Goal: Task Accomplishment & Management: Use online tool/utility

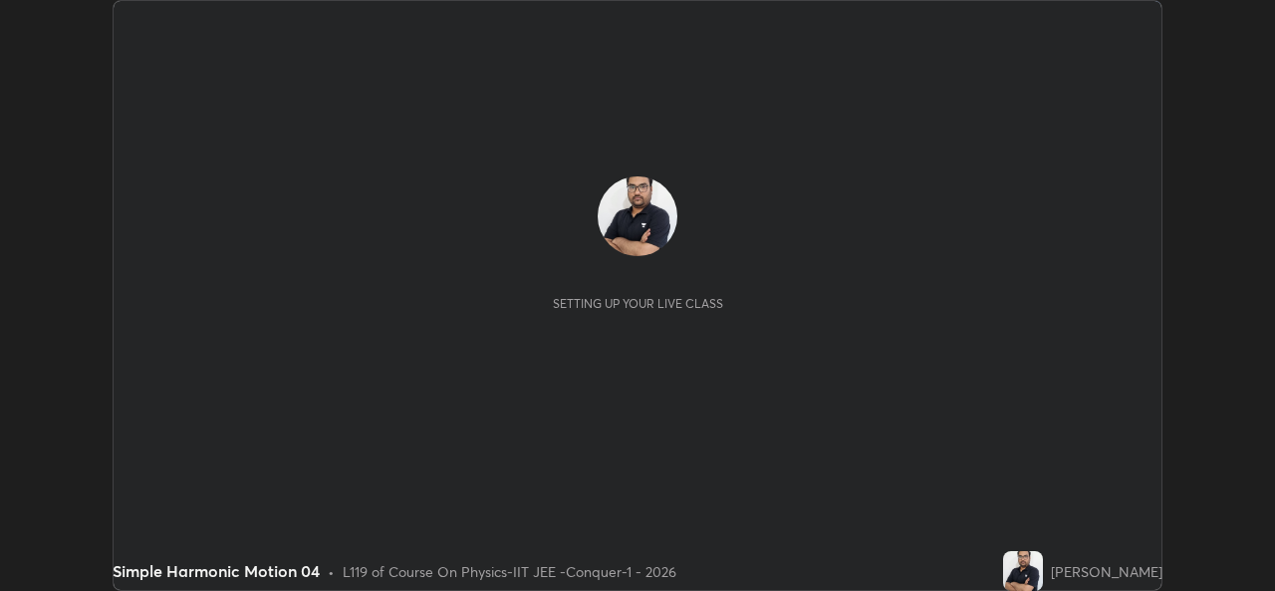
scroll to position [591, 1274]
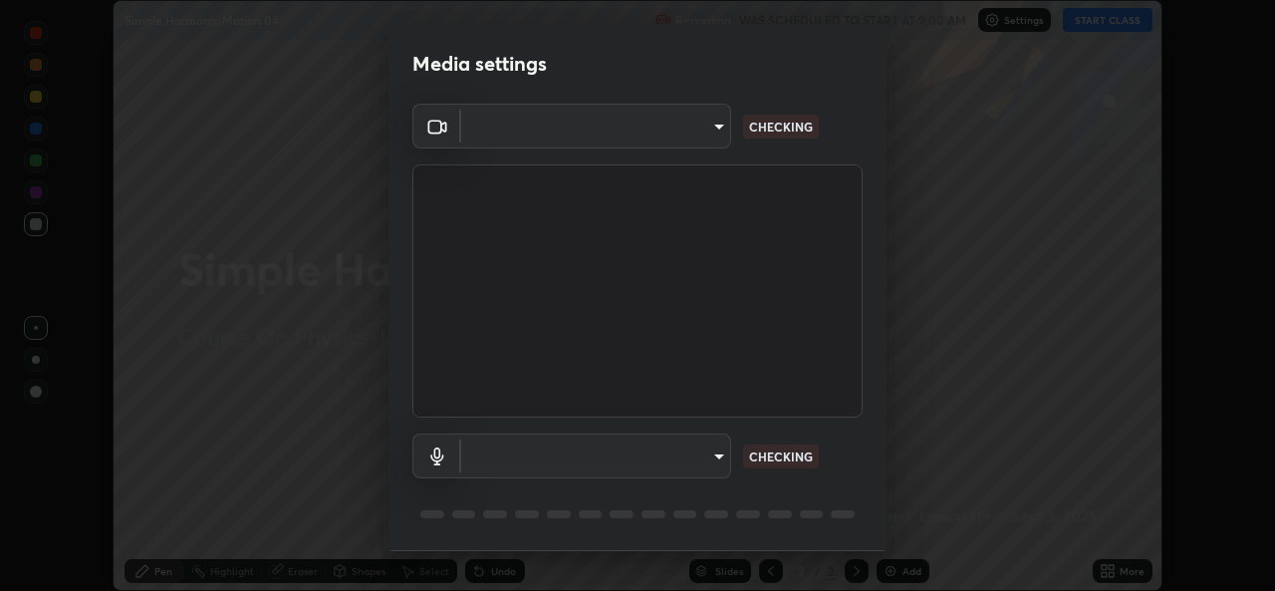
click at [665, 136] on body "Erase all Simple Harmonic Motion 04 Recording WAS SCHEDULED TO START AT 9:00 AM…" at bounding box center [637, 295] width 1275 height 591
click at [657, 136] on div at bounding box center [637, 295] width 1275 height 591
type input "162a4bef6d5de59660943d10e2777e2613c591b7fe343c7323db06c6e3c7e835"
type input "1d4febaa8ec43250a5abd803b4b9017d31c20cfa2482e27e93703920a67056a4"
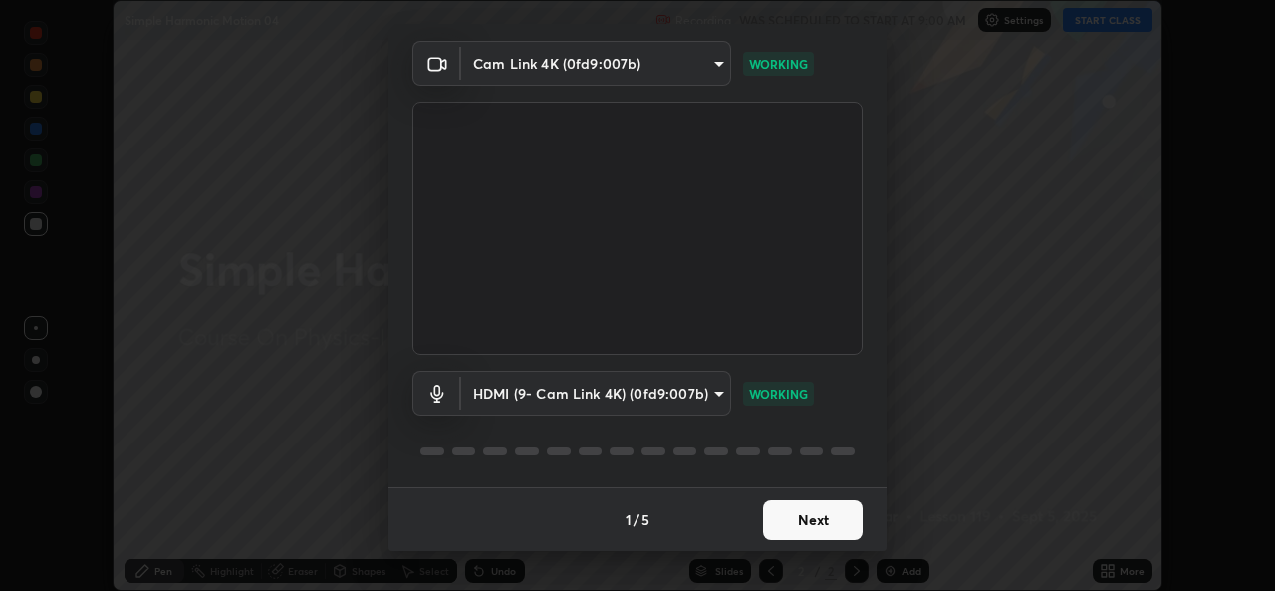
click at [817, 526] on button "Next" at bounding box center [813, 520] width 100 height 40
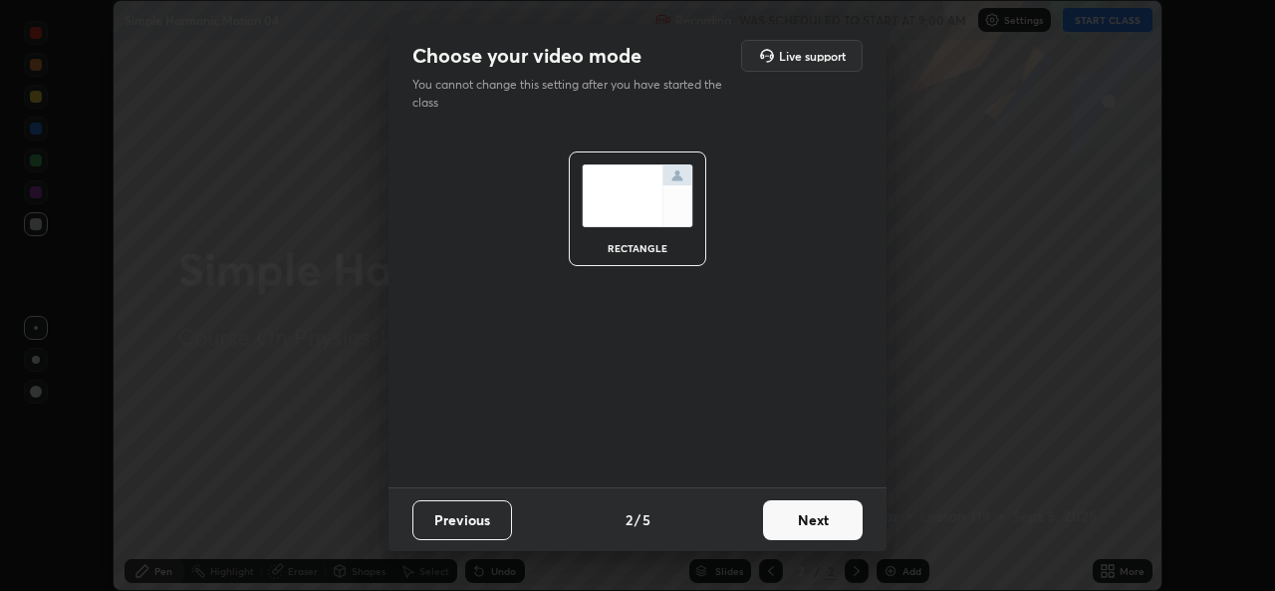
click at [839, 532] on button "Next" at bounding box center [813, 520] width 100 height 40
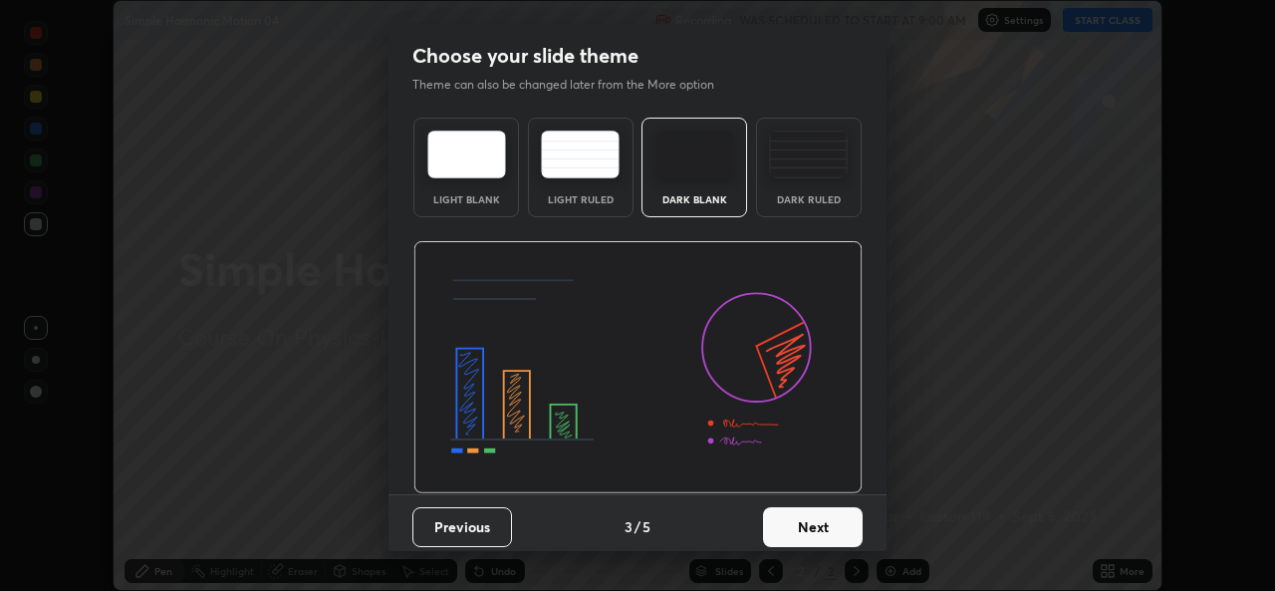
click at [855, 530] on button "Next" at bounding box center [813, 527] width 100 height 40
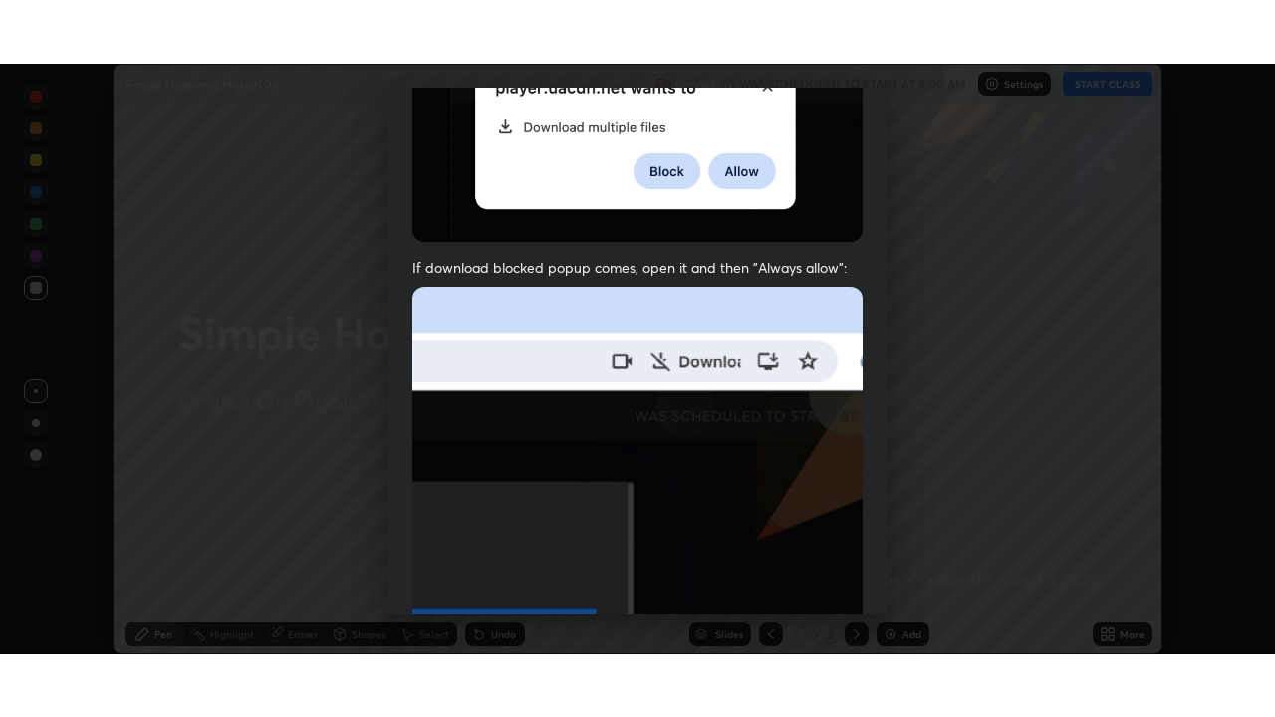
scroll to position [469, 0]
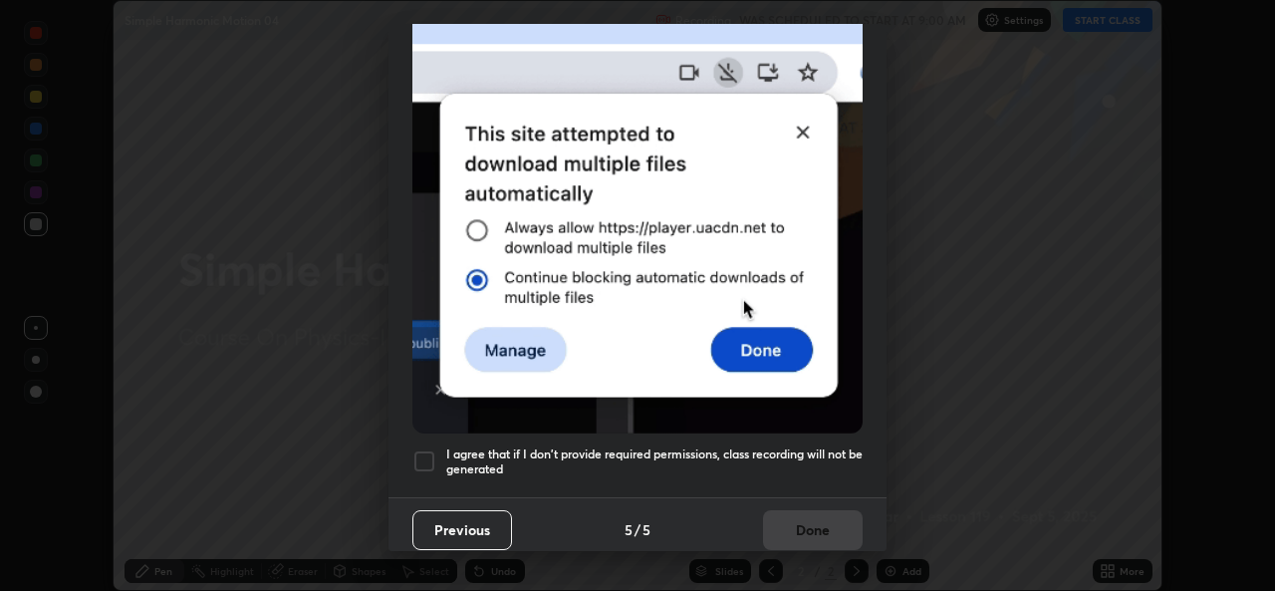
click at [437, 460] on div "I agree that if I don't provide required permissions, class recording will not …" at bounding box center [637, 461] width 450 height 24
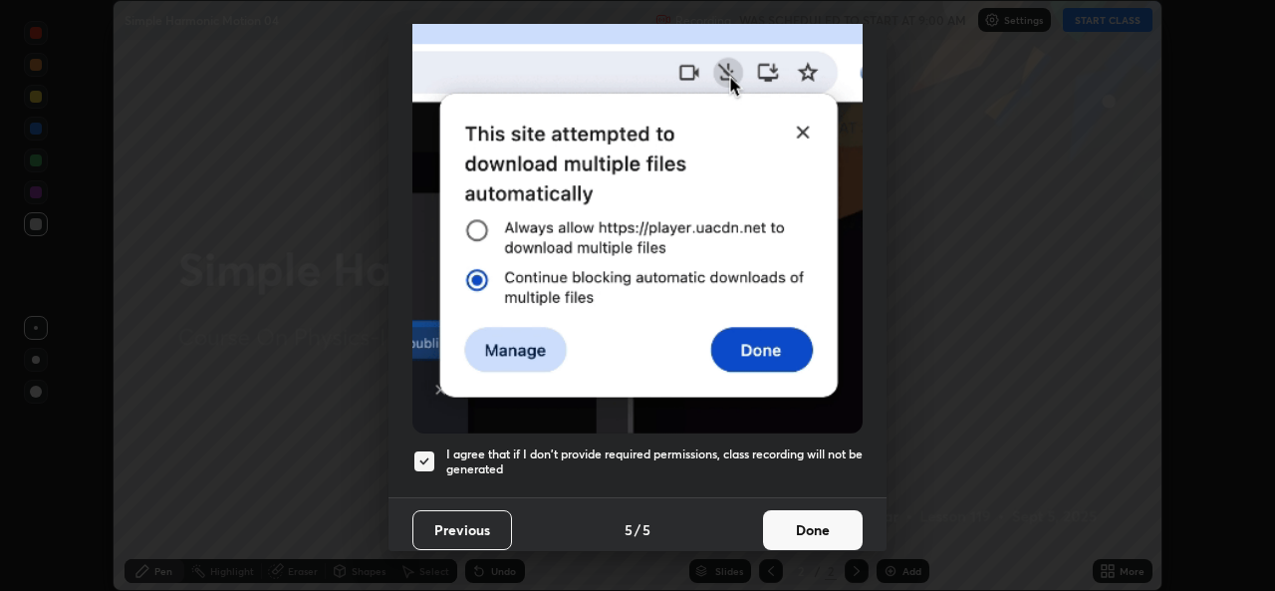
click at [795, 523] on button "Done" at bounding box center [813, 530] width 100 height 40
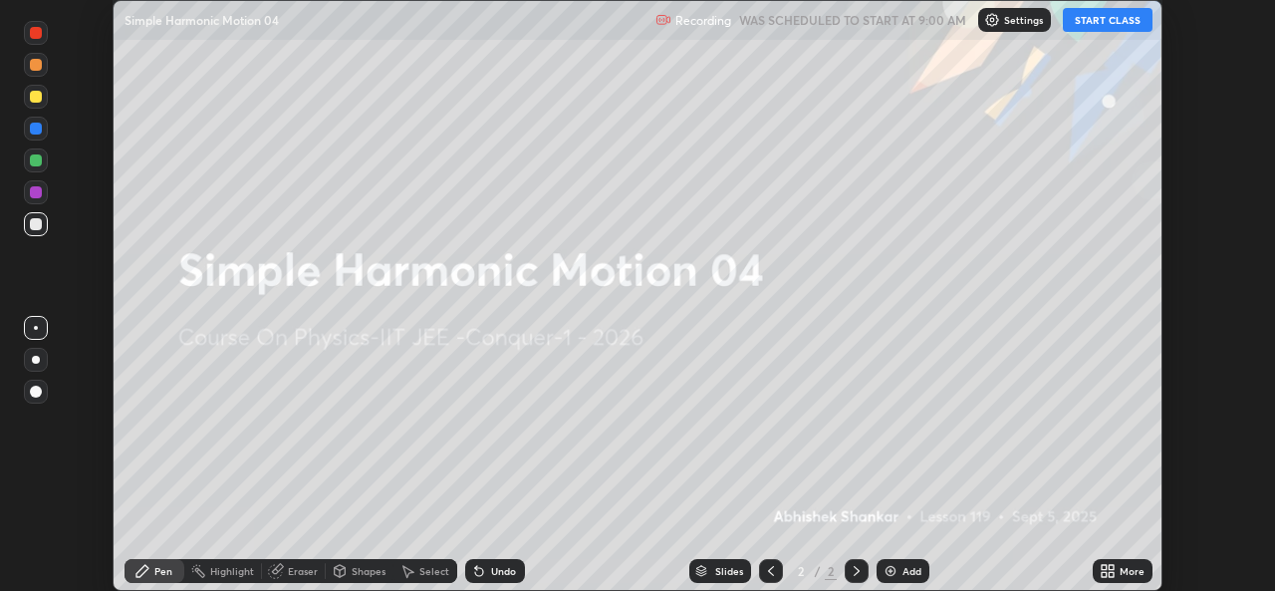
click at [1093, 573] on div "More" at bounding box center [1122, 571] width 60 height 24
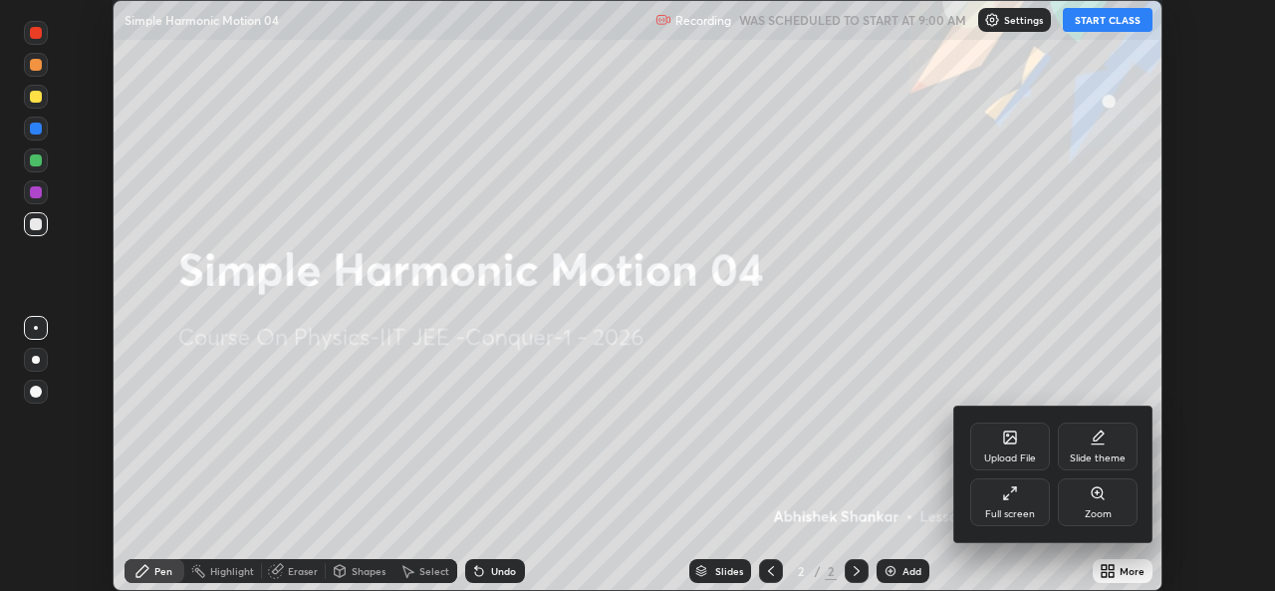
click at [1010, 510] on div "Full screen" at bounding box center [1010, 514] width 50 height 10
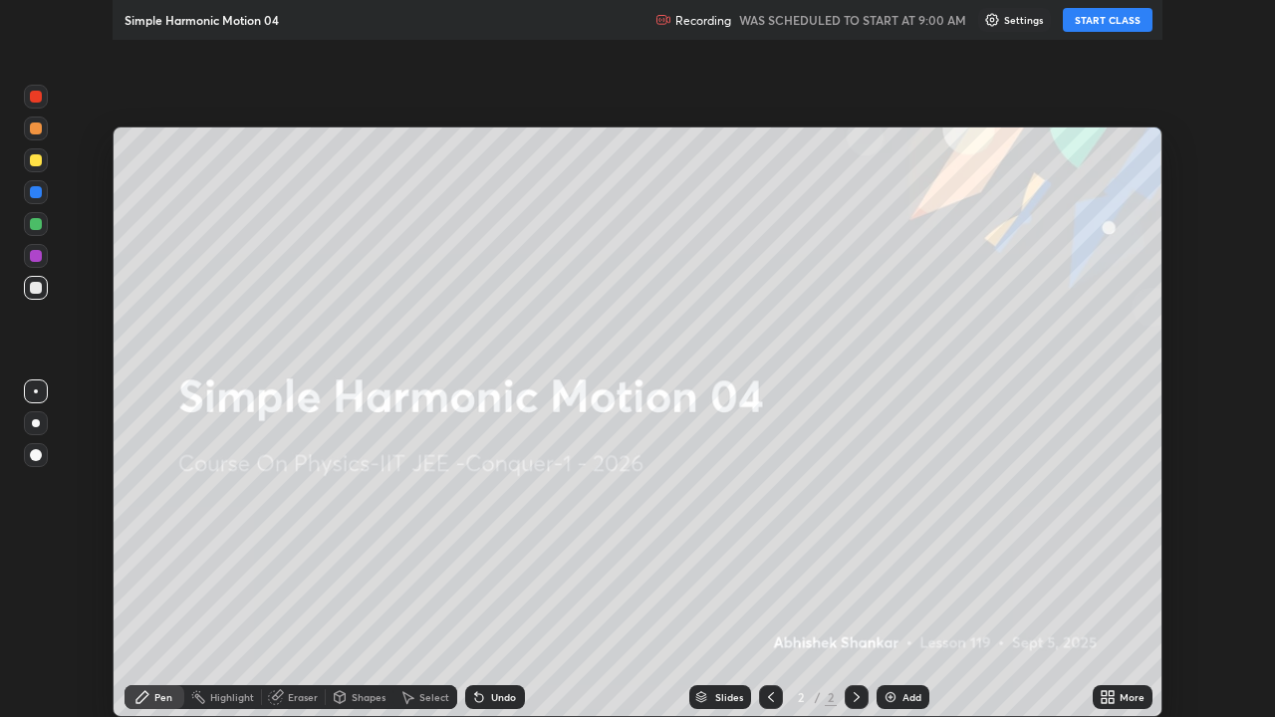
scroll to position [717, 1275]
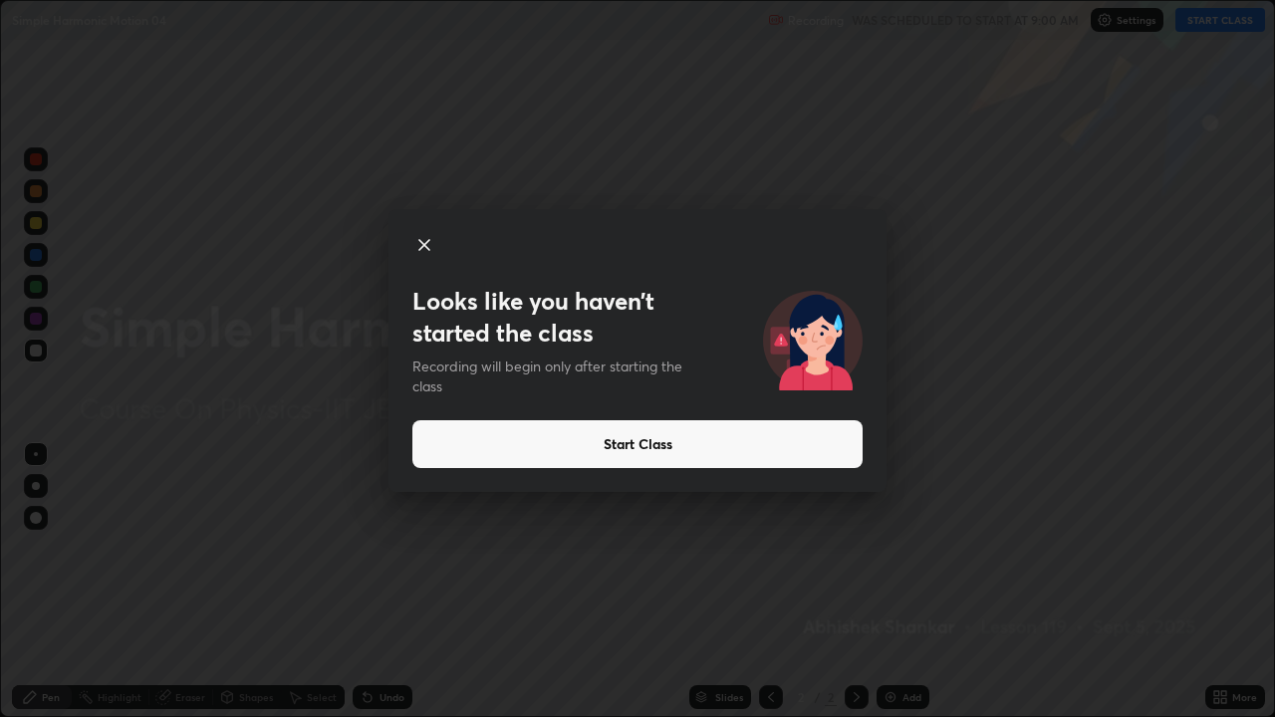
click at [625, 449] on button "Start Class" at bounding box center [637, 444] width 450 height 48
click at [642, 445] on button "Start Class" at bounding box center [637, 444] width 450 height 48
click at [646, 447] on button "Start Class" at bounding box center [637, 444] width 450 height 48
click at [702, 445] on button "Start Class" at bounding box center [637, 444] width 450 height 48
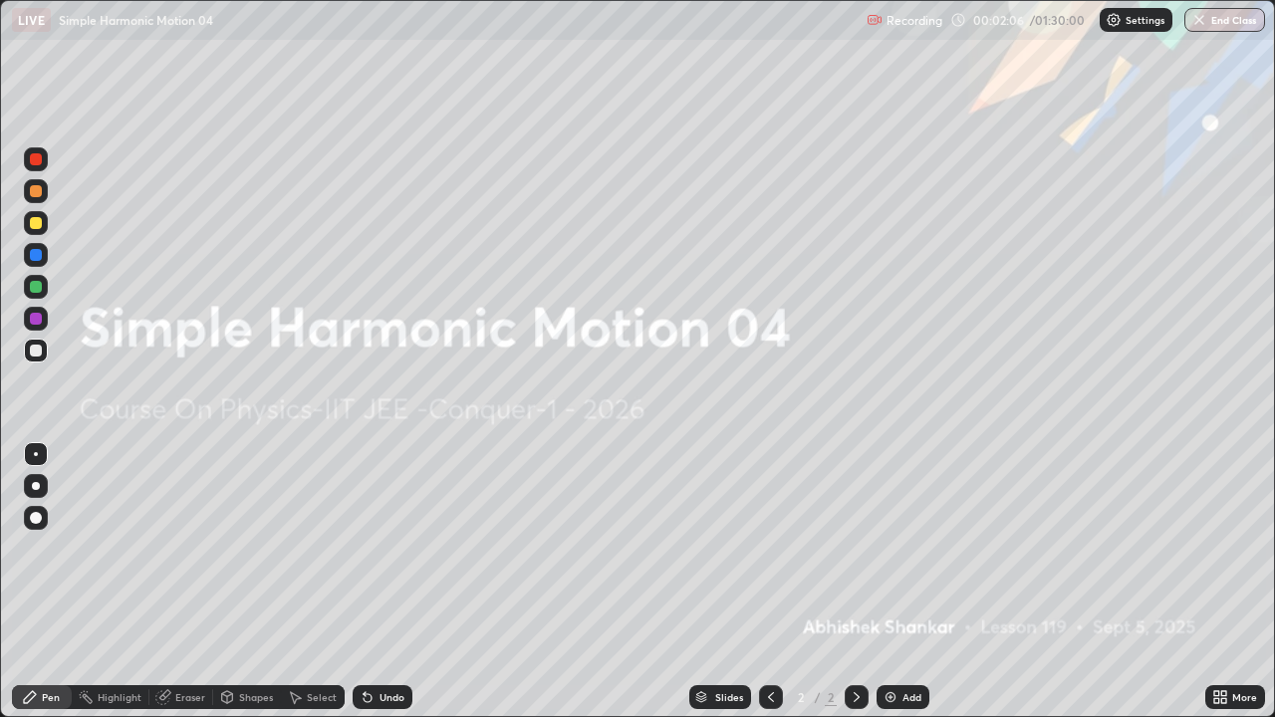
click at [898, 590] on div "Add" at bounding box center [902, 697] width 53 height 24
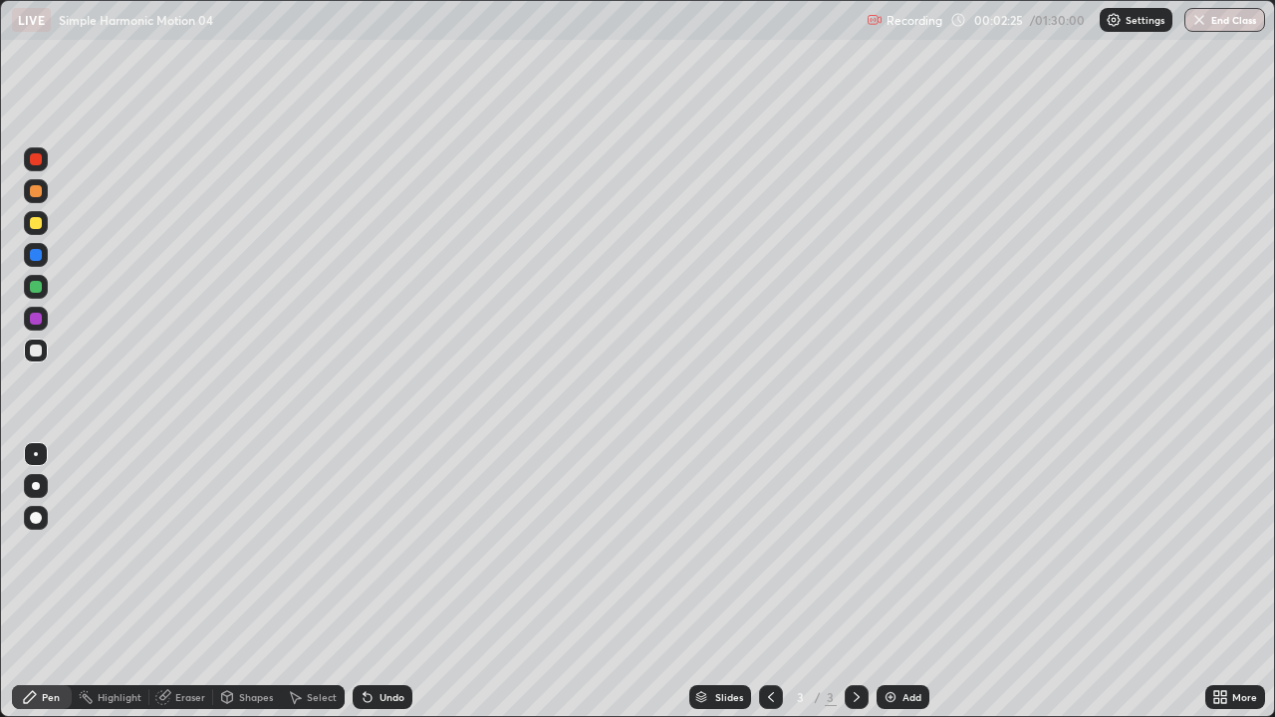
click at [37, 224] on div at bounding box center [36, 223] width 12 height 12
click at [244, 590] on div "Shapes" at bounding box center [256, 697] width 34 height 10
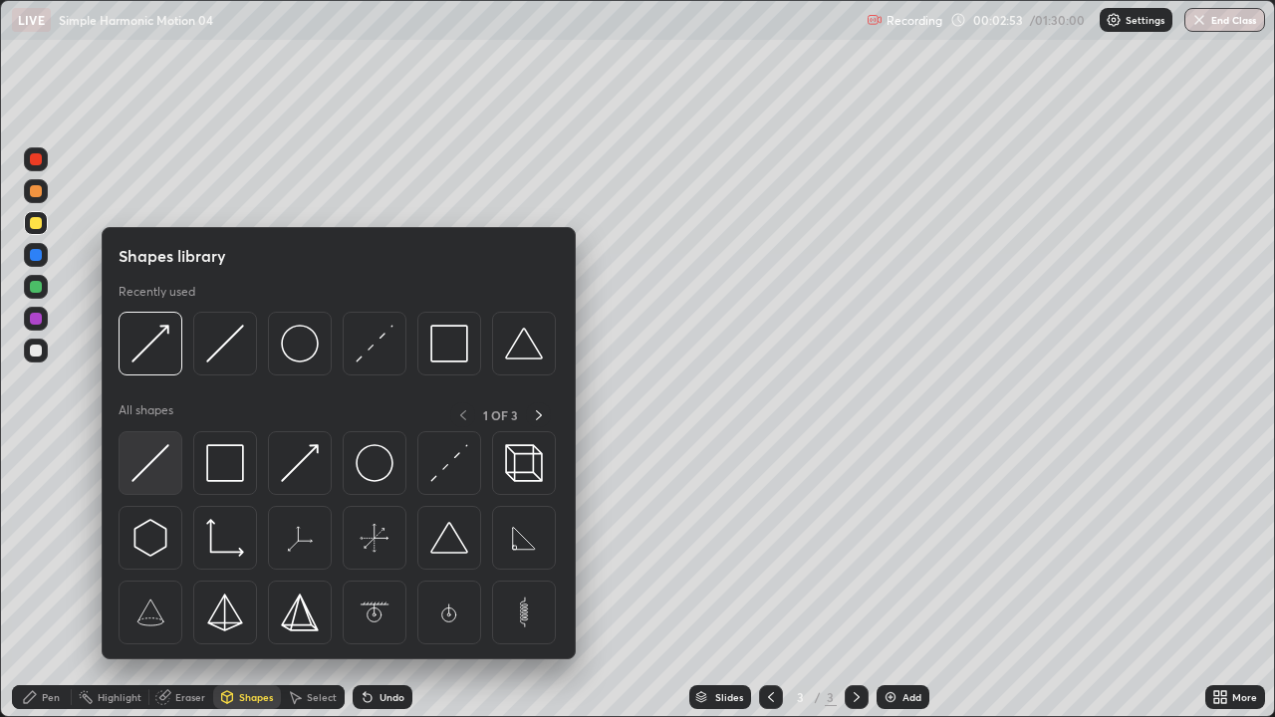
click at [169, 476] on div at bounding box center [151, 463] width 64 height 64
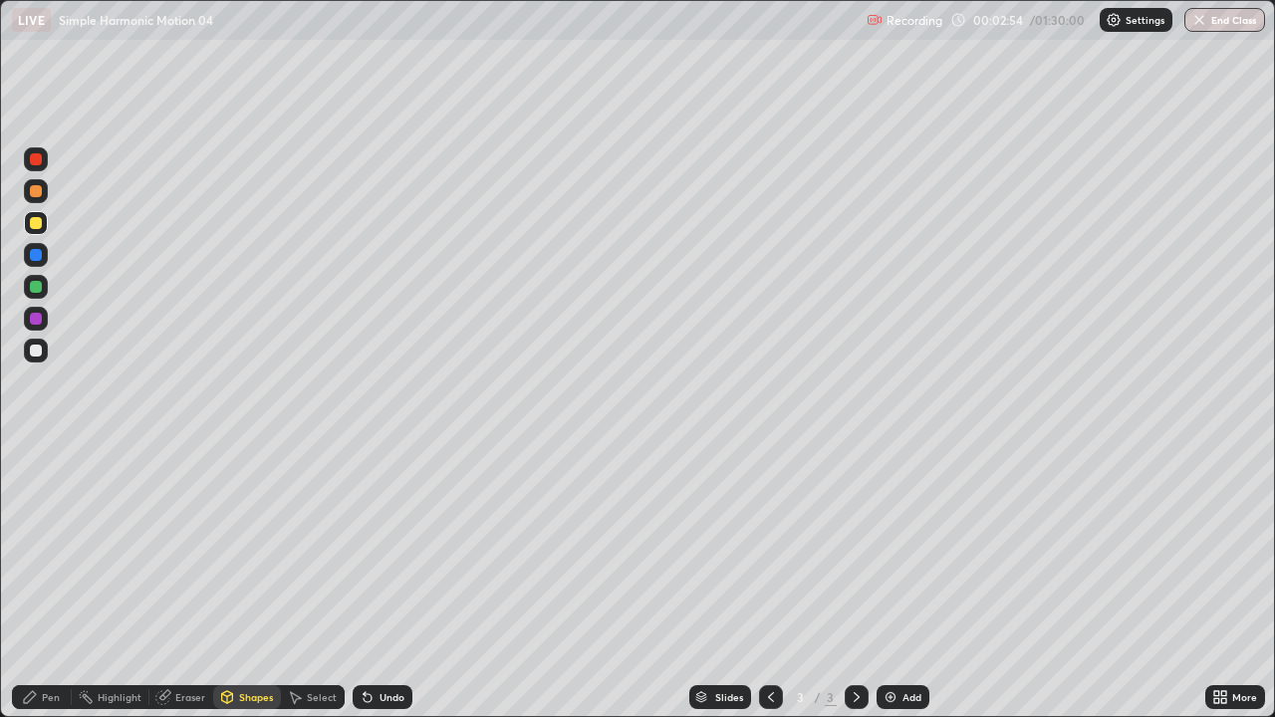
click at [44, 353] on div at bounding box center [36, 351] width 24 height 24
click at [37, 223] on div at bounding box center [36, 223] width 12 height 12
click at [389, 590] on div "Undo" at bounding box center [391, 697] width 25 height 10
click at [50, 590] on div "Pen" at bounding box center [51, 697] width 18 height 10
click at [250, 590] on div "Shapes" at bounding box center [256, 697] width 34 height 10
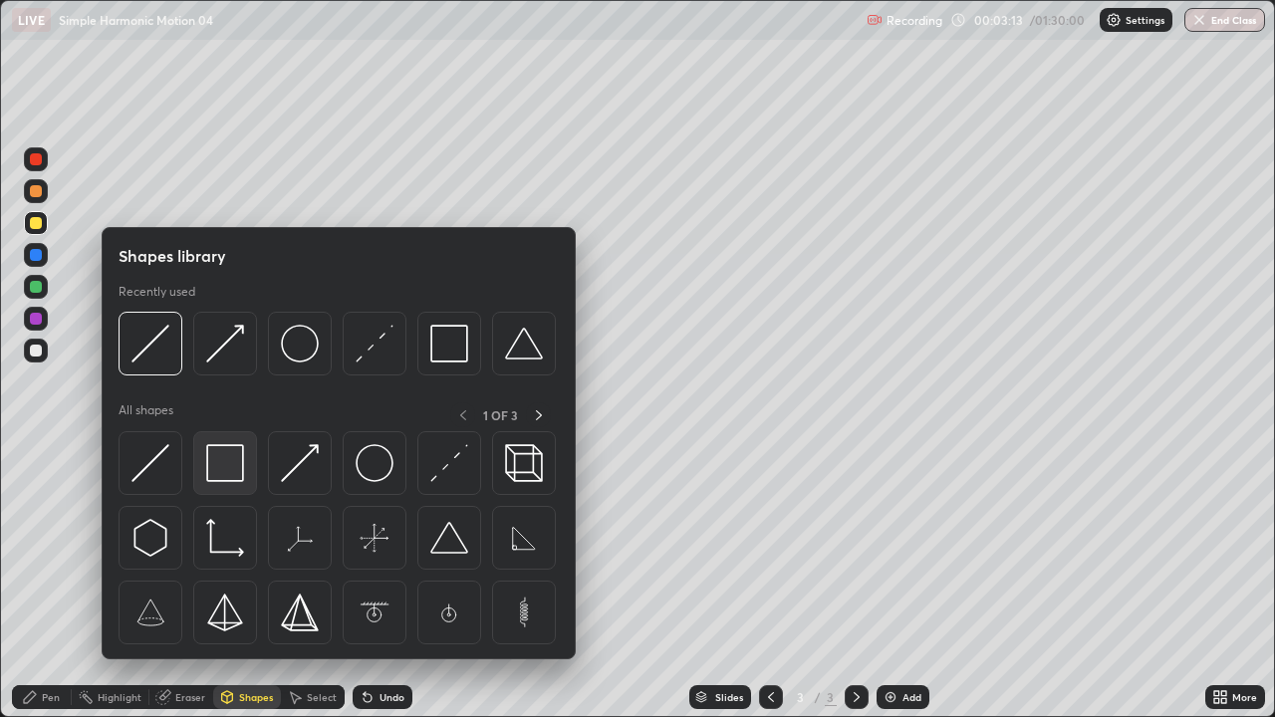
click at [242, 483] on div at bounding box center [225, 463] width 64 height 64
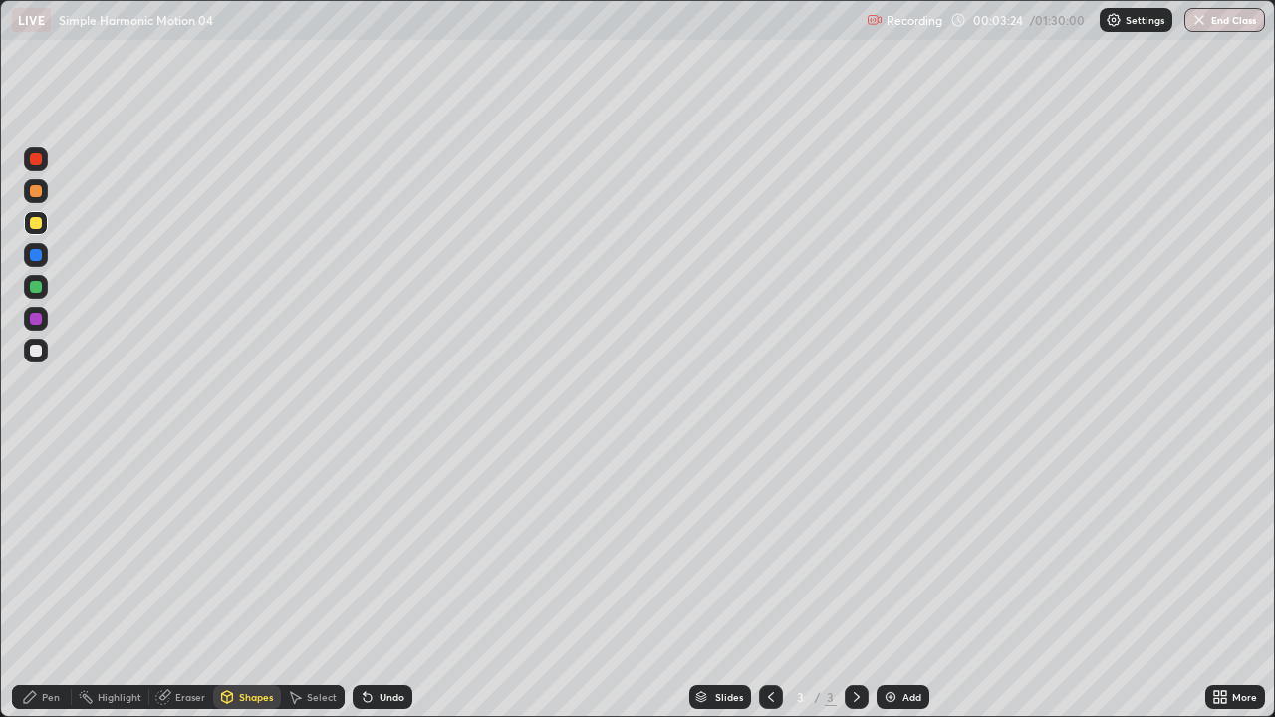
click at [250, 590] on div "Shapes" at bounding box center [256, 697] width 34 height 10
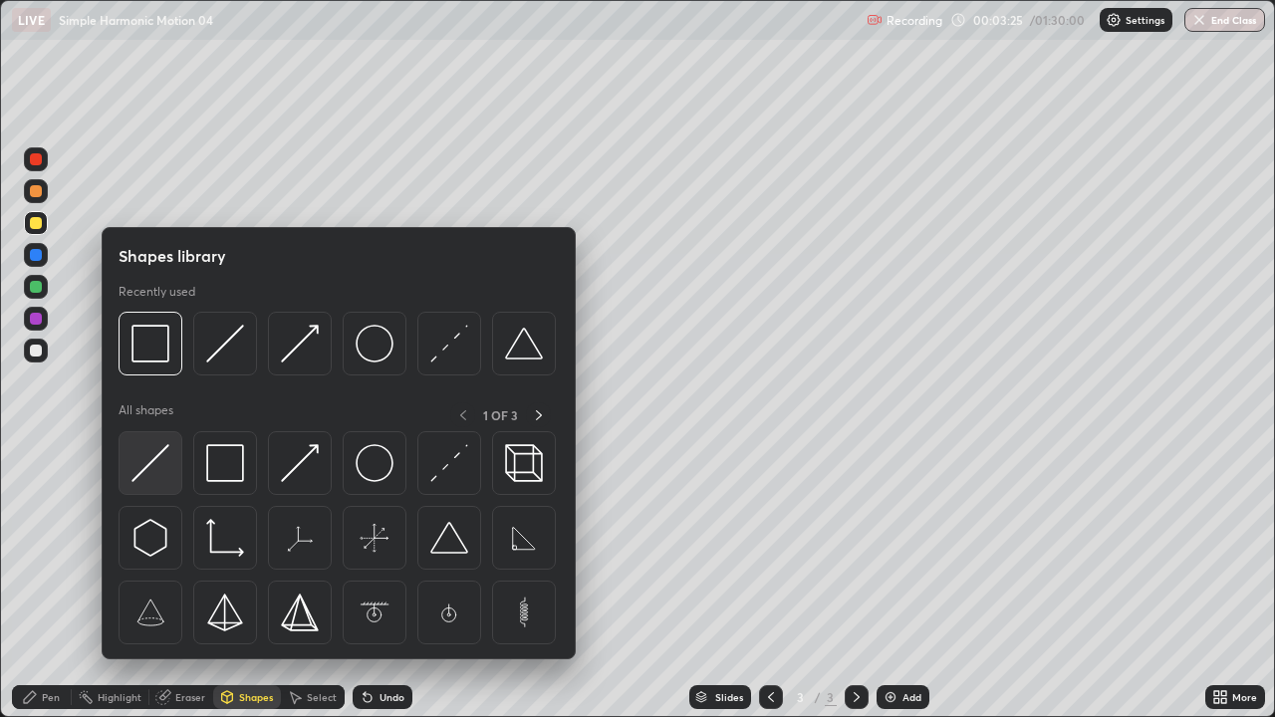
click at [166, 475] on img at bounding box center [150, 463] width 38 height 38
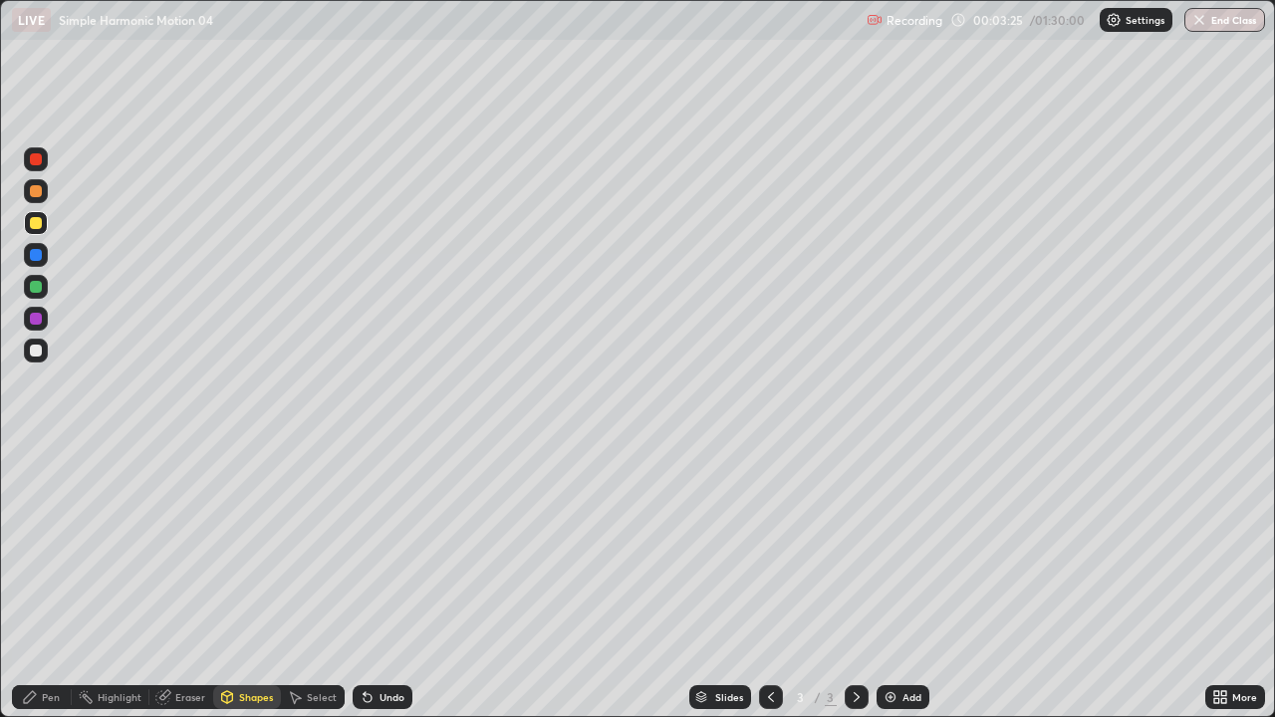
click at [37, 352] on div at bounding box center [36, 351] width 12 height 12
click at [314, 590] on div "Select" at bounding box center [322, 697] width 30 height 10
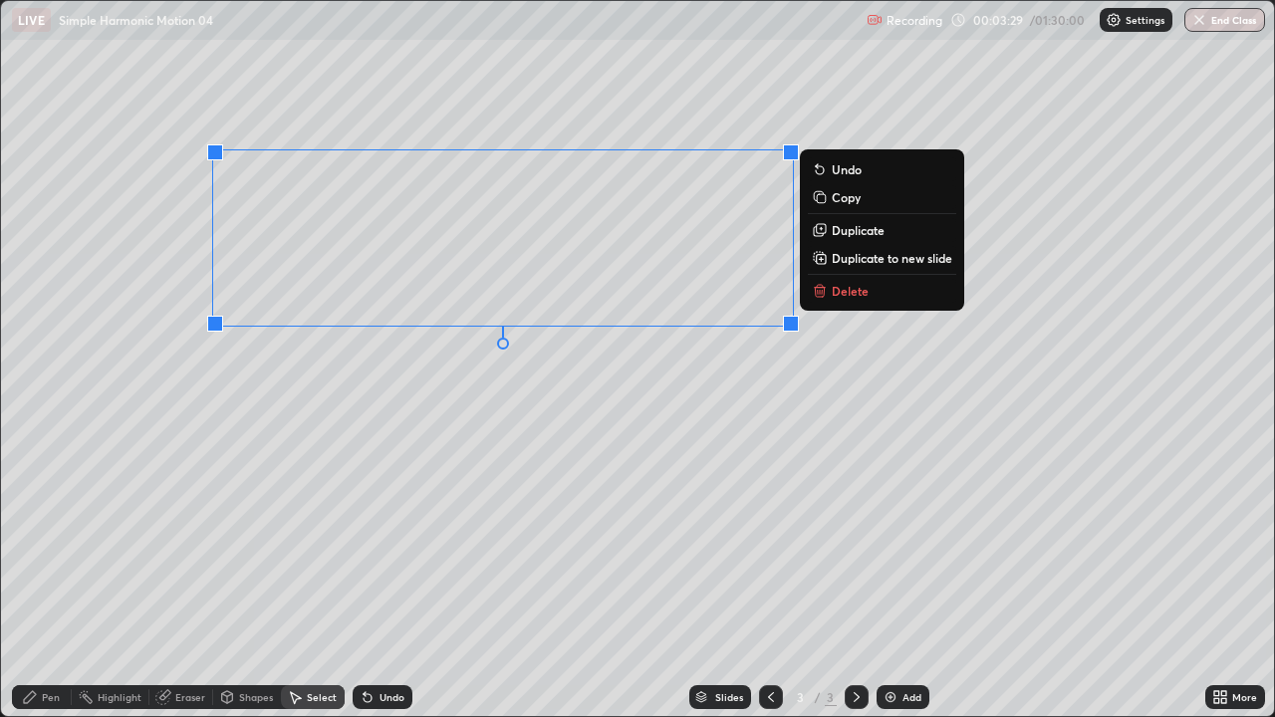
click at [843, 231] on p "Duplicate" at bounding box center [858, 230] width 53 height 16
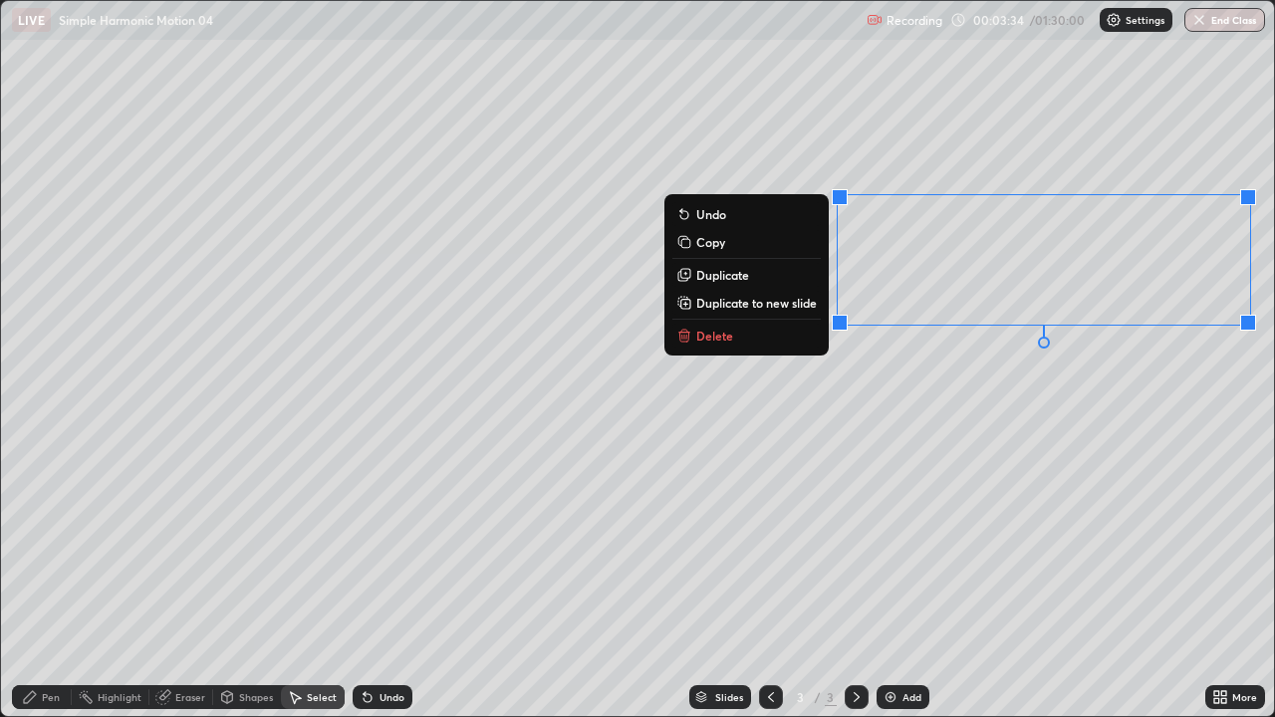
click at [1027, 444] on div "0 ° Undo Copy Duplicate Duplicate to new slide Delete" at bounding box center [637, 358] width 1273 height 715
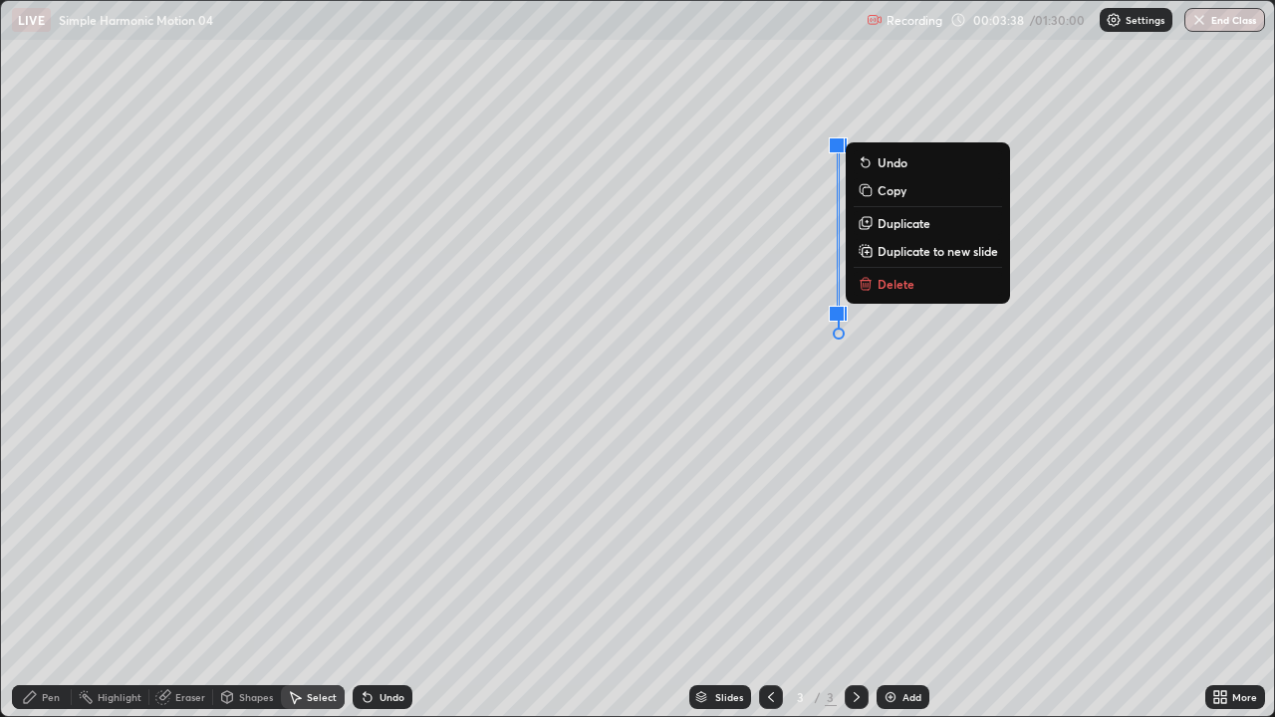
click at [873, 448] on div "0 ° Undo Copy Duplicate Duplicate to new slide Delete" at bounding box center [637, 358] width 1273 height 715
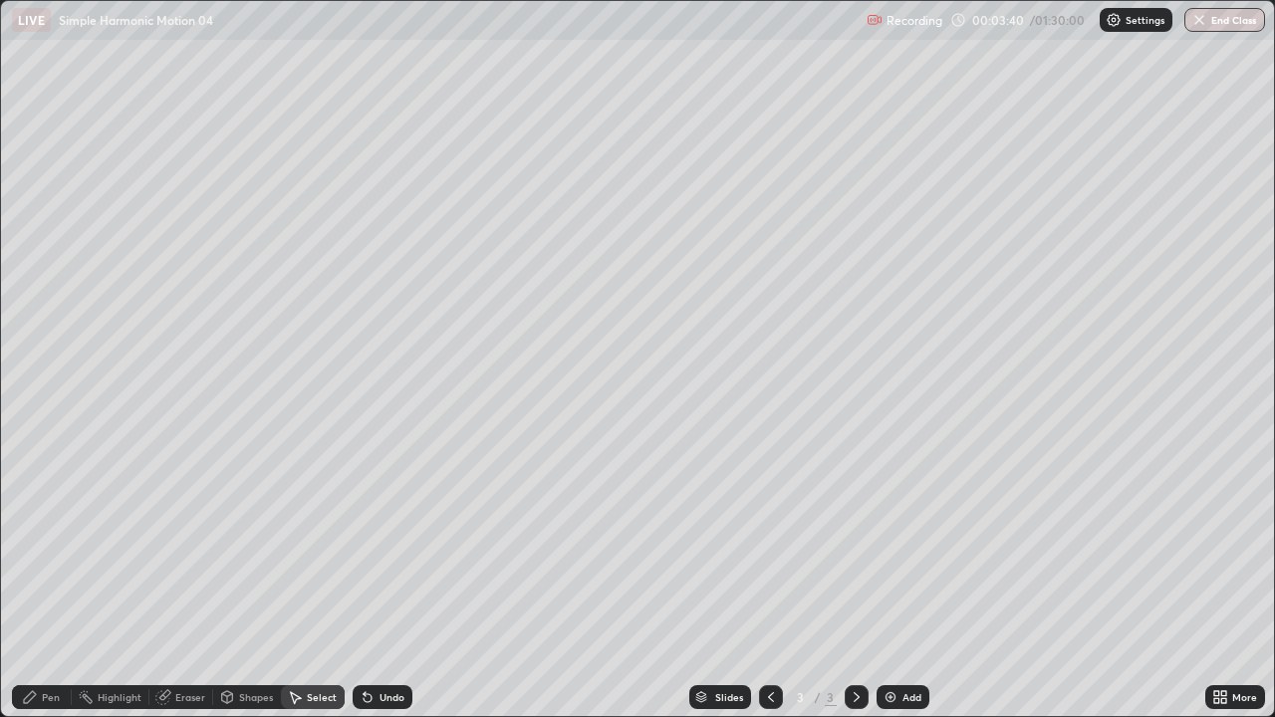
click at [65, 590] on div "Pen" at bounding box center [42, 697] width 60 height 24
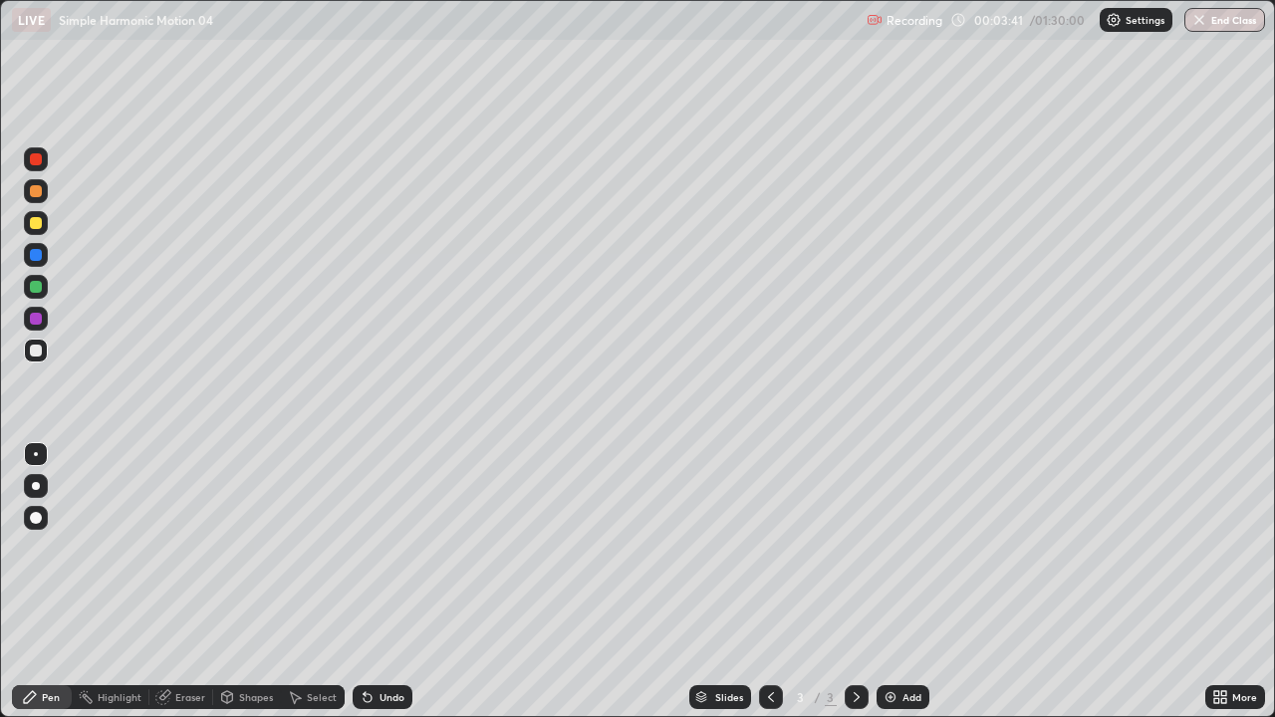
click at [37, 227] on div at bounding box center [36, 223] width 12 height 12
click at [253, 590] on div "Shapes" at bounding box center [256, 697] width 34 height 10
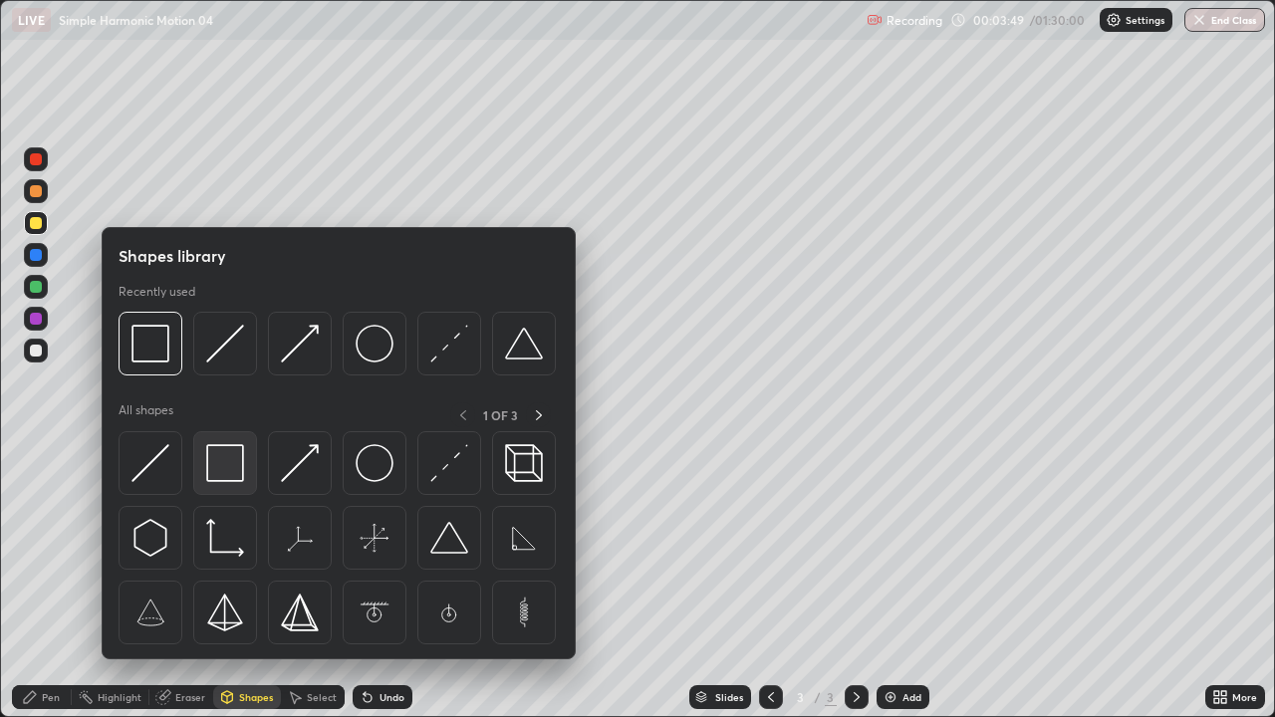
click at [217, 480] on img at bounding box center [225, 463] width 38 height 38
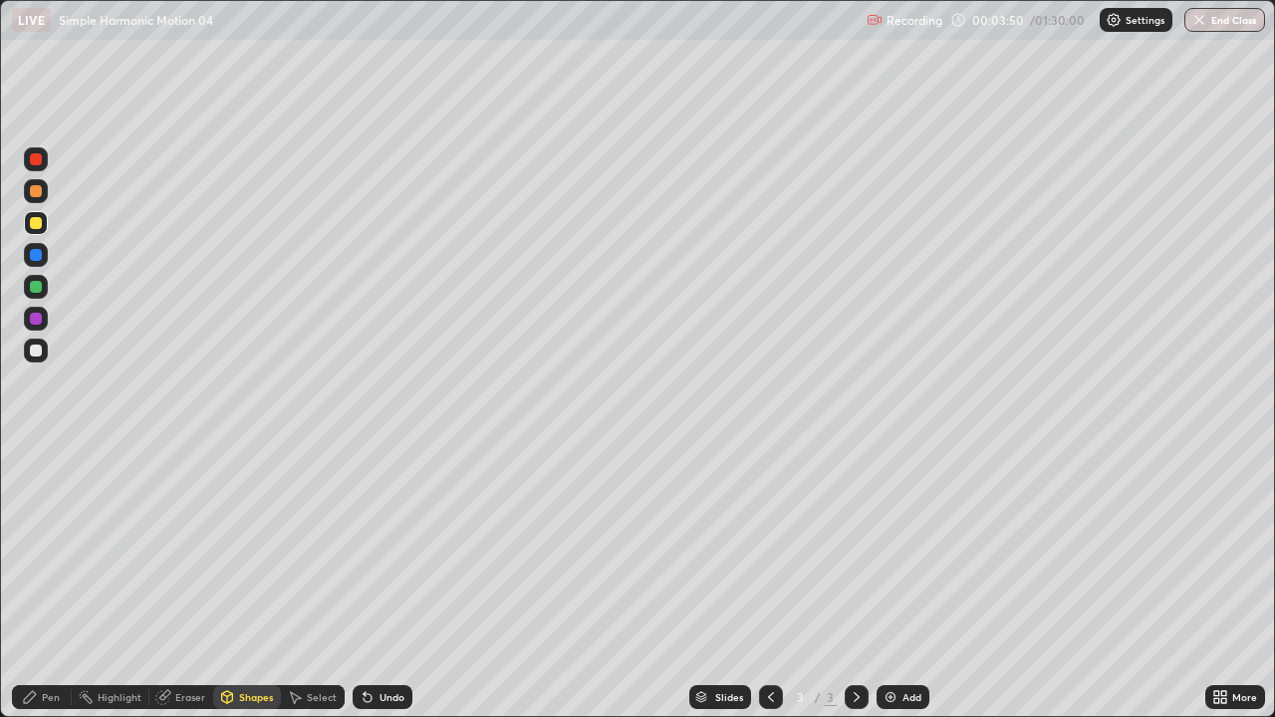
click at [43, 350] on div at bounding box center [36, 351] width 24 height 24
click at [53, 590] on div "Pen" at bounding box center [51, 697] width 18 height 10
click at [38, 231] on div at bounding box center [36, 223] width 24 height 24
click at [37, 351] on div at bounding box center [36, 351] width 12 height 12
click at [43, 352] on div at bounding box center [36, 351] width 24 height 24
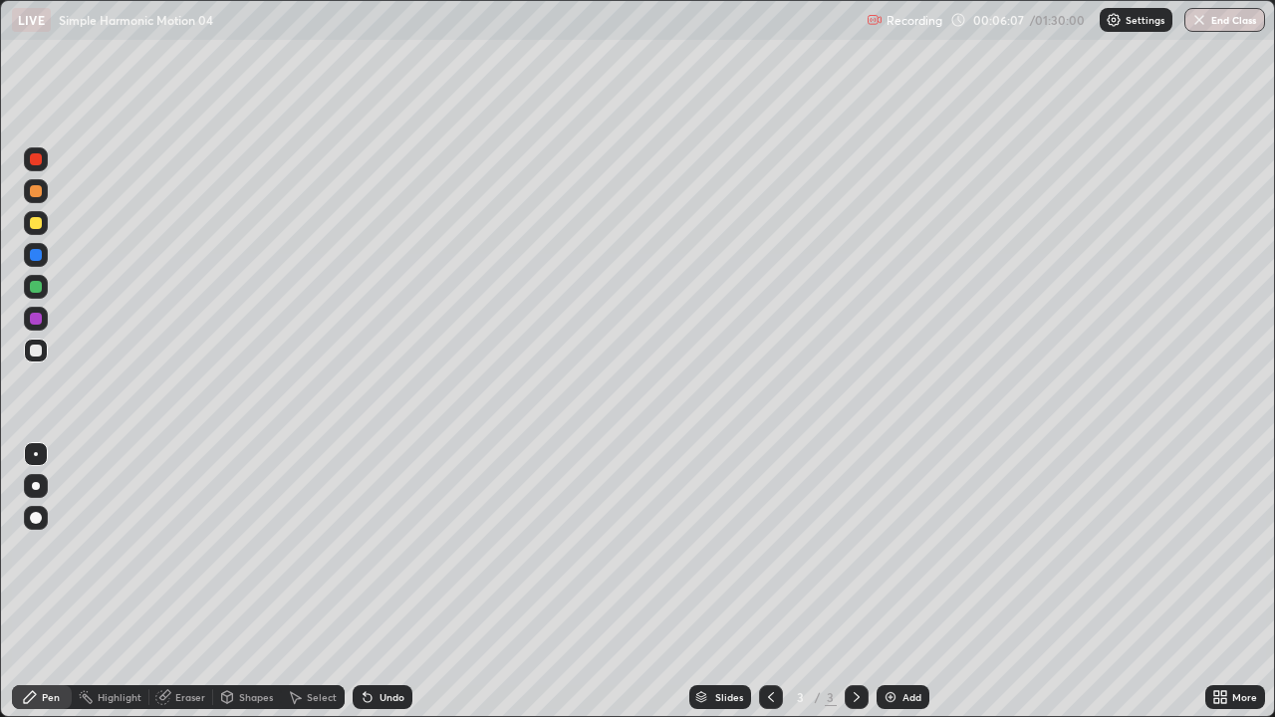
click at [40, 351] on div at bounding box center [36, 351] width 12 height 12
click at [313, 590] on div "Select" at bounding box center [322, 697] width 30 height 10
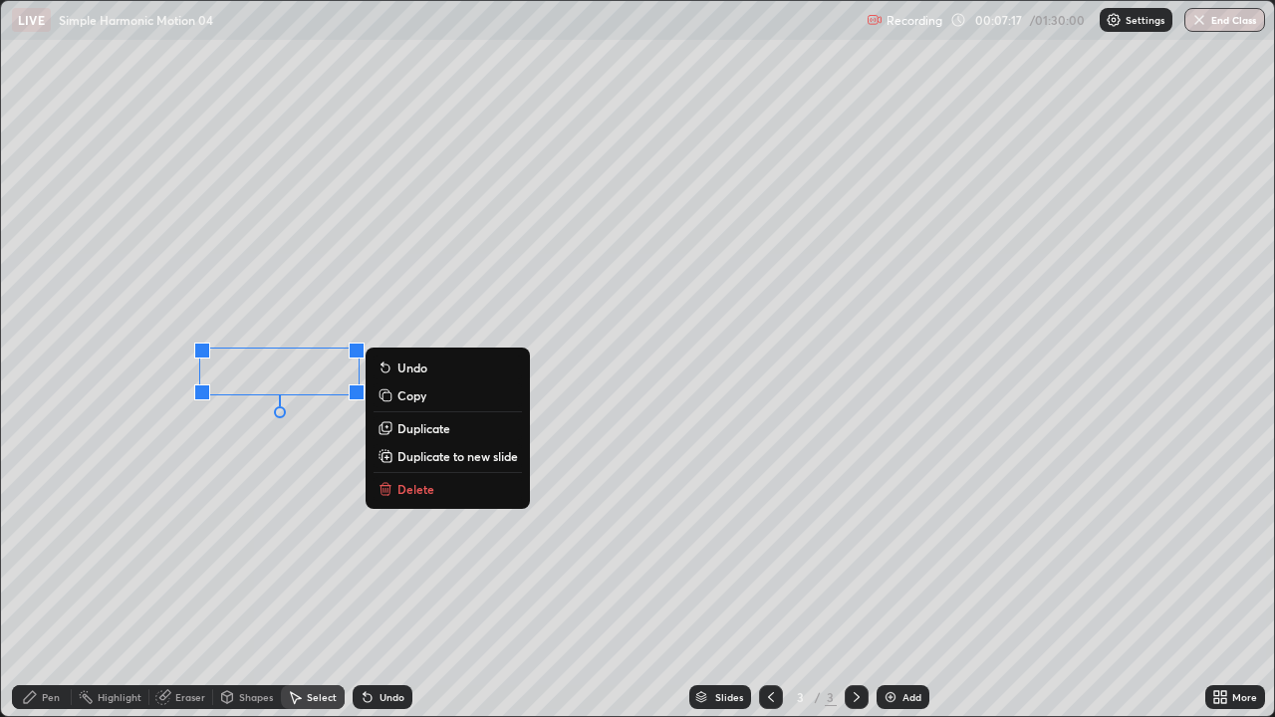
click at [34, 590] on icon at bounding box center [30, 697] width 16 height 16
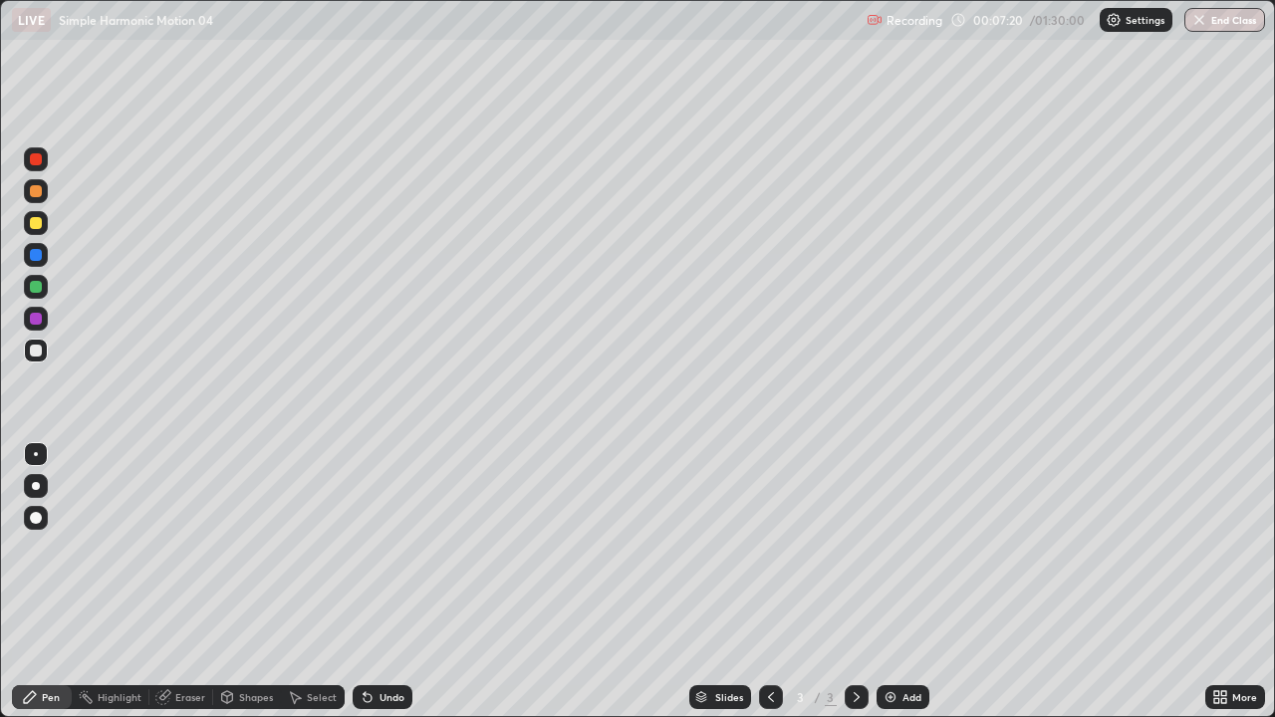
click at [391, 590] on div "Undo" at bounding box center [383, 697] width 60 height 24
click at [386, 590] on div "Undo" at bounding box center [391, 697] width 25 height 10
click at [389, 590] on div "Undo" at bounding box center [391, 697] width 25 height 10
click at [393, 590] on div "Undo" at bounding box center [383, 697] width 60 height 24
click at [298, 590] on icon at bounding box center [296, 698] width 11 height 12
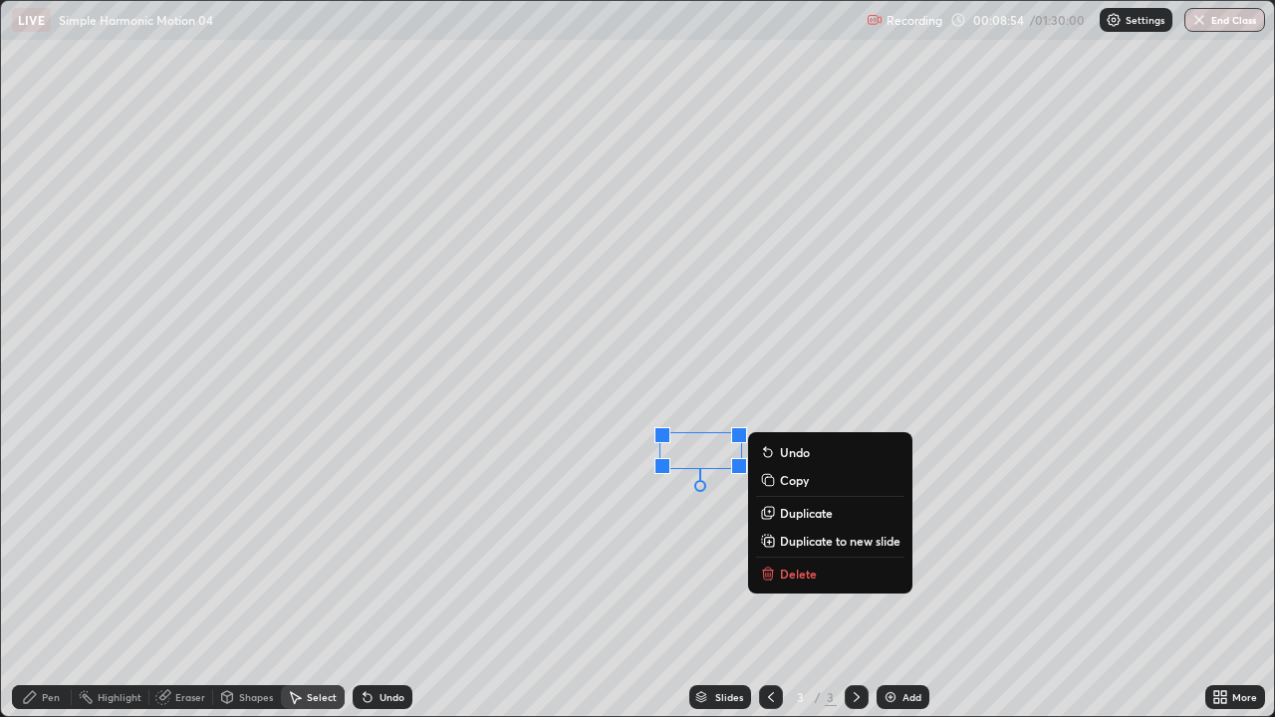
click at [48, 590] on div "Pen" at bounding box center [42, 697] width 60 height 24
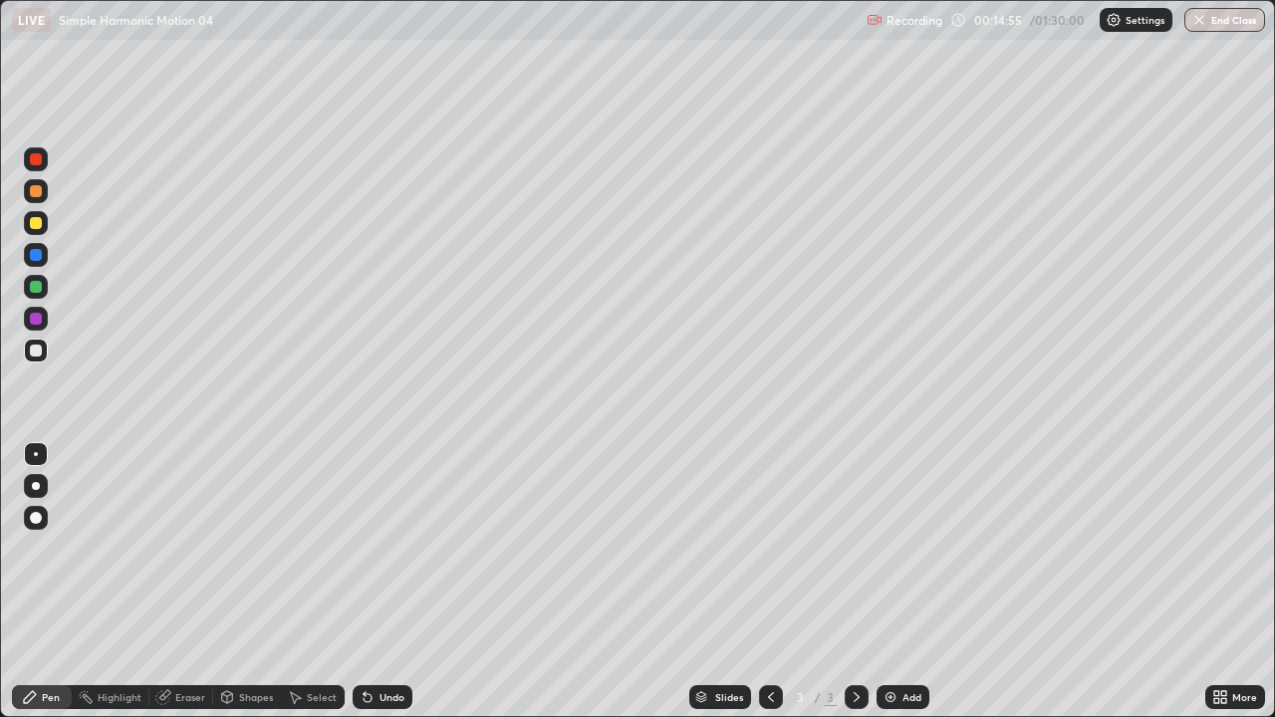
click at [902, 590] on div "Add" at bounding box center [911, 697] width 19 height 10
click at [37, 225] on div at bounding box center [36, 223] width 12 height 12
click at [322, 590] on div "Select" at bounding box center [313, 697] width 64 height 24
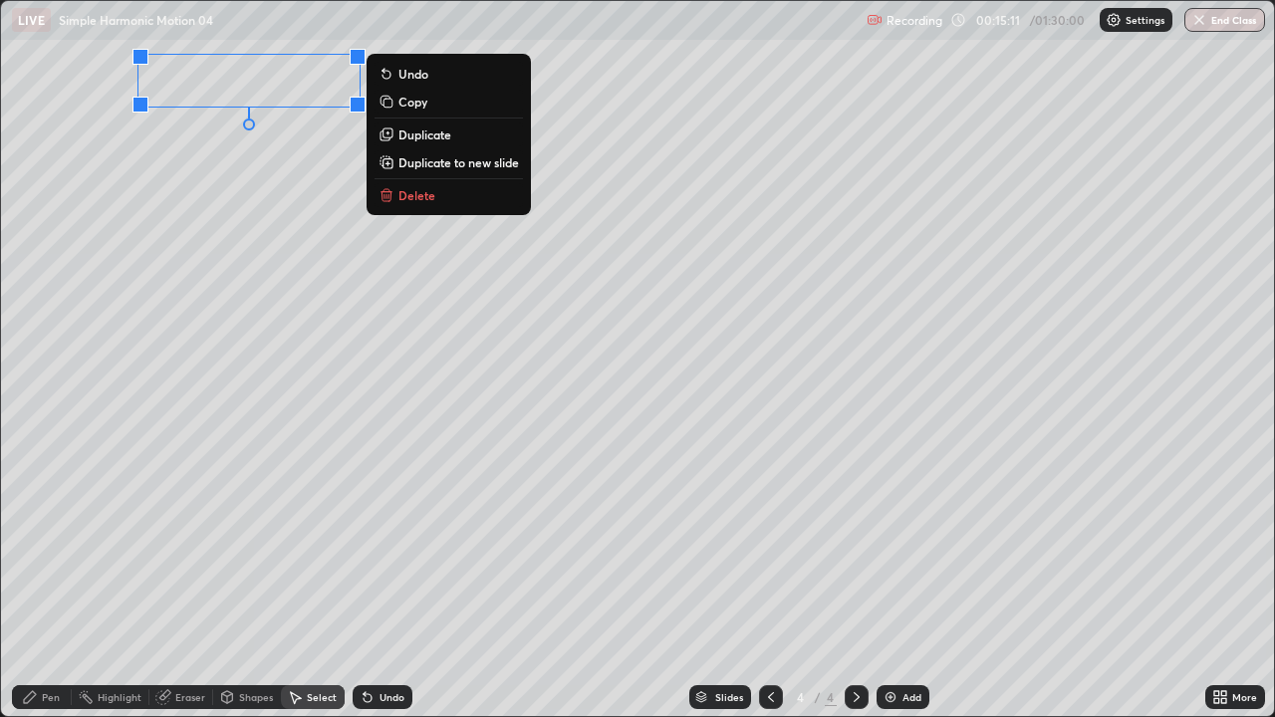
click at [43, 590] on div "Pen" at bounding box center [51, 697] width 18 height 10
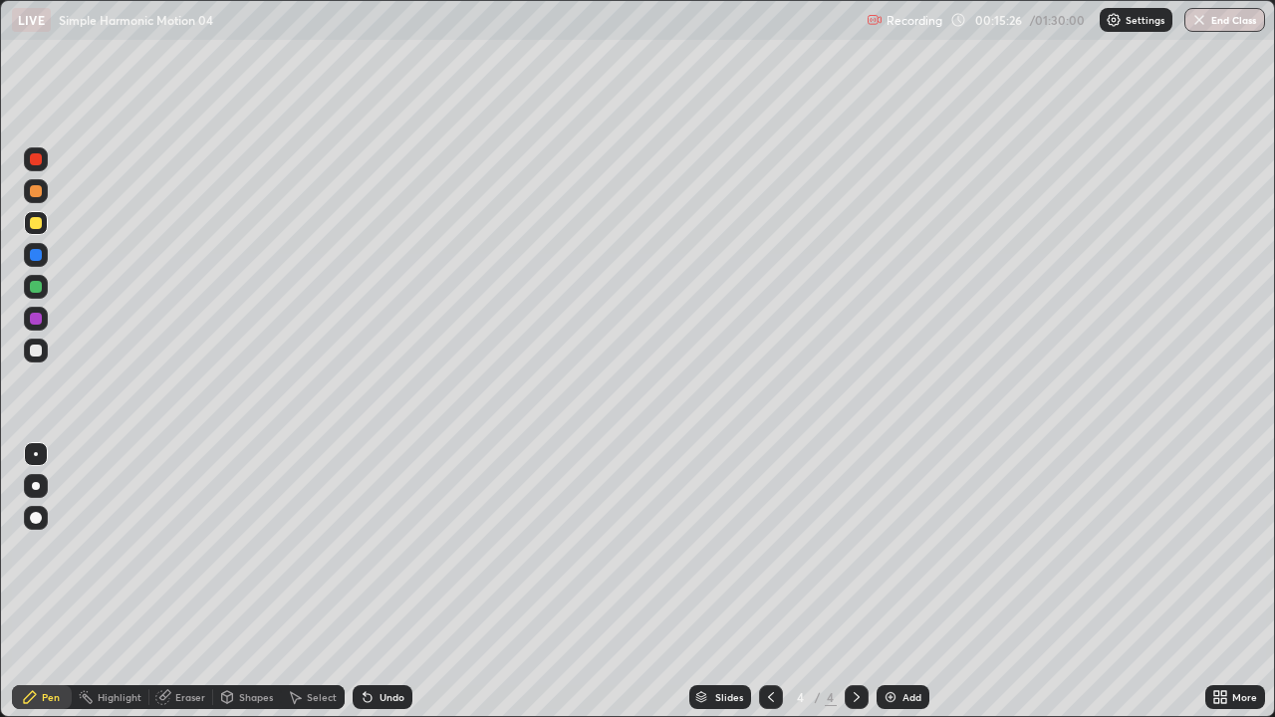
click at [39, 350] on div at bounding box center [36, 351] width 12 height 12
click at [240, 590] on div "Shapes" at bounding box center [256, 697] width 34 height 10
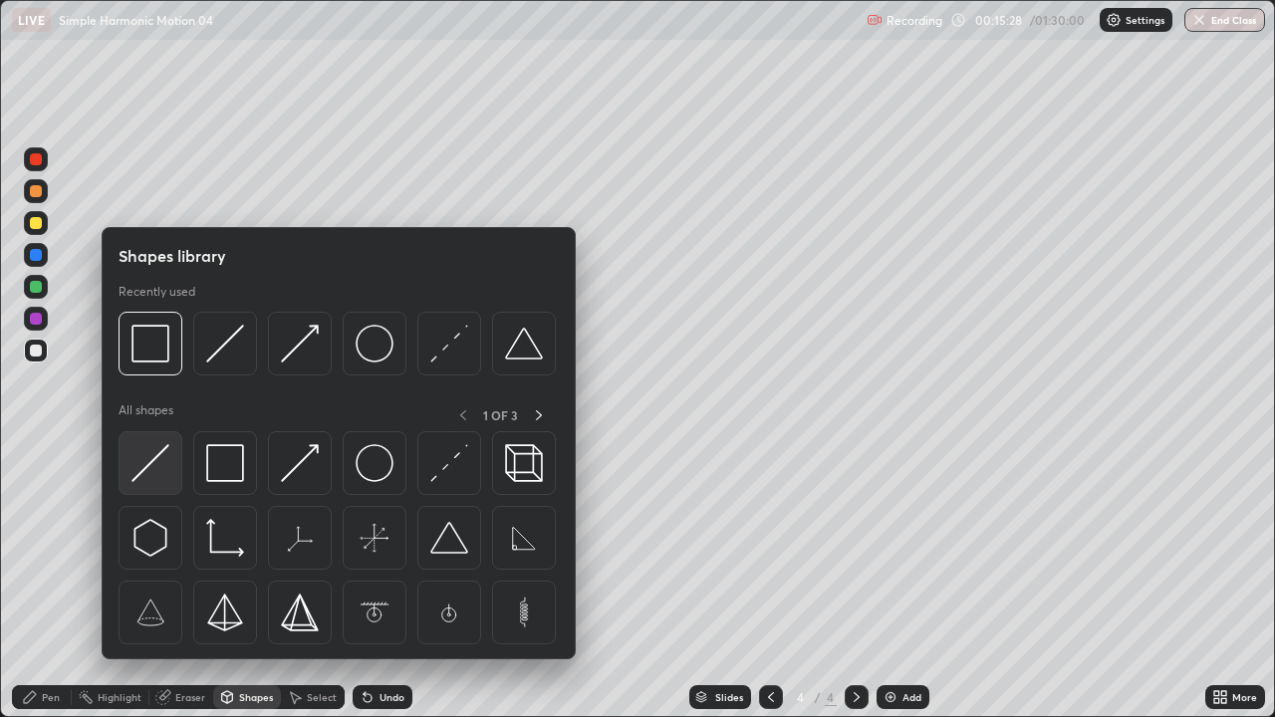
click at [170, 471] on div at bounding box center [151, 463] width 64 height 64
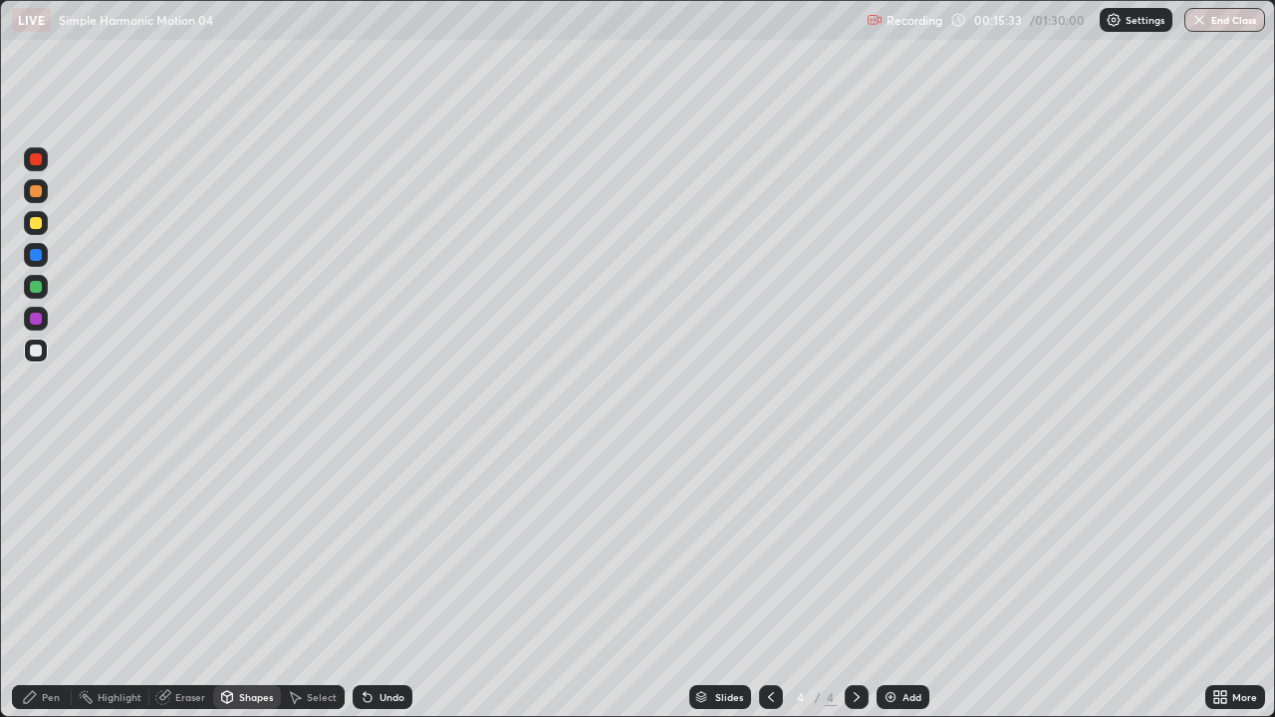
click at [239, 590] on div "Shapes" at bounding box center [256, 697] width 34 height 10
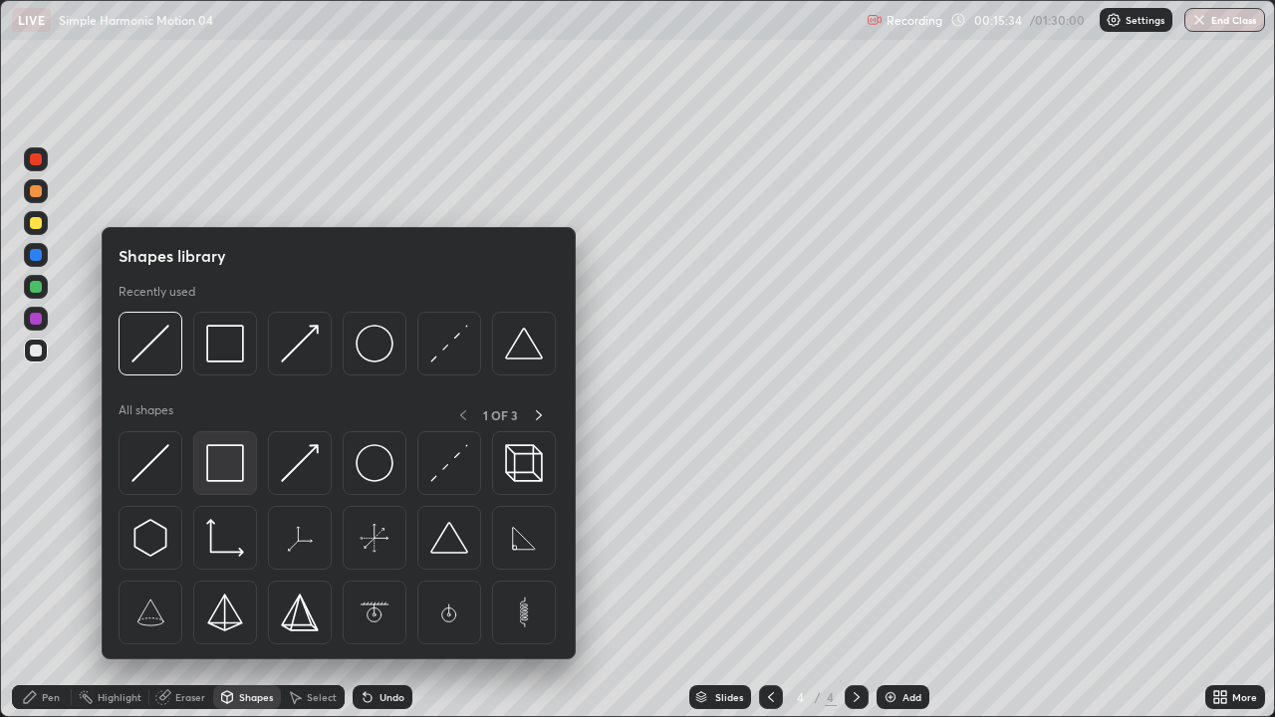
click at [248, 475] on div at bounding box center [225, 463] width 64 height 64
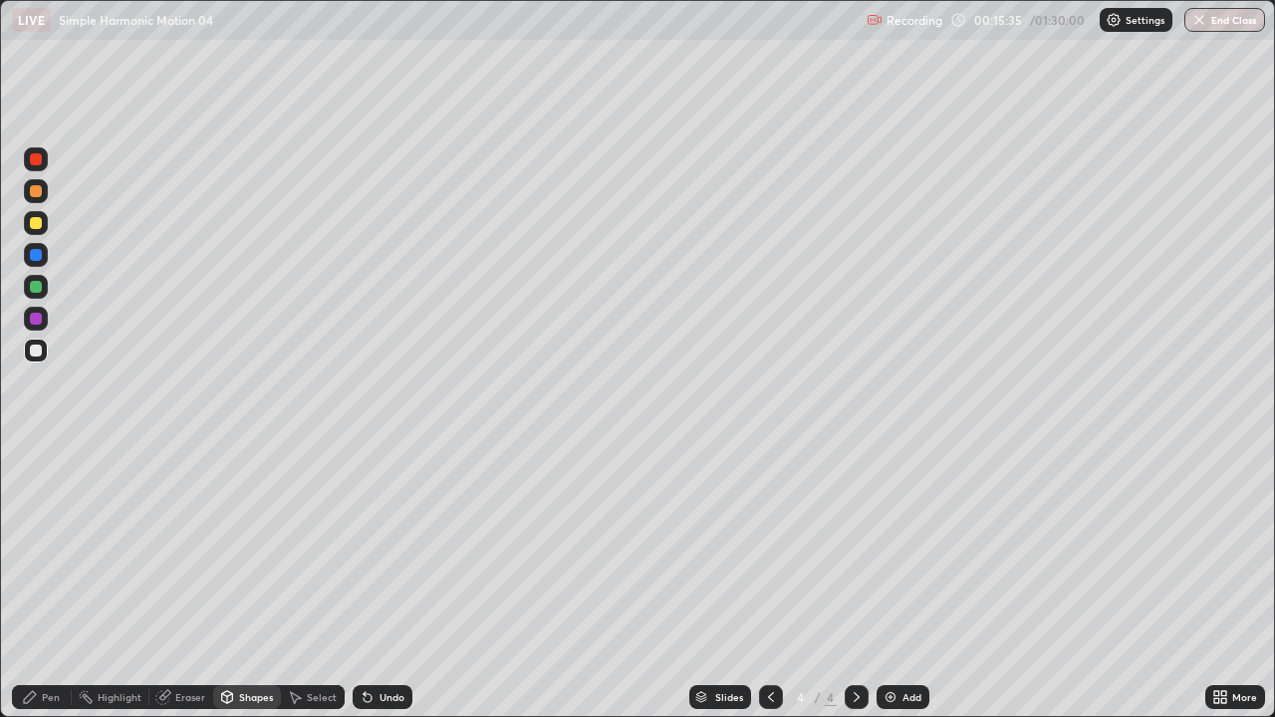
click at [41, 284] on div at bounding box center [36, 287] width 12 height 12
click at [305, 590] on div "Select" at bounding box center [313, 697] width 64 height 24
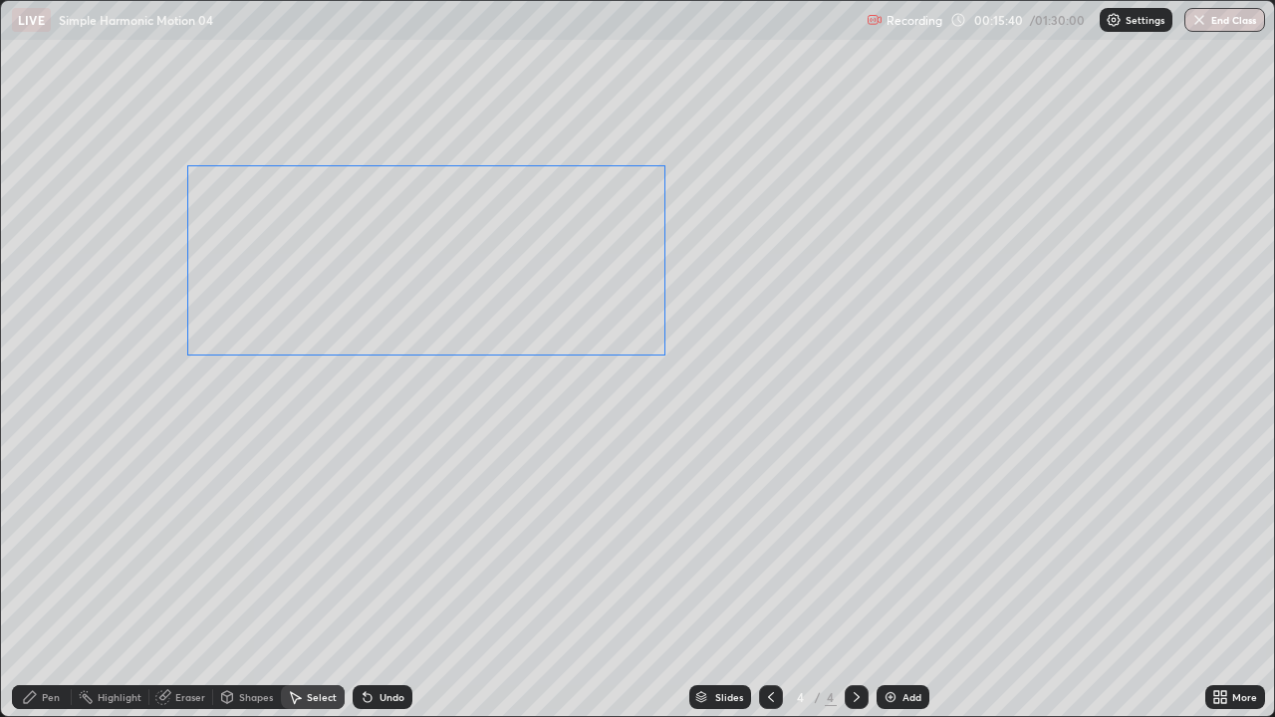
click at [223, 319] on div "0 ° Undo Copy Duplicate Duplicate to new slide Delete" at bounding box center [637, 358] width 1273 height 715
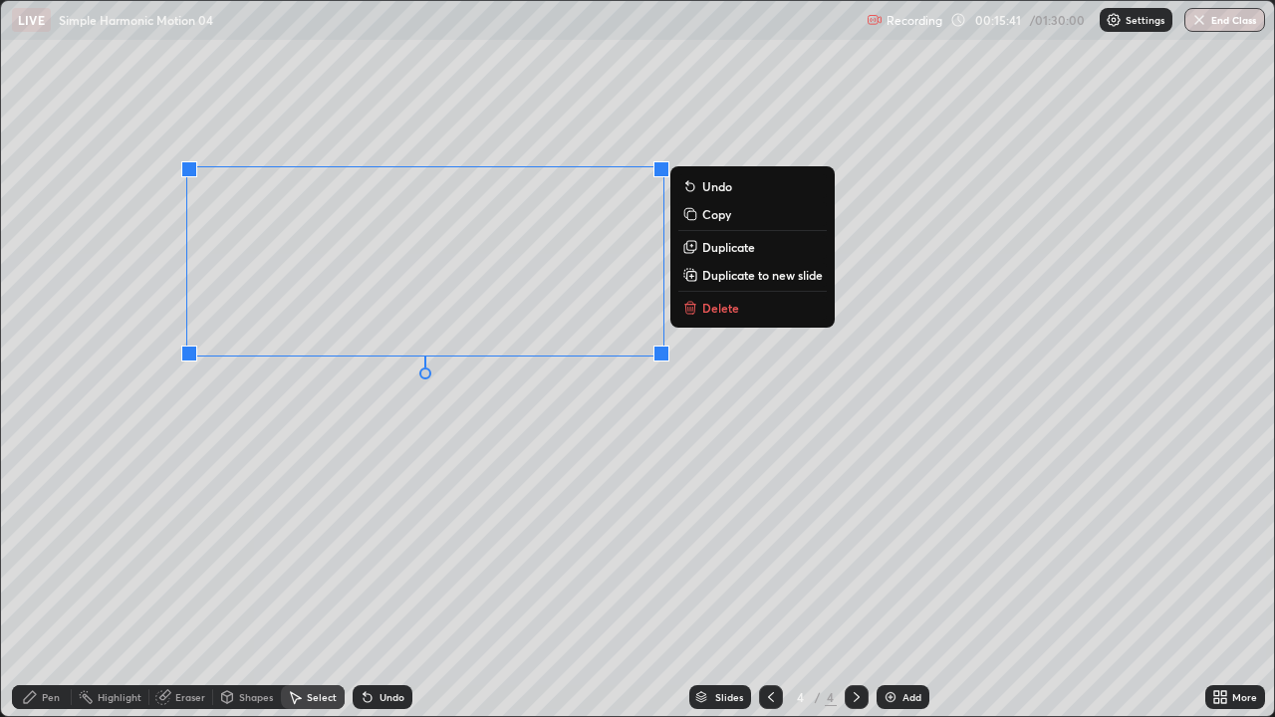
click at [456, 465] on div "0 ° Undo Copy Duplicate Duplicate to new slide Delete" at bounding box center [637, 358] width 1273 height 715
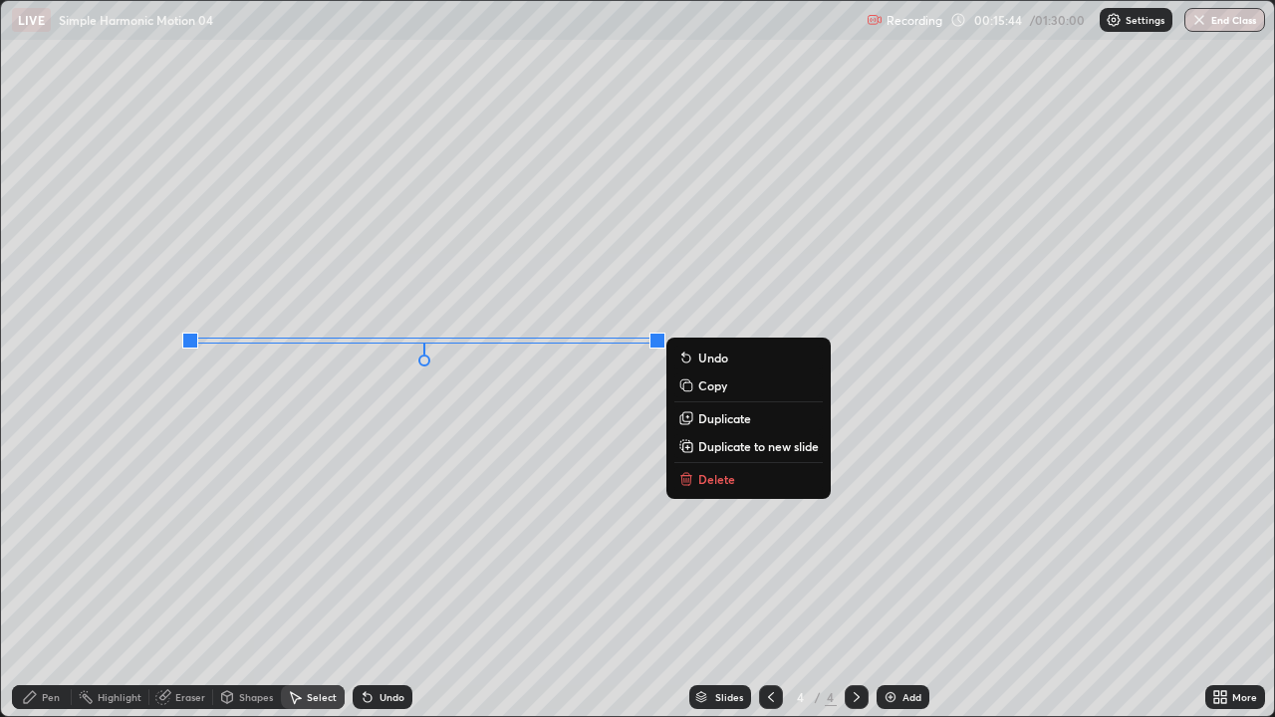
click at [642, 418] on div "0 ° Undo Copy Duplicate Duplicate to new slide Delete" at bounding box center [637, 358] width 1273 height 715
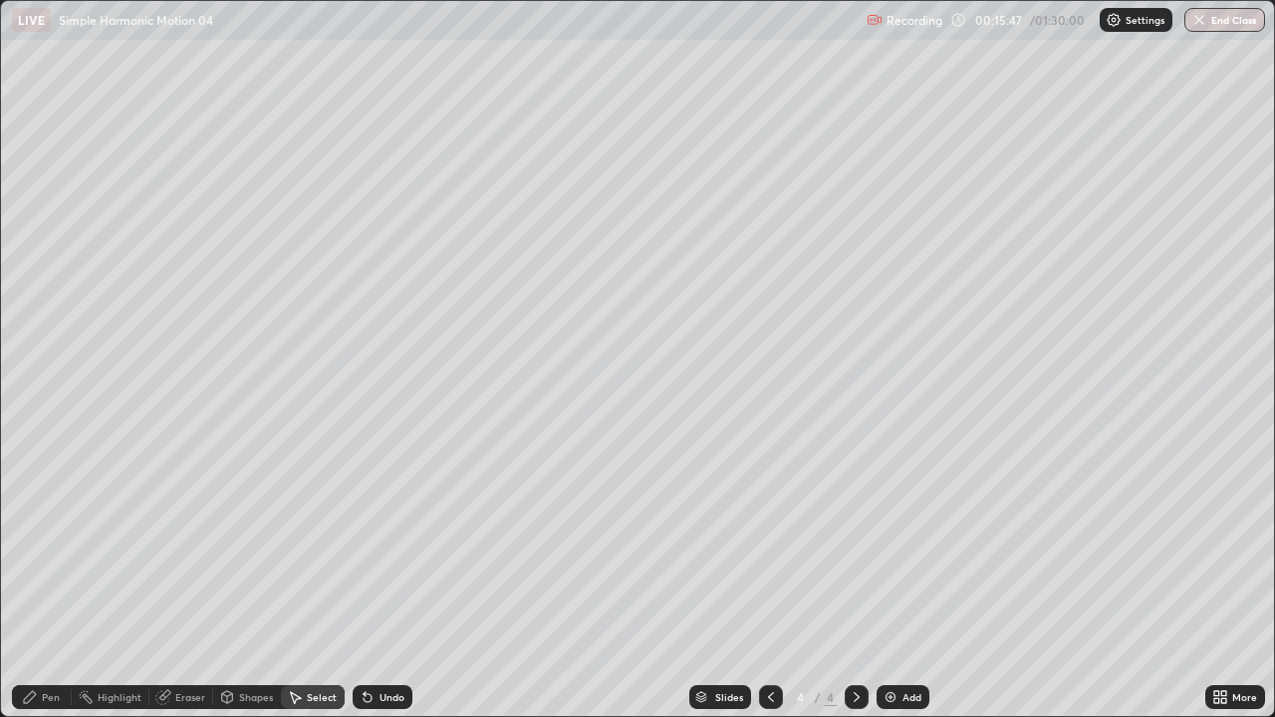
click at [53, 590] on div "Pen" at bounding box center [51, 697] width 18 height 10
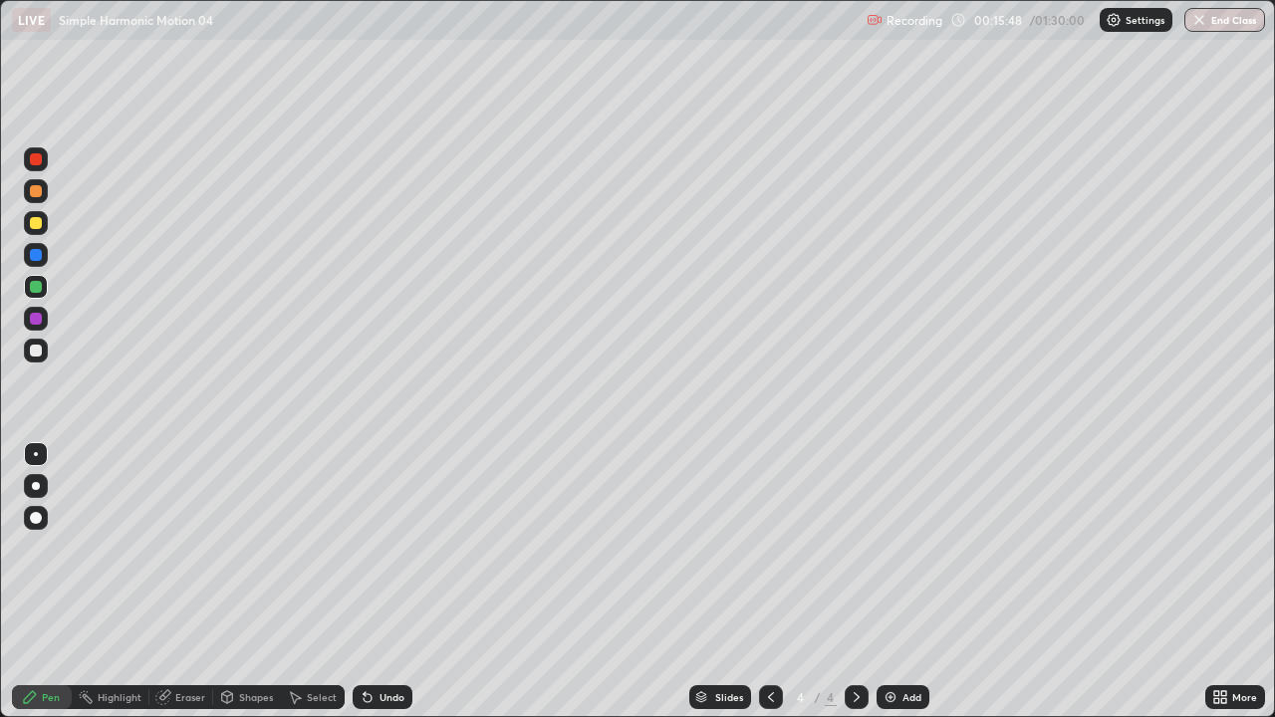
click at [44, 351] on div at bounding box center [36, 351] width 24 height 24
click at [41, 223] on div at bounding box center [36, 223] width 12 height 12
click at [312, 590] on div "Select" at bounding box center [322, 697] width 30 height 10
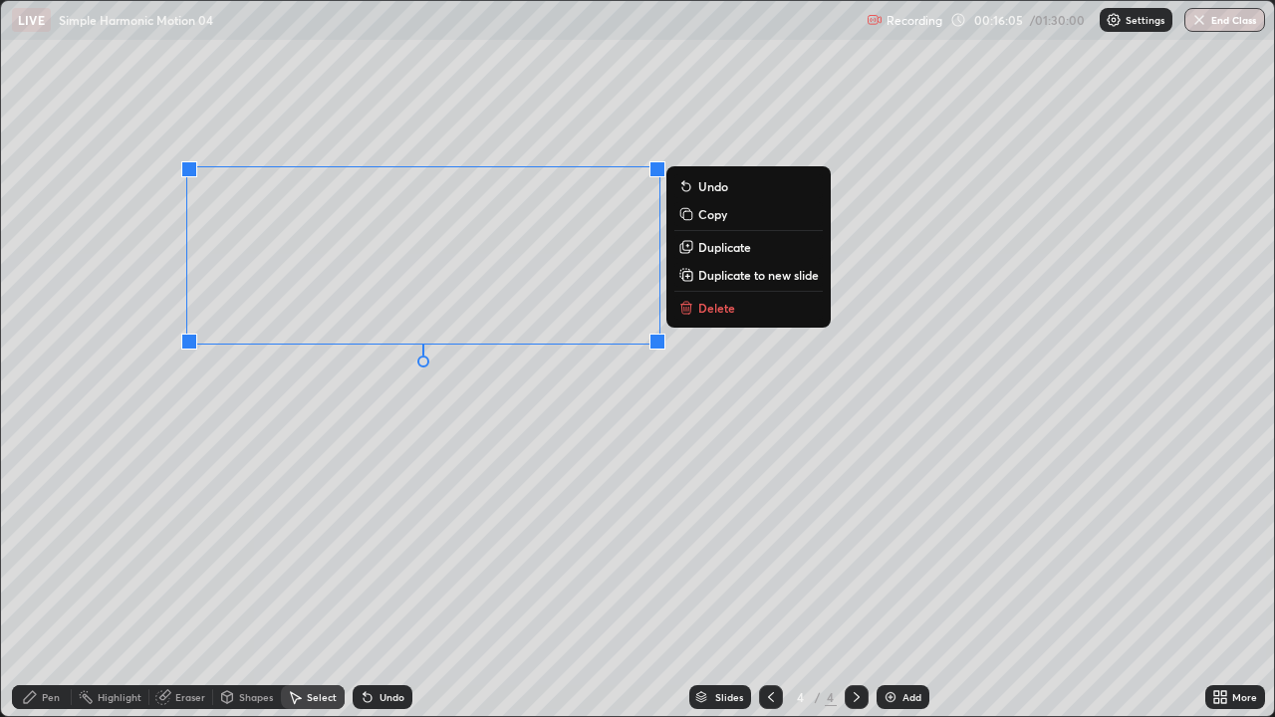
click at [697, 246] on button "Duplicate" at bounding box center [748, 247] width 148 height 24
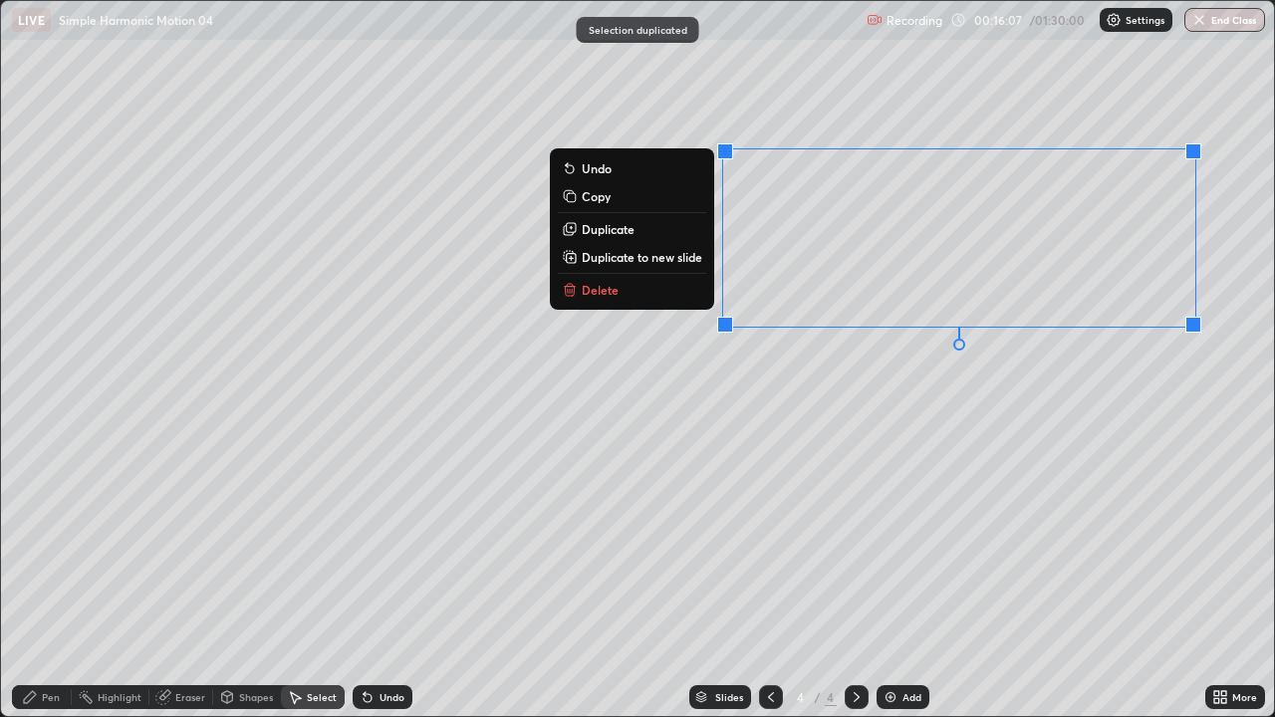
click at [904, 456] on div "0 ° Undo Copy Duplicate Duplicate to new slide Delete" at bounding box center [637, 358] width 1273 height 715
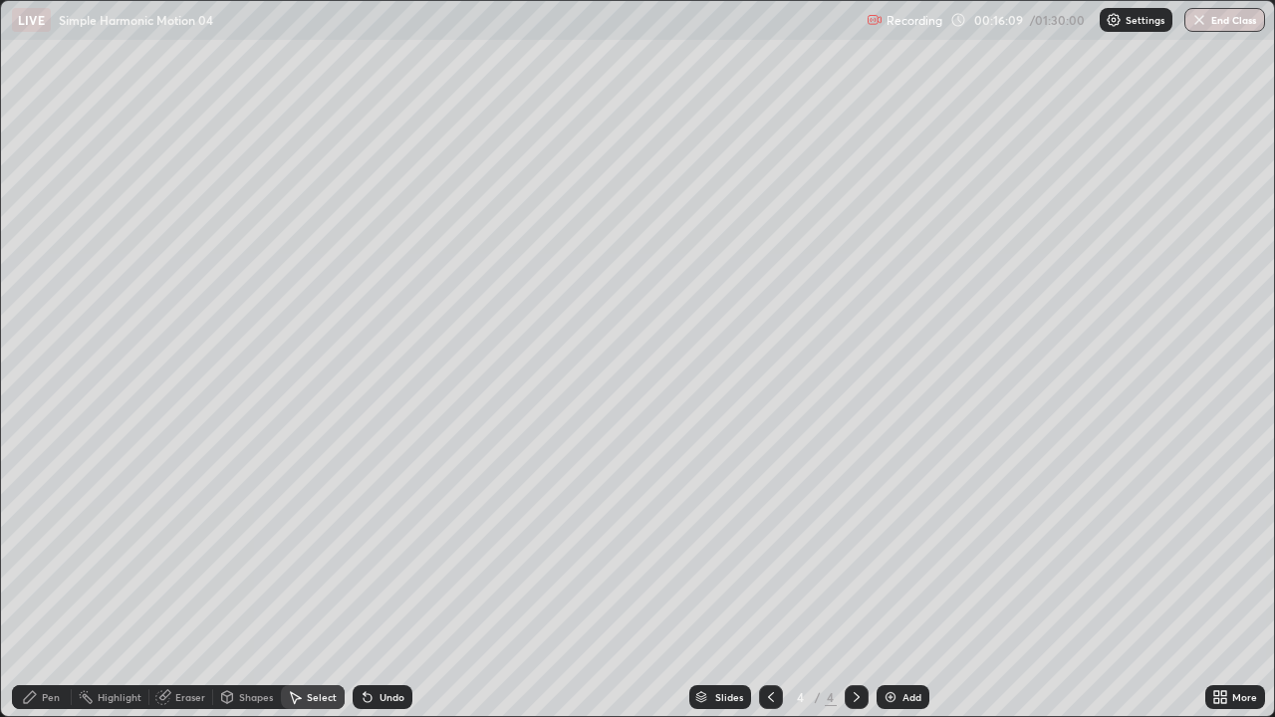
click at [41, 590] on div "Pen" at bounding box center [42, 697] width 60 height 24
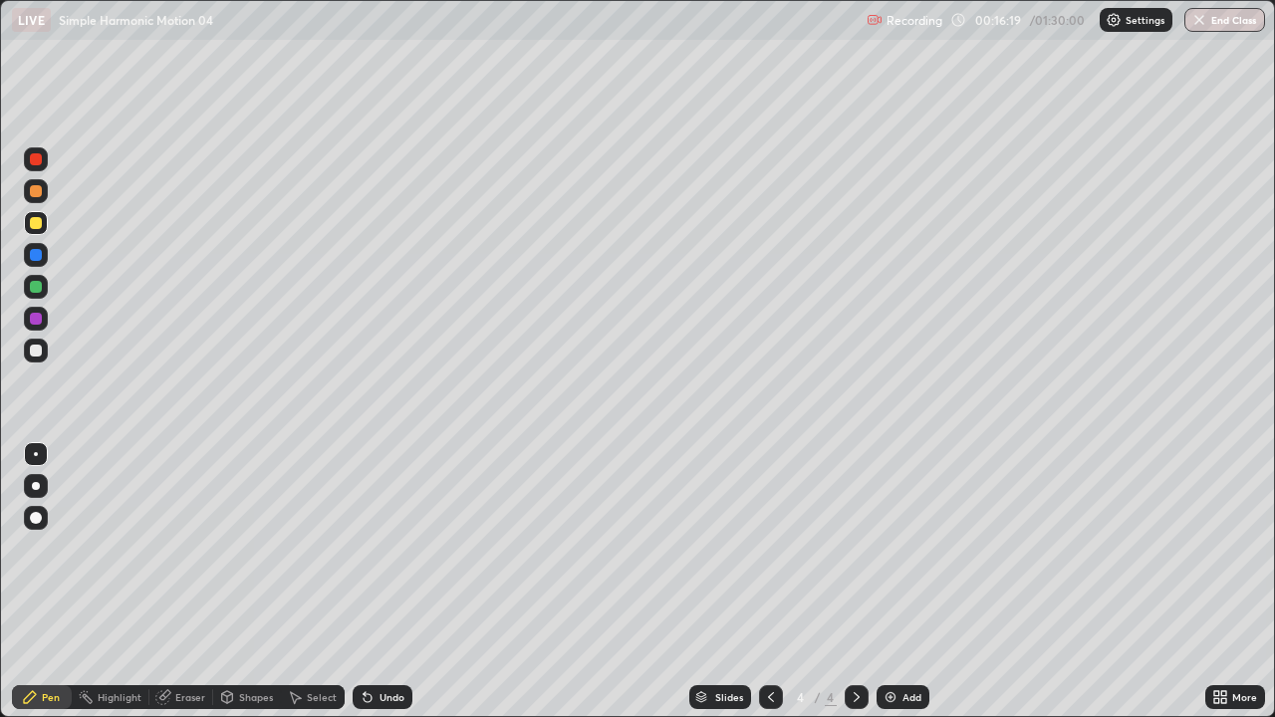
click at [37, 353] on div at bounding box center [36, 351] width 12 height 12
click at [379, 590] on div "Undo" at bounding box center [391, 697] width 25 height 10
click at [381, 590] on div "Undo" at bounding box center [383, 697] width 60 height 24
click at [889, 590] on img at bounding box center [890, 697] width 16 height 16
click at [38, 232] on div at bounding box center [36, 223] width 24 height 24
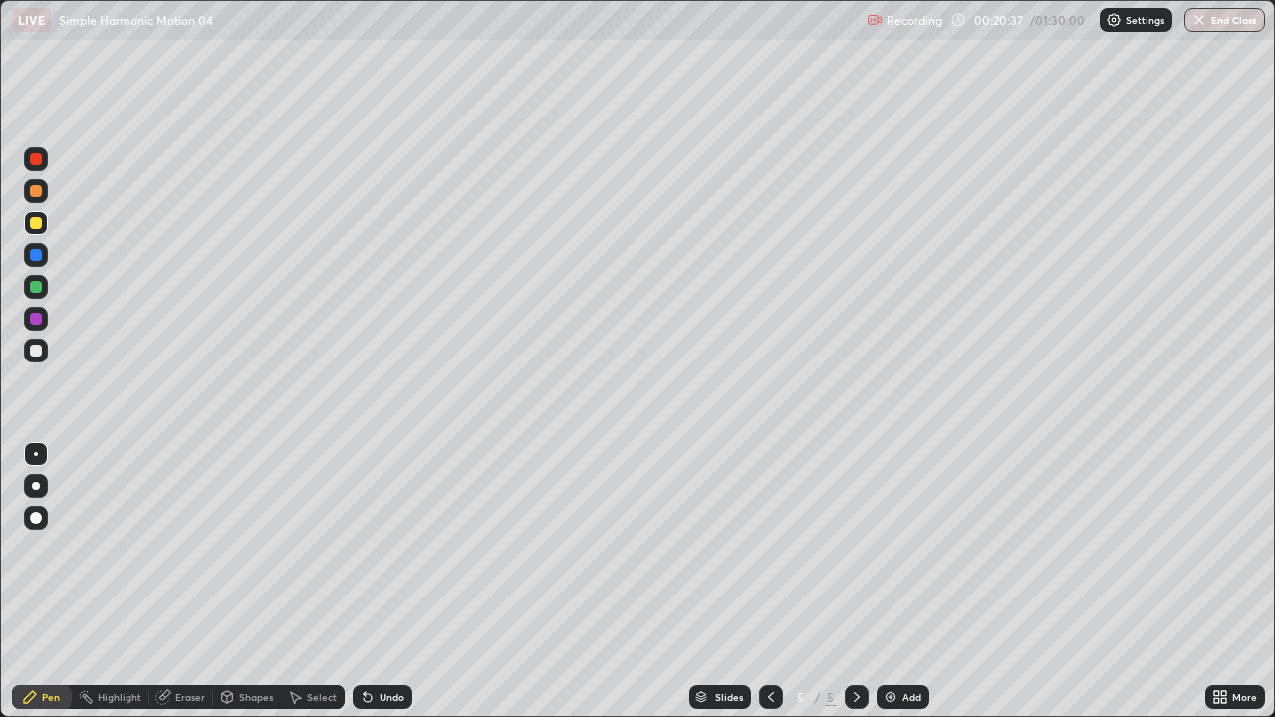
click at [298, 590] on icon at bounding box center [295, 697] width 16 height 16
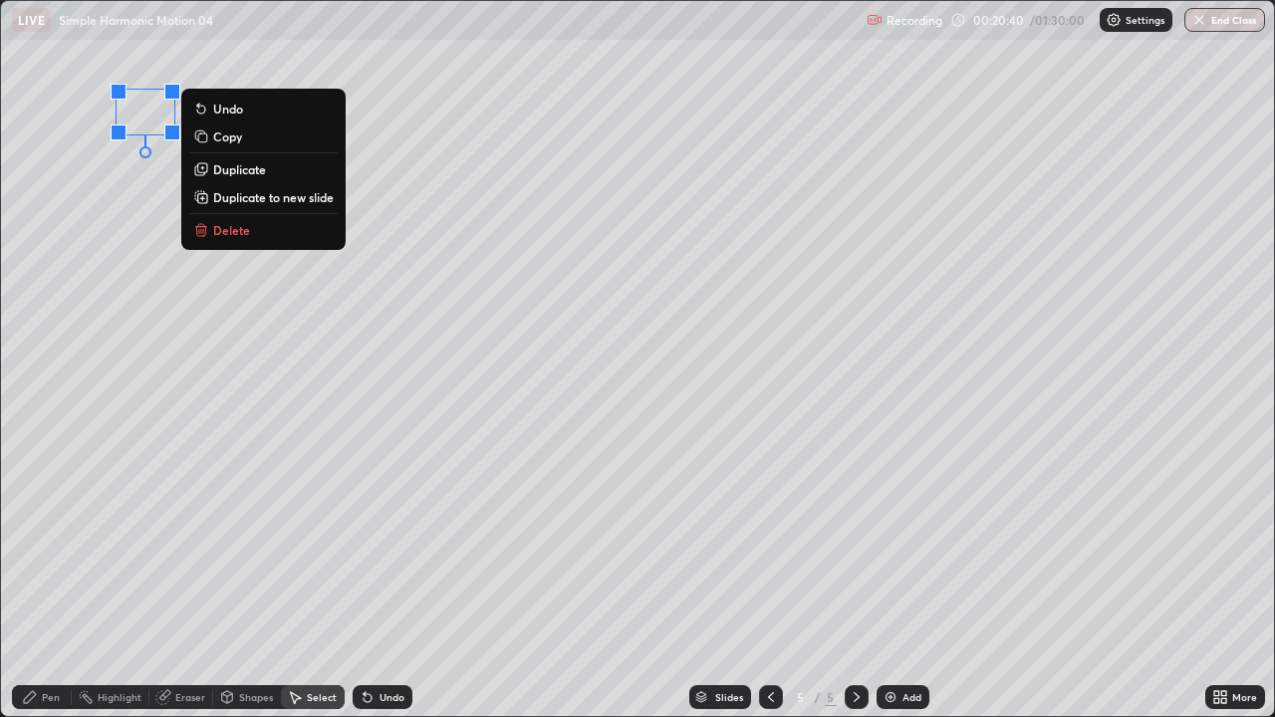
click at [54, 590] on div "Pen" at bounding box center [51, 697] width 18 height 10
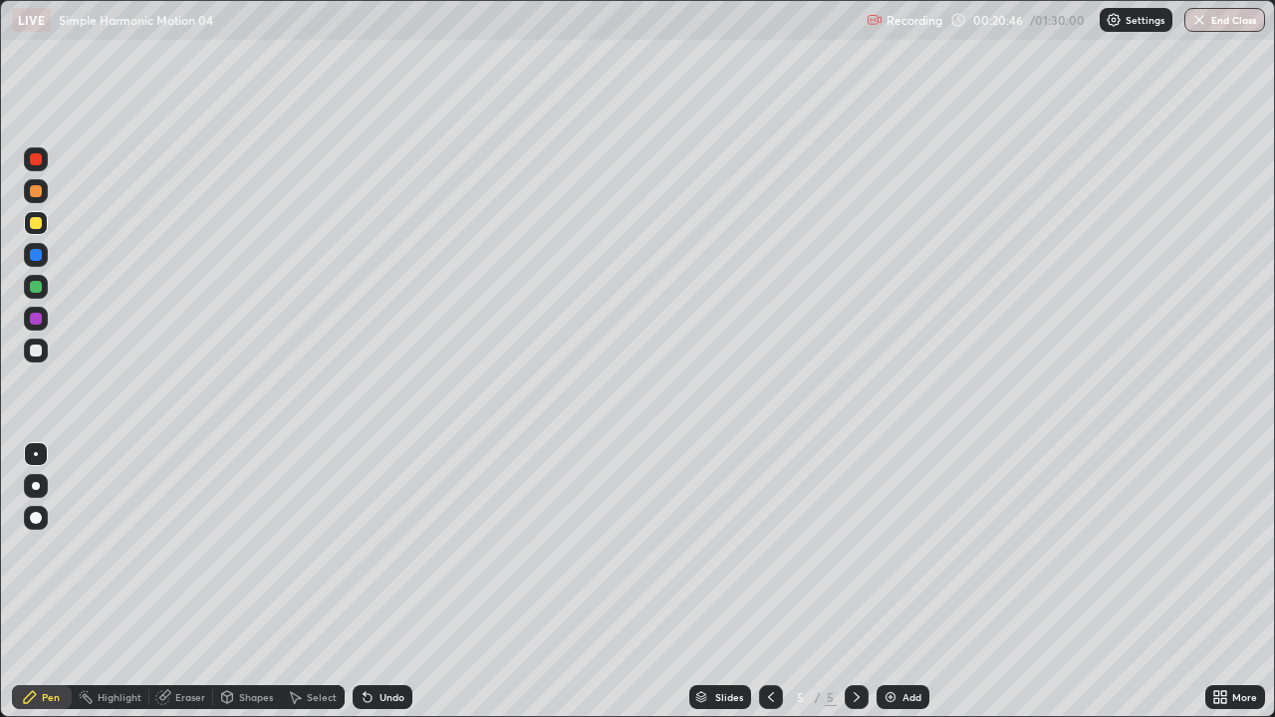
click at [41, 353] on div at bounding box center [36, 351] width 12 height 12
click at [384, 590] on div "Undo" at bounding box center [391, 697] width 25 height 10
click at [378, 590] on div "Undo" at bounding box center [383, 697] width 60 height 24
click at [380, 590] on div "Undo" at bounding box center [391, 697] width 25 height 10
click at [379, 590] on div "Undo" at bounding box center [391, 697] width 25 height 10
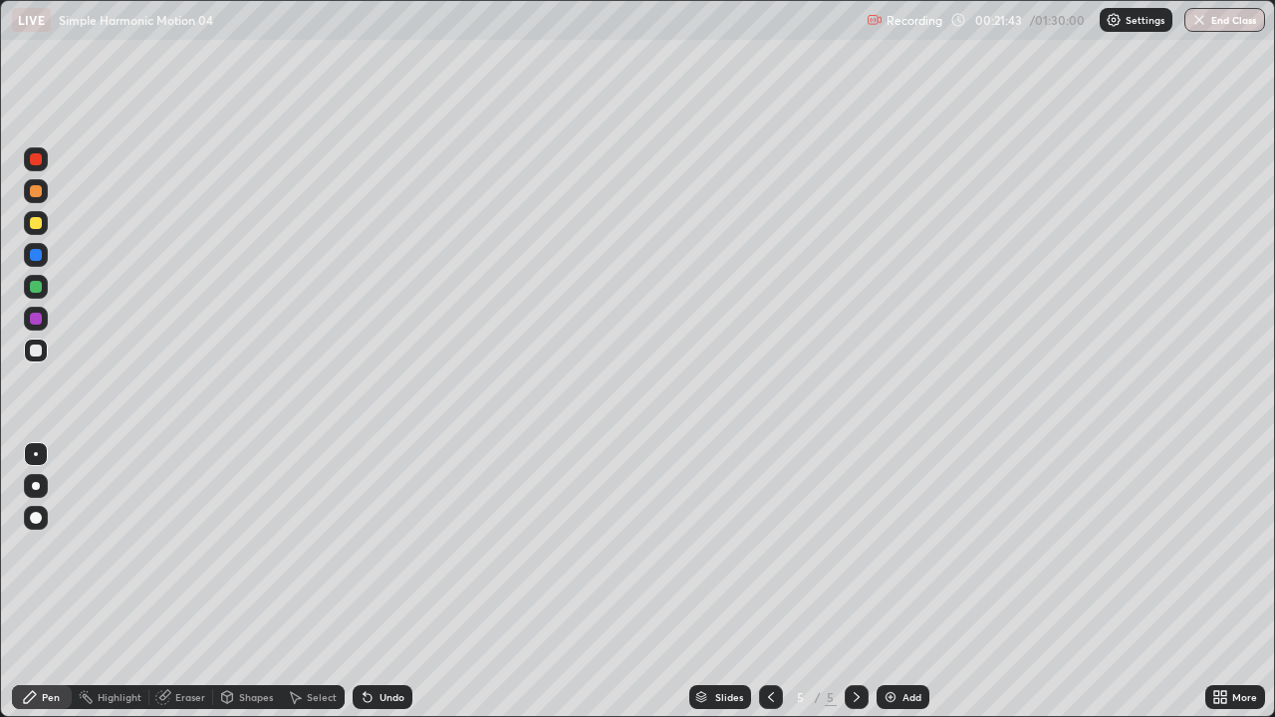
click at [391, 590] on div "Undo" at bounding box center [391, 697] width 25 height 10
click at [41, 218] on div at bounding box center [36, 223] width 24 height 24
click at [39, 347] on div at bounding box center [36, 351] width 12 height 12
click at [374, 590] on div "Undo" at bounding box center [383, 697] width 60 height 24
click at [383, 590] on div "Undo" at bounding box center [391, 697] width 25 height 10
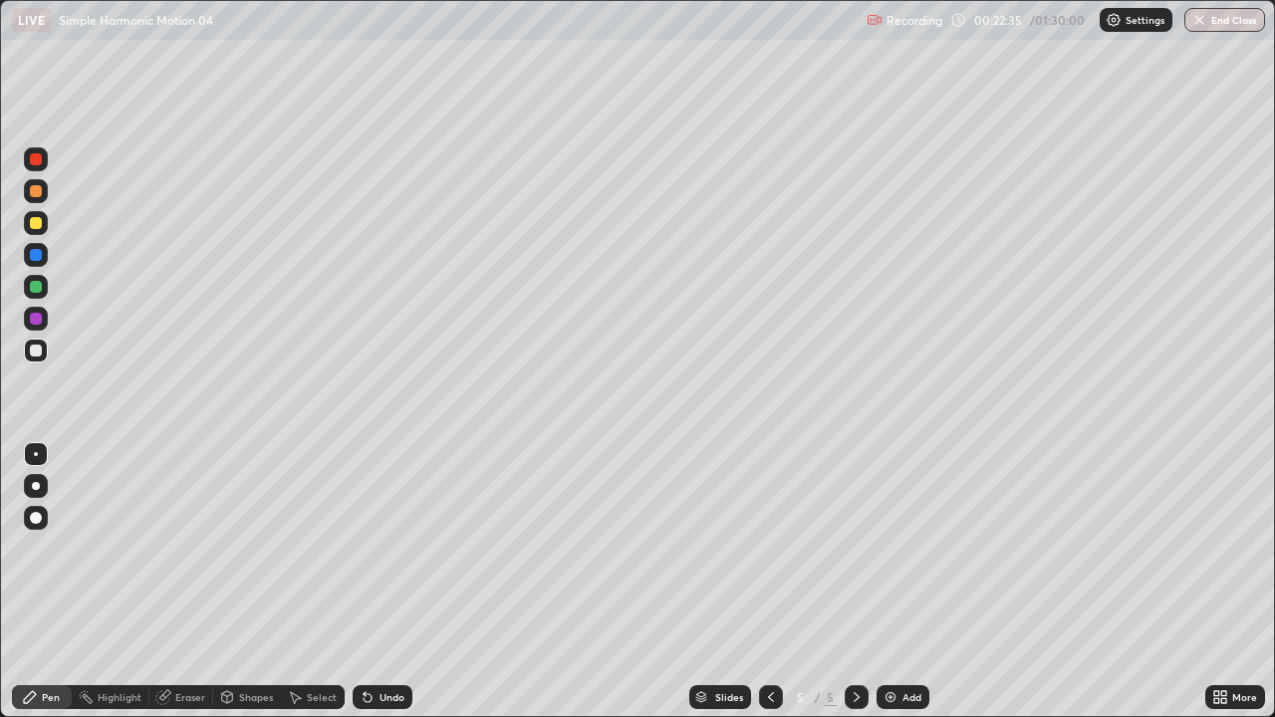
click at [374, 590] on div "Undo" at bounding box center [383, 697] width 60 height 24
click at [912, 590] on div "Add" at bounding box center [911, 697] width 19 height 10
click at [37, 221] on div at bounding box center [36, 223] width 12 height 12
click at [381, 590] on div "Undo" at bounding box center [383, 697] width 60 height 24
click at [374, 590] on div "Undo" at bounding box center [383, 697] width 60 height 24
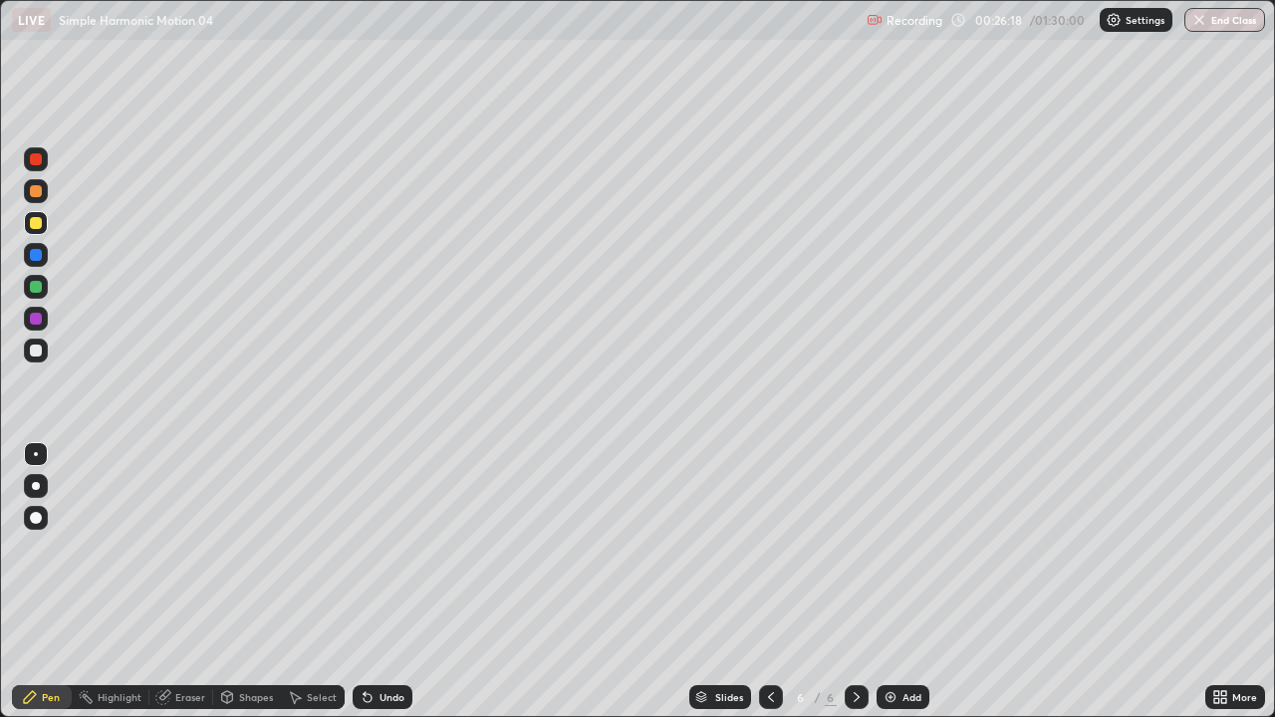
click at [247, 590] on div "Shapes" at bounding box center [256, 697] width 34 height 10
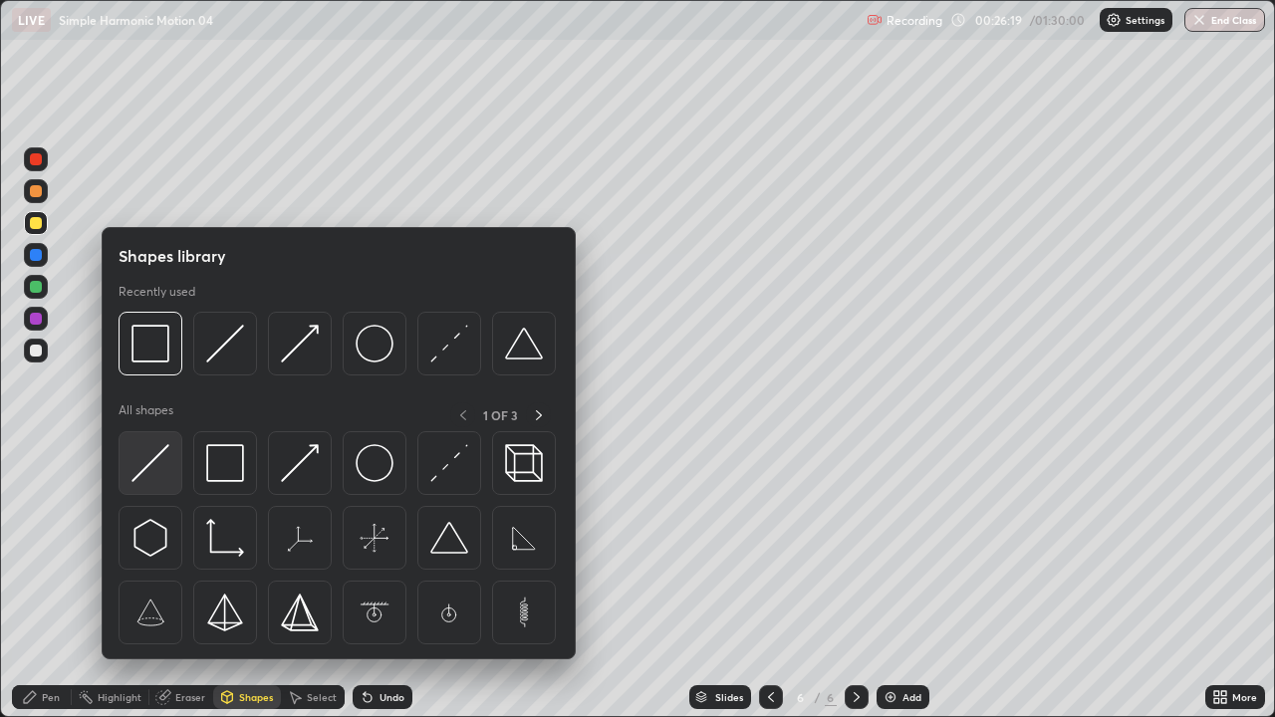
click at [158, 476] on img at bounding box center [150, 463] width 38 height 38
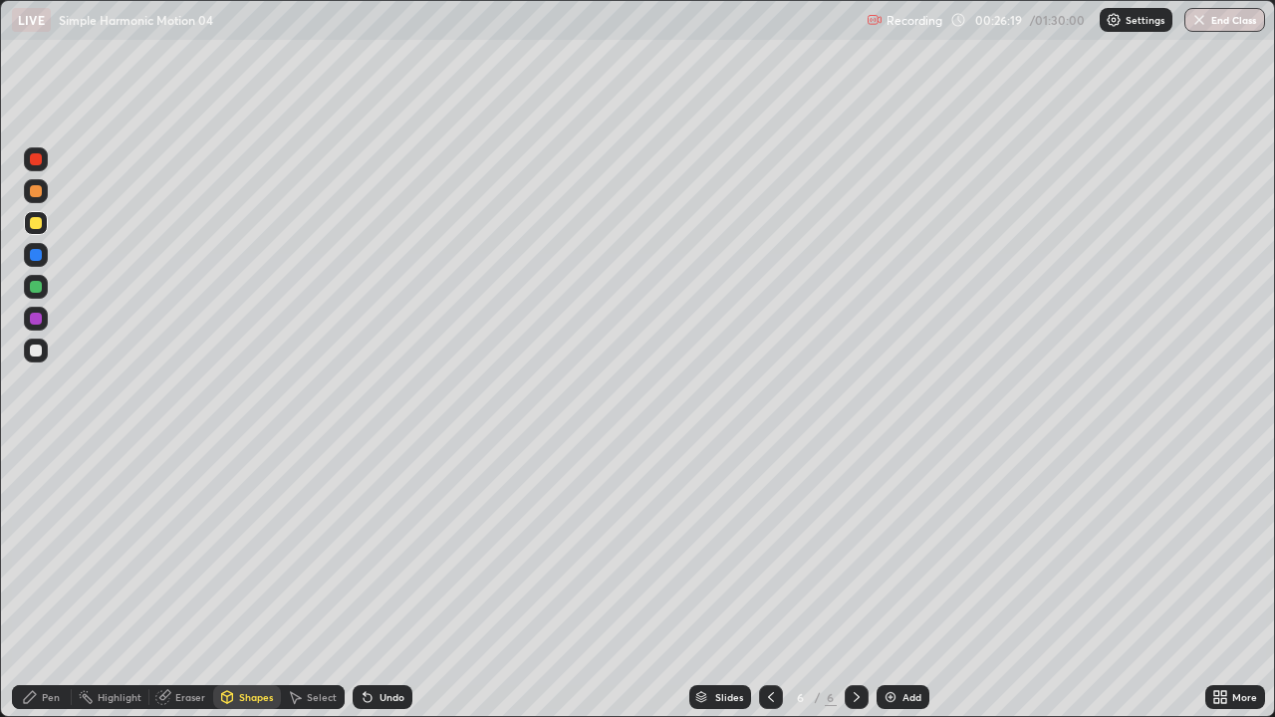
click at [36, 349] on div at bounding box center [36, 351] width 12 height 12
click at [51, 590] on div "Pen" at bounding box center [51, 697] width 18 height 10
click at [36, 224] on div at bounding box center [36, 223] width 12 height 12
click at [250, 590] on div "Shapes" at bounding box center [256, 697] width 34 height 10
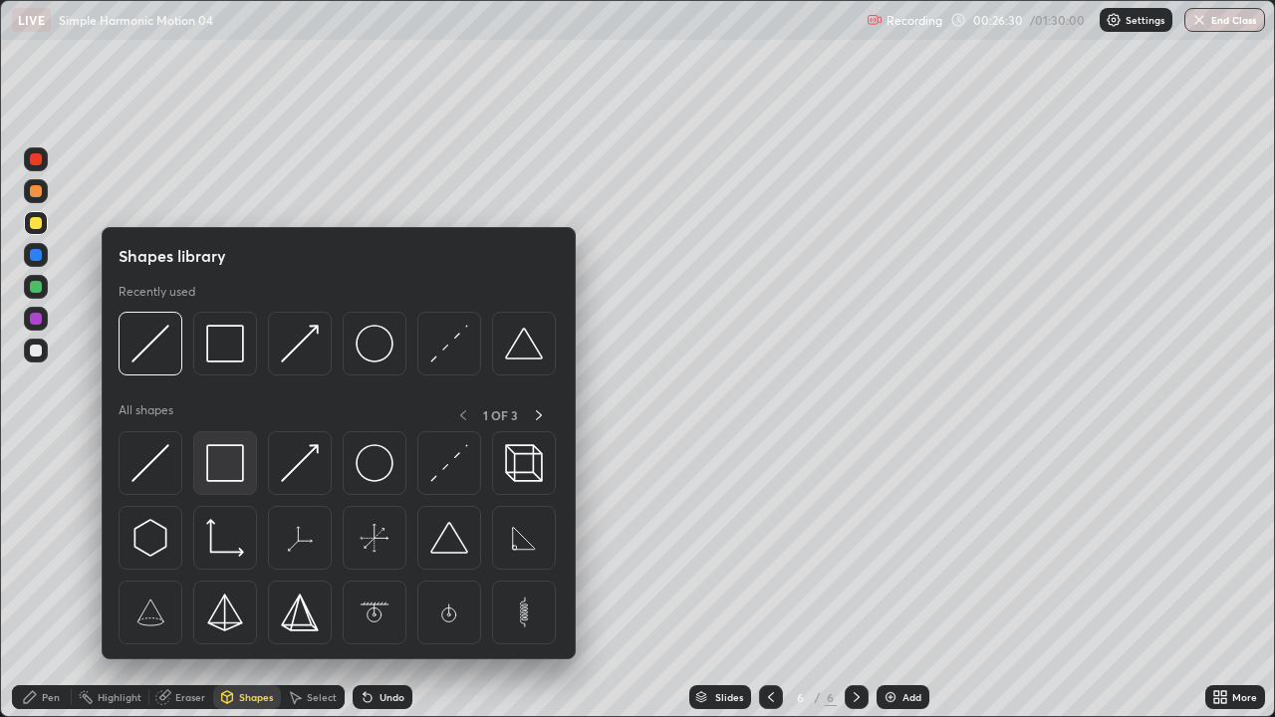
click at [236, 478] on img at bounding box center [225, 463] width 38 height 38
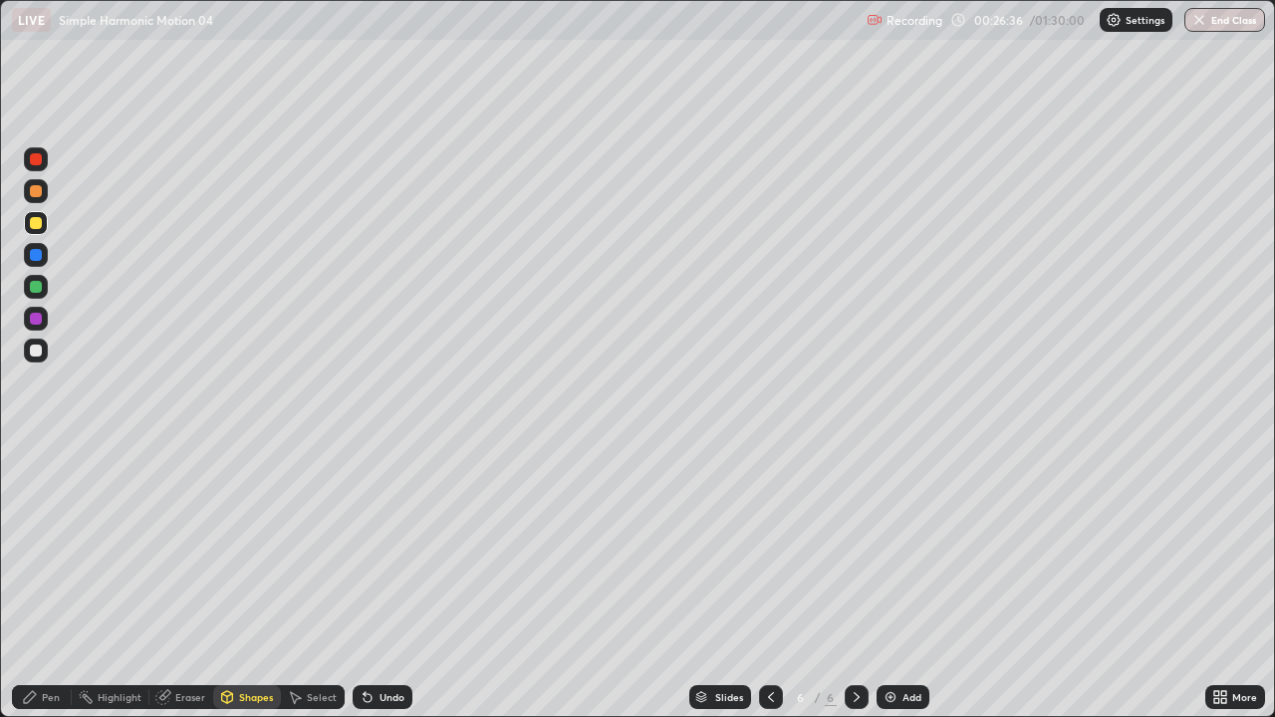
click at [57, 590] on div "Pen" at bounding box center [42, 697] width 60 height 24
click at [47, 291] on div at bounding box center [36, 287] width 24 height 24
click at [391, 590] on div "Undo" at bounding box center [391, 697] width 25 height 10
click at [401, 590] on div "Undo" at bounding box center [383, 697] width 60 height 24
click at [37, 350] on div at bounding box center [36, 351] width 12 height 12
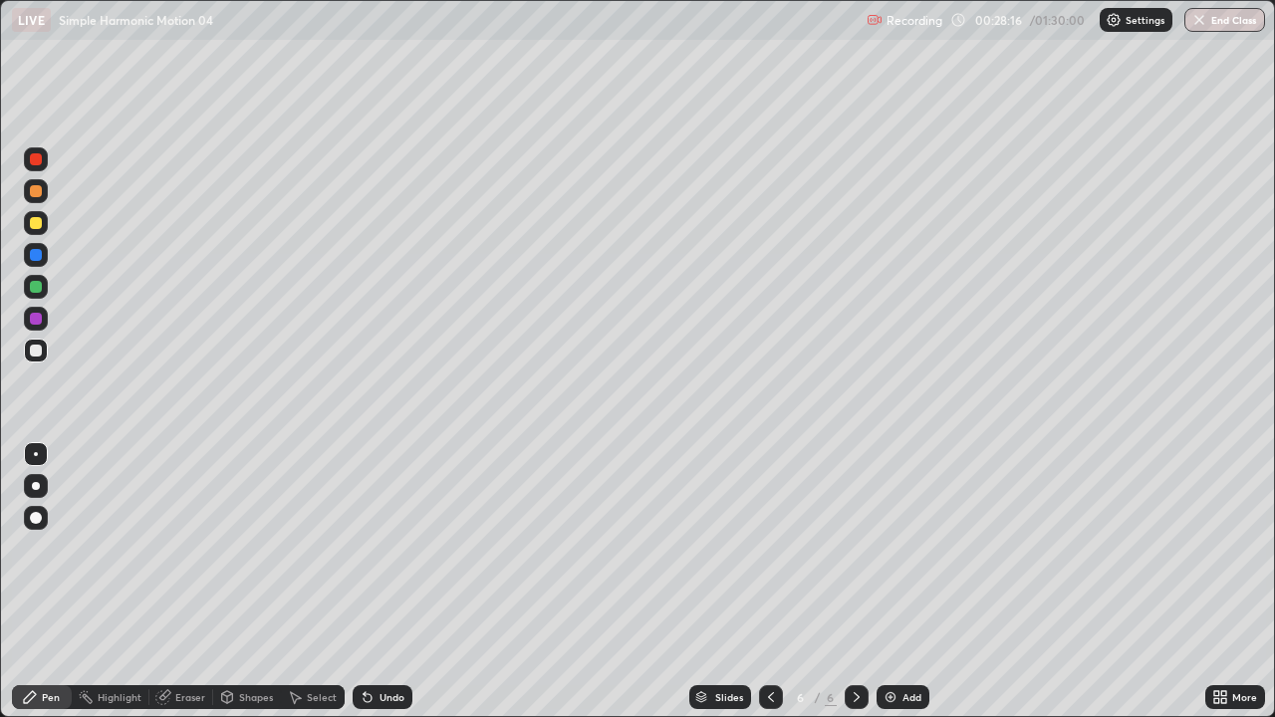
click at [37, 222] on div at bounding box center [36, 223] width 12 height 12
click at [393, 590] on div "Undo" at bounding box center [391, 697] width 25 height 10
click at [387, 590] on div "Undo" at bounding box center [391, 697] width 25 height 10
click at [382, 590] on div "Undo" at bounding box center [391, 697] width 25 height 10
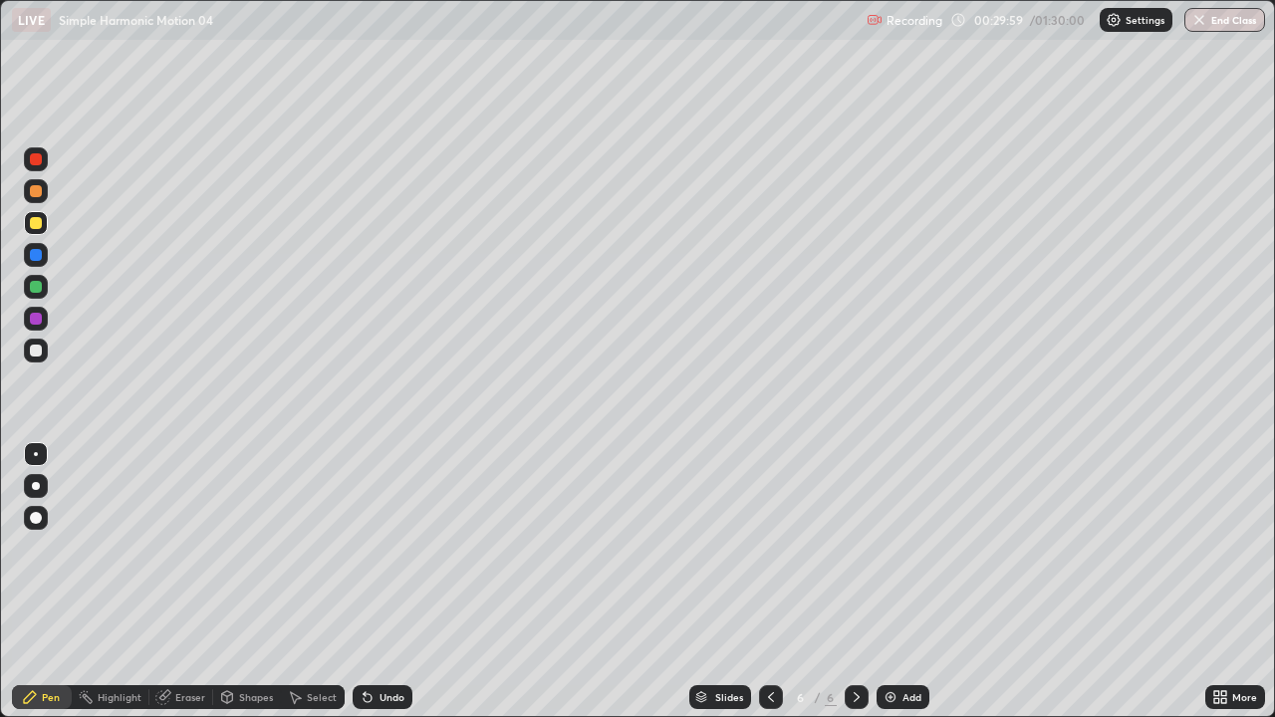
click at [381, 590] on div "Undo" at bounding box center [391, 697] width 25 height 10
click at [385, 590] on div "Undo" at bounding box center [391, 697] width 25 height 10
click at [769, 590] on icon at bounding box center [771, 697] width 16 height 16
click at [854, 590] on icon at bounding box center [856, 697] width 16 height 16
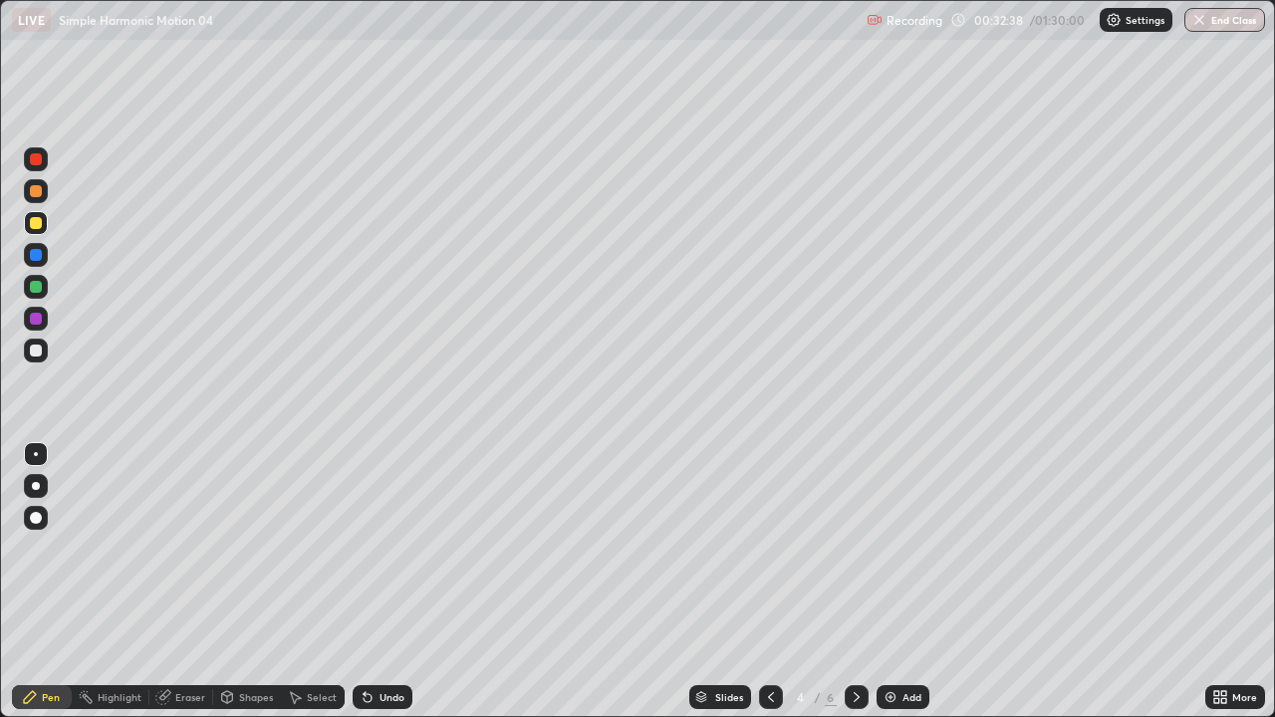
click at [854, 590] on icon at bounding box center [856, 697] width 16 height 16
click at [905, 590] on div "Add" at bounding box center [911, 697] width 19 height 10
click at [41, 352] on div at bounding box center [36, 351] width 12 height 12
click at [238, 590] on div "Shapes" at bounding box center [247, 697] width 68 height 24
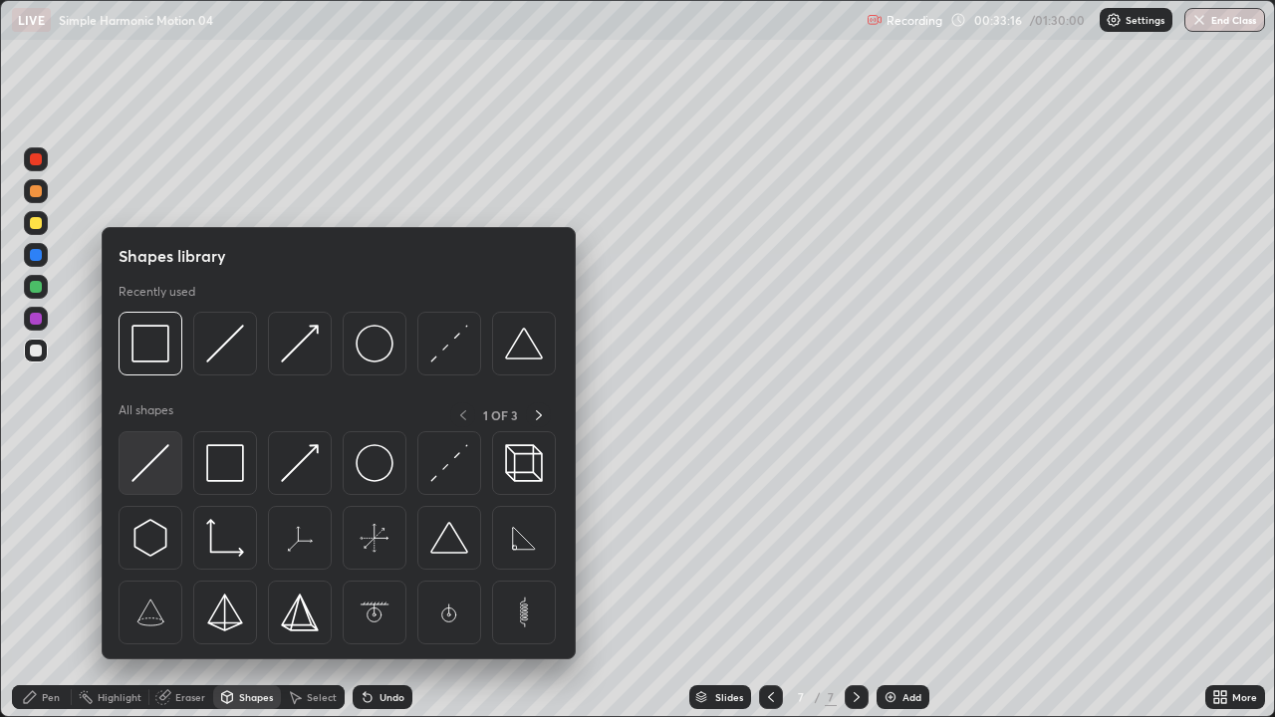
click at [156, 465] on img at bounding box center [150, 463] width 38 height 38
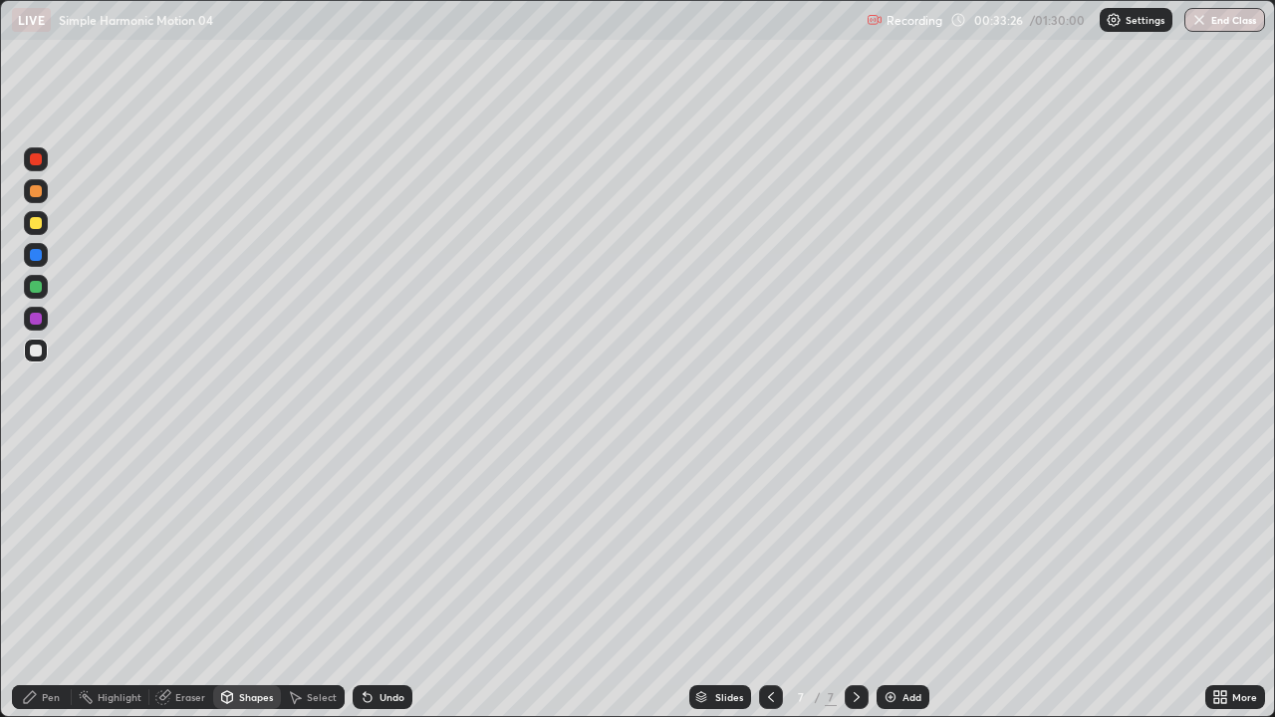
click at [259, 590] on div "Shapes" at bounding box center [247, 697] width 68 height 24
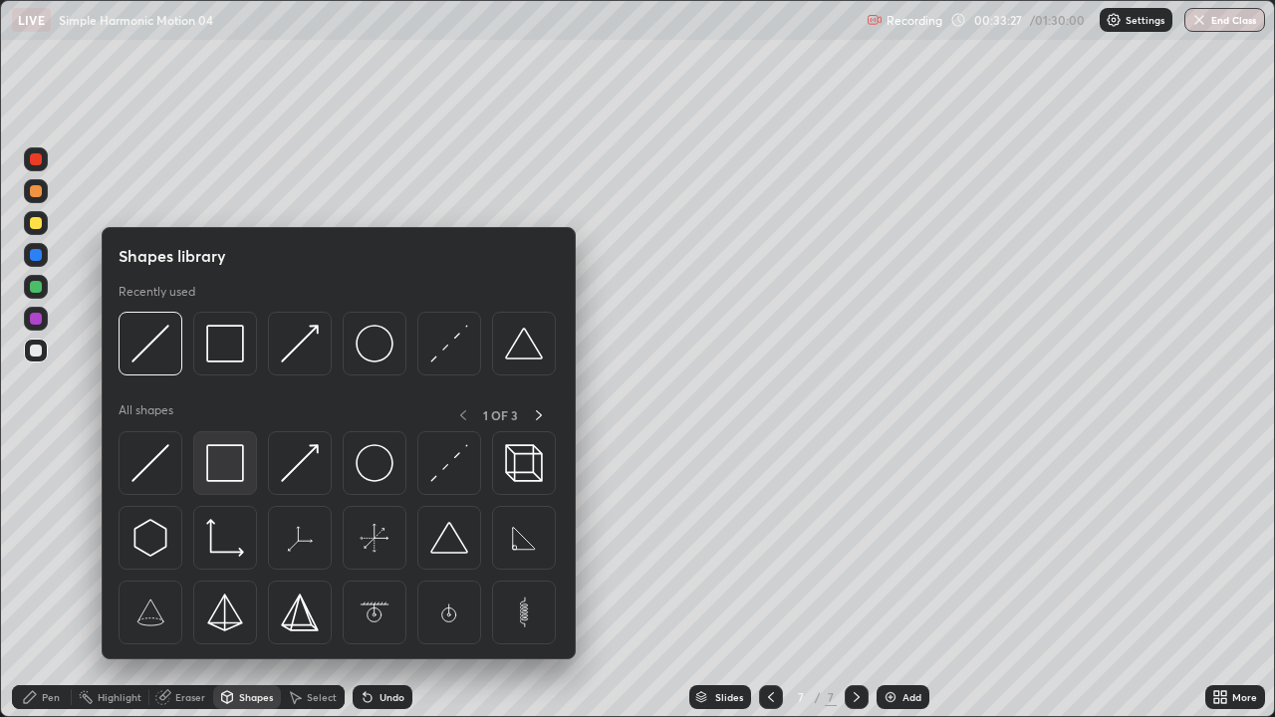
click at [238, 472] on img at bounding box center [225, 463] width 38 height 38
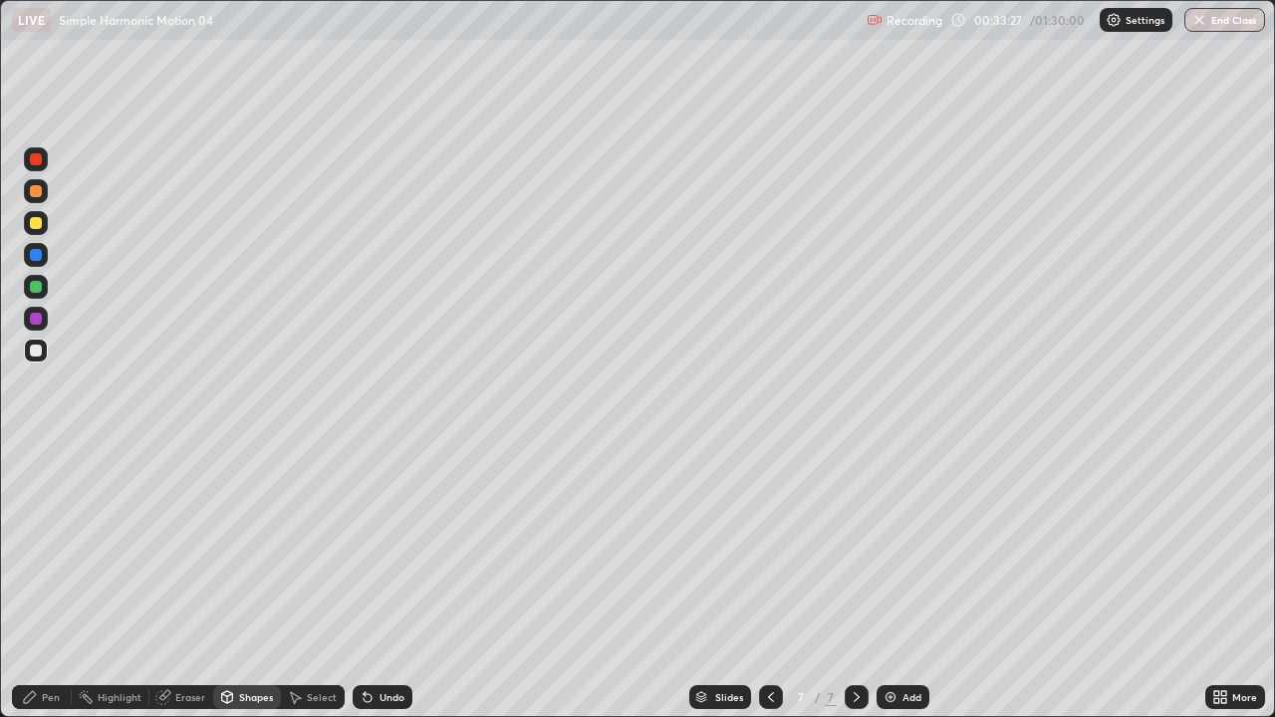
click at [43, 223] on div at bounding box center [36, 223] width 24 height 24
click at [52, 590] on div "Pen" at bounding box center [42, 697] width 60 height 24
click at [37, 347] on div at bounding box center [36, 351] width 12 height 12
click at [325, 590] on div "Select" at bounding box center [313, 697] width 64 height 24
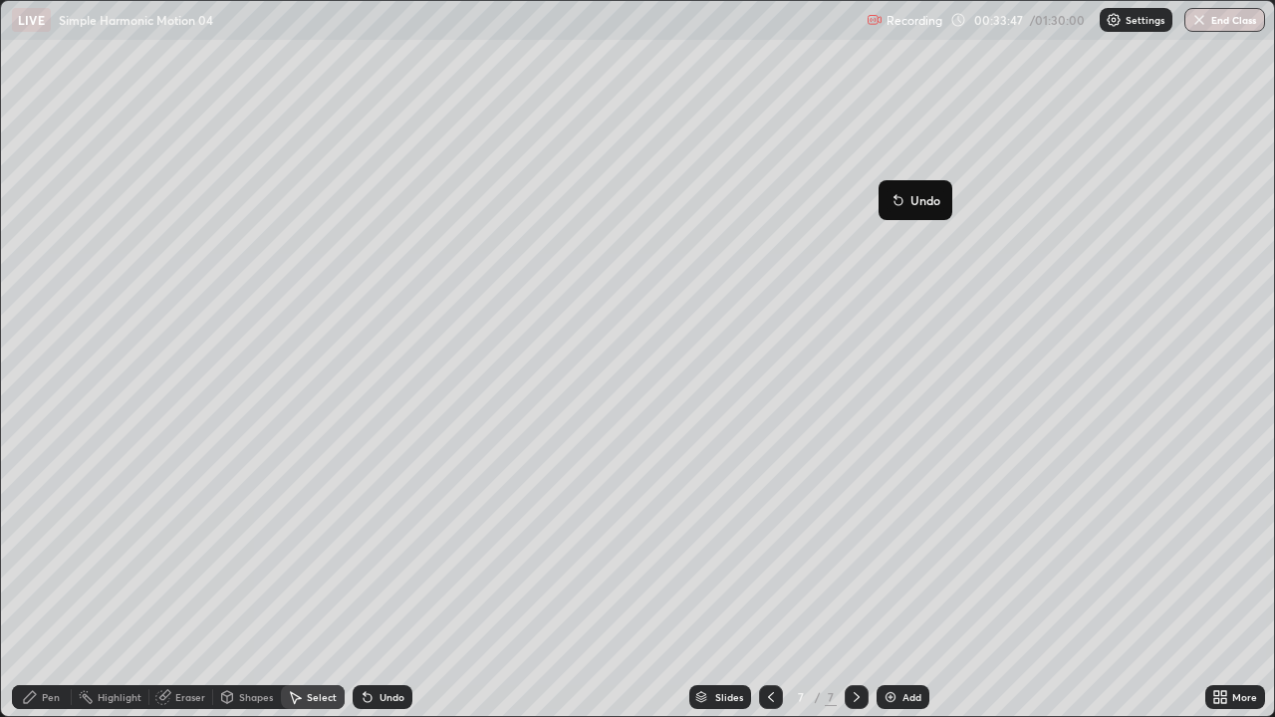
click at [878, 340] on div "0 ° Undo Copy Duplicate Duplicate to new slide Delete" at bounding box center [637, 358] width 1273 height 715
click at [57, 590] on div "Pen" at bounding box center [51, 697] width 18 height 10
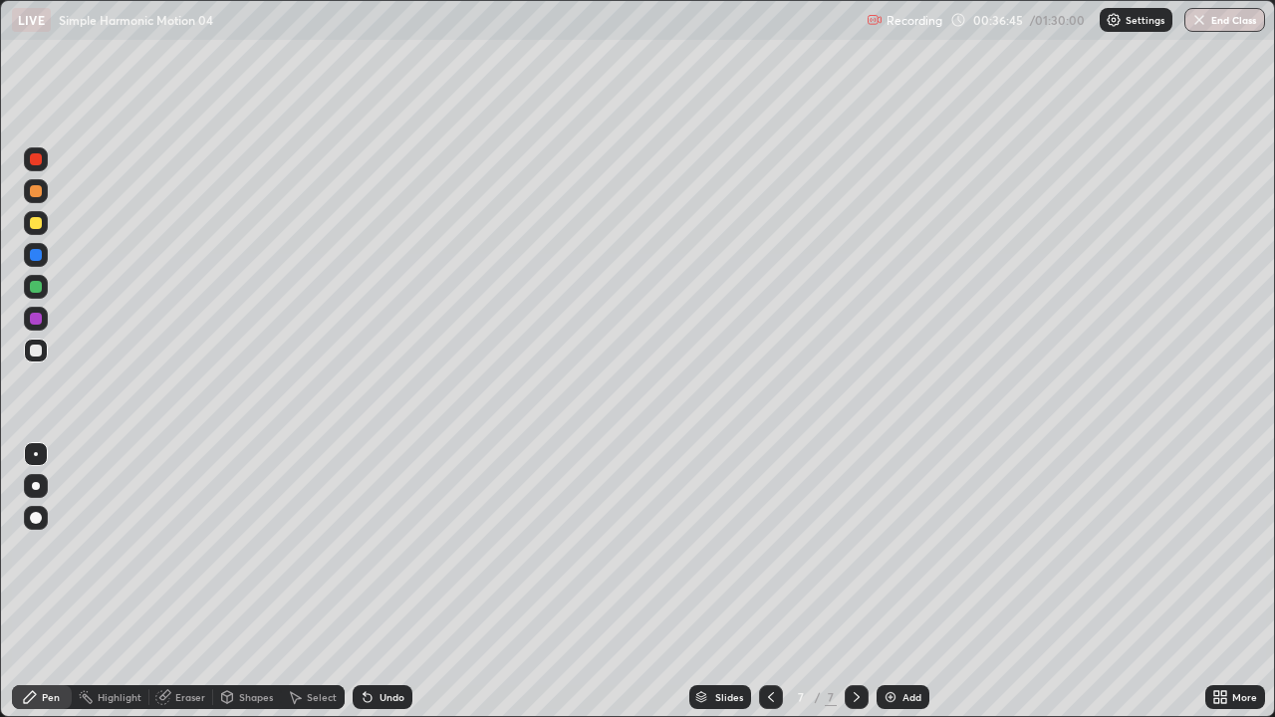
click at [302, 590] on div "Select" at bounding box center [313, 697] width 64 height 24
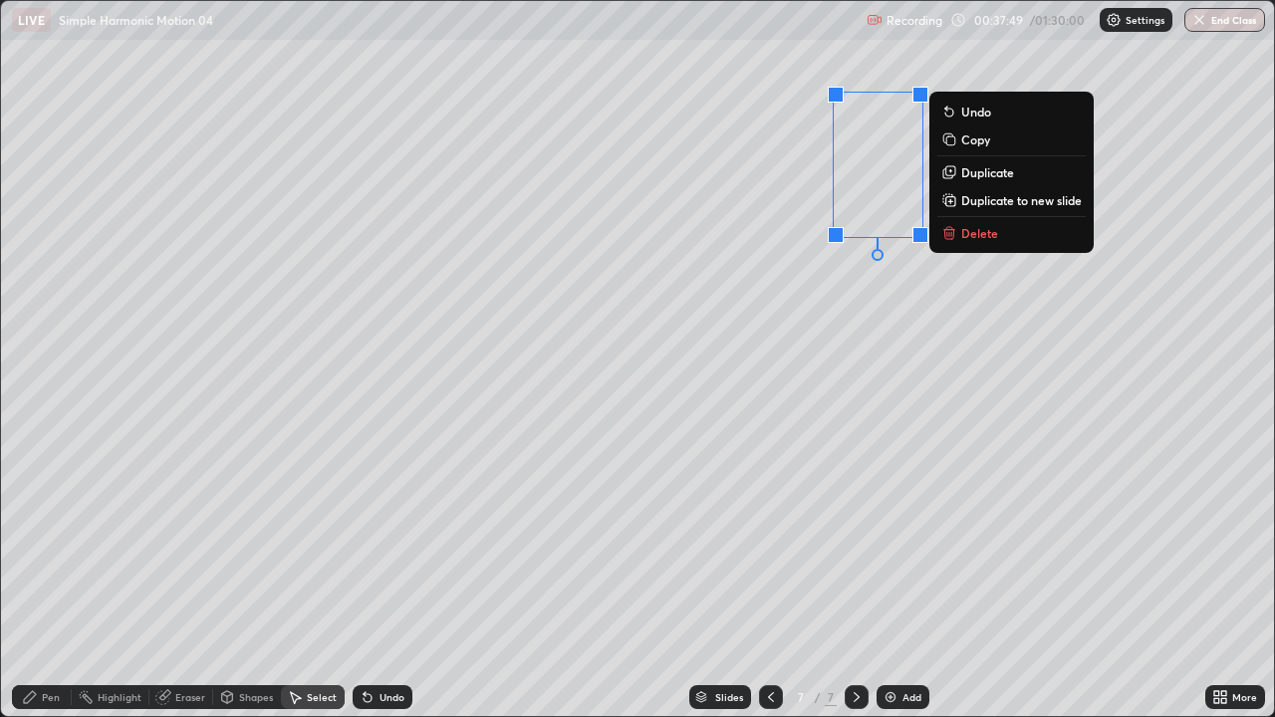
click at [57, 590] on div "Pen" at bounding box center [51, 697] width 18 height 10
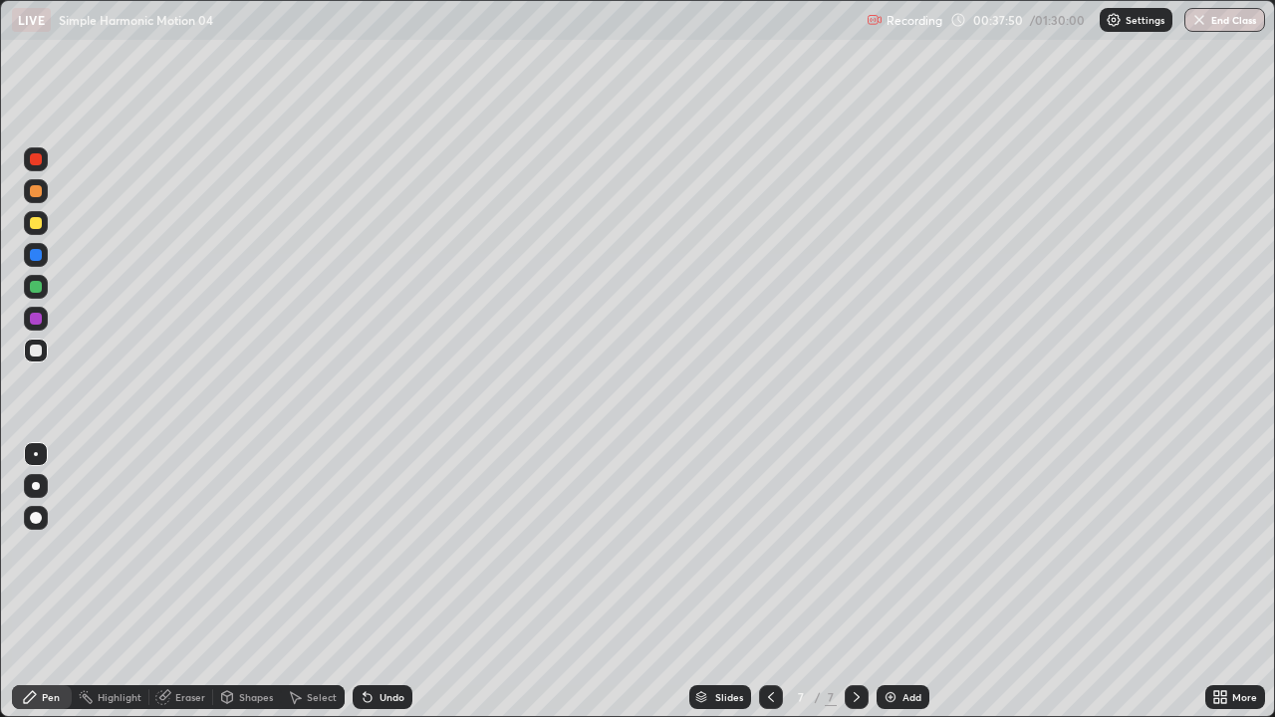
click at [43, 350] on div at bounding box center [36, 351] width 24 height 24
click at [331, 590] on div "Select" at bounding box center [322, 697] width 30 height 10
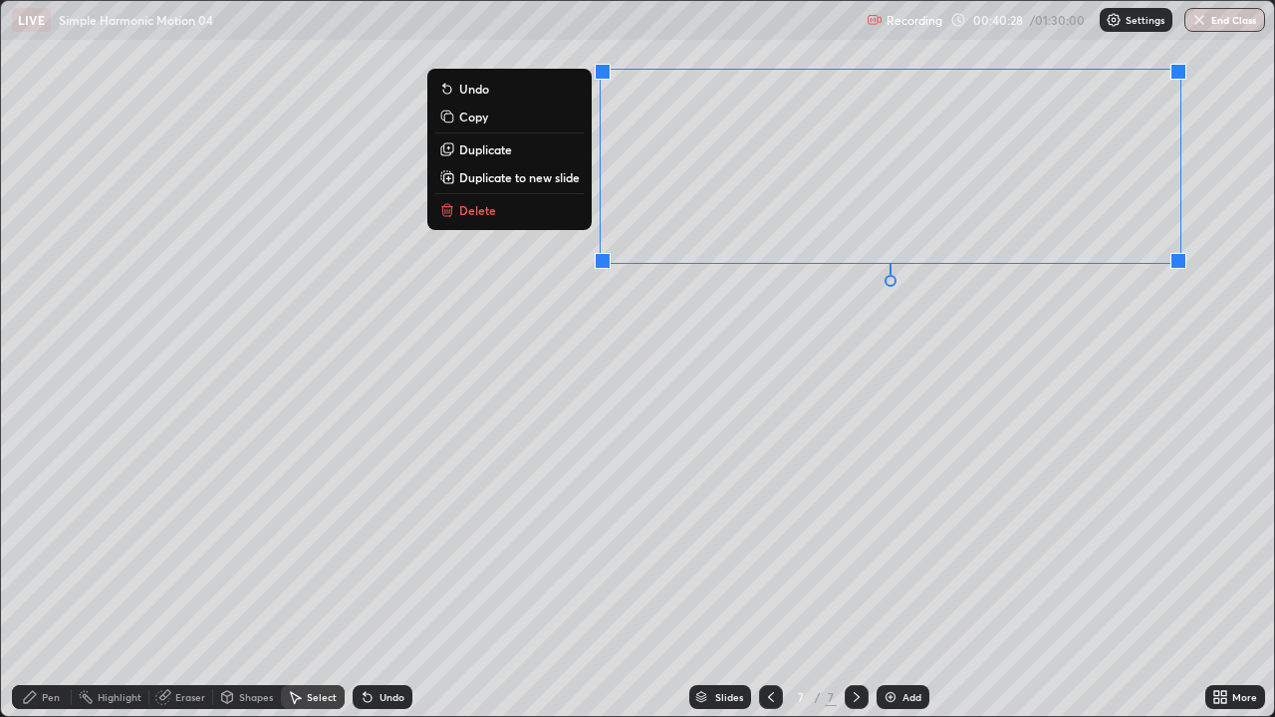
click at [532, 184] on p "Duplicate to new slide" at bounding box center [519, 177] width 120 height 16
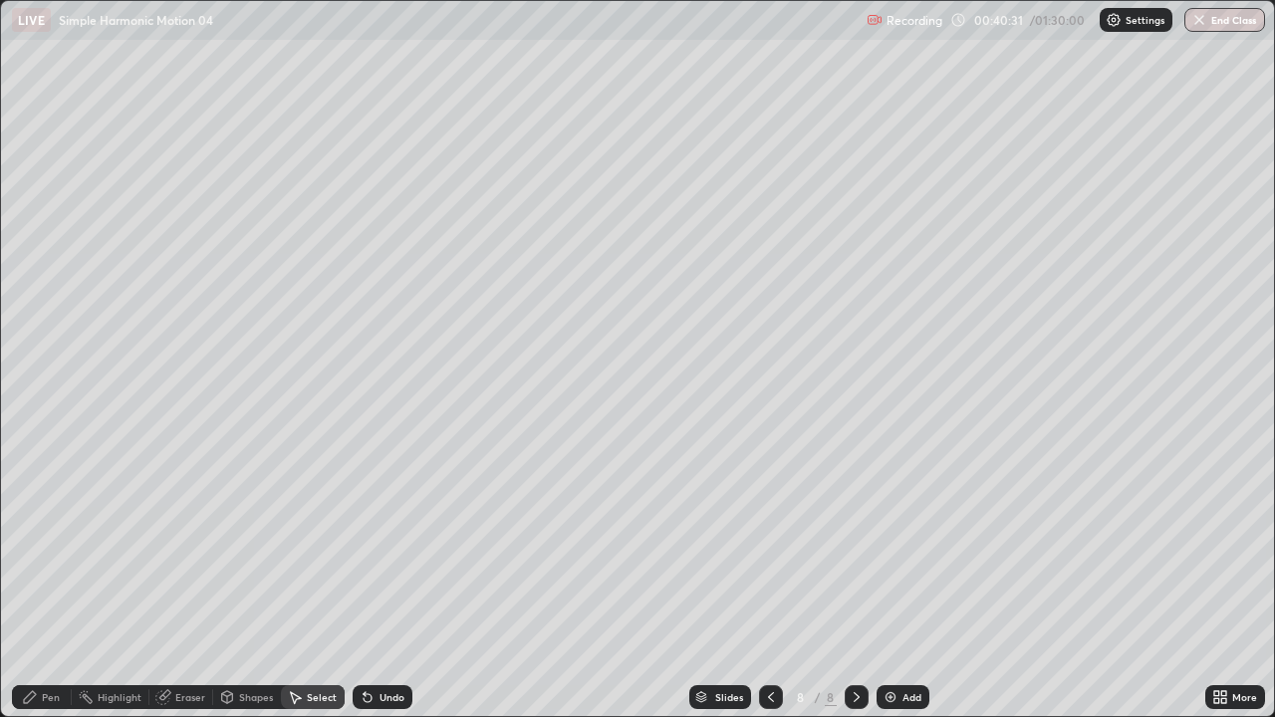
click at [54, 590] on div "Pen" at bounding box center [51, 697] width 18 height 10
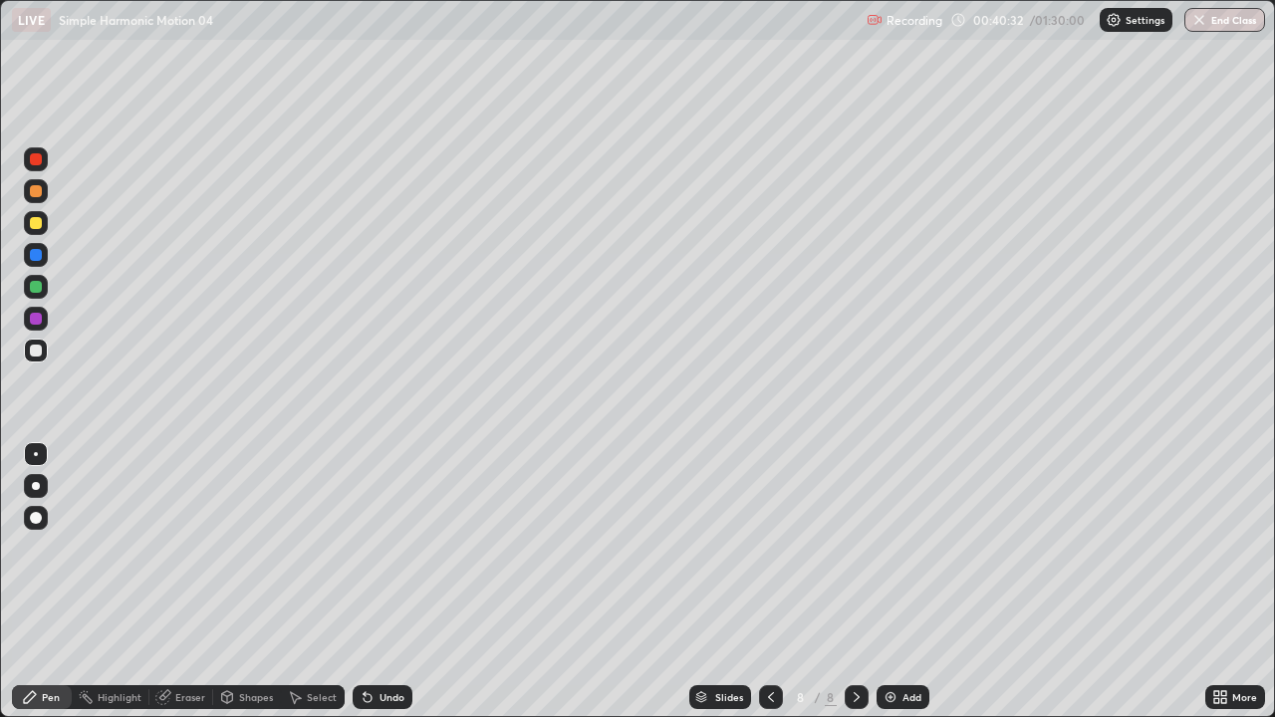
click at [38, 231] on div at bounding box center [36, 223] width 24 height 24
click at [37, 284] on div at bounding box center [36, 287] width 12 height 12
click at [43, 351] on div at bounding box center [36, 351] width 24 height 24
click at [46, 226] on div at bounding box center [36, 223] width 24 height 24
click at [918, 590] on div "Add" at bounding box center [911, 697] width 19 height 10
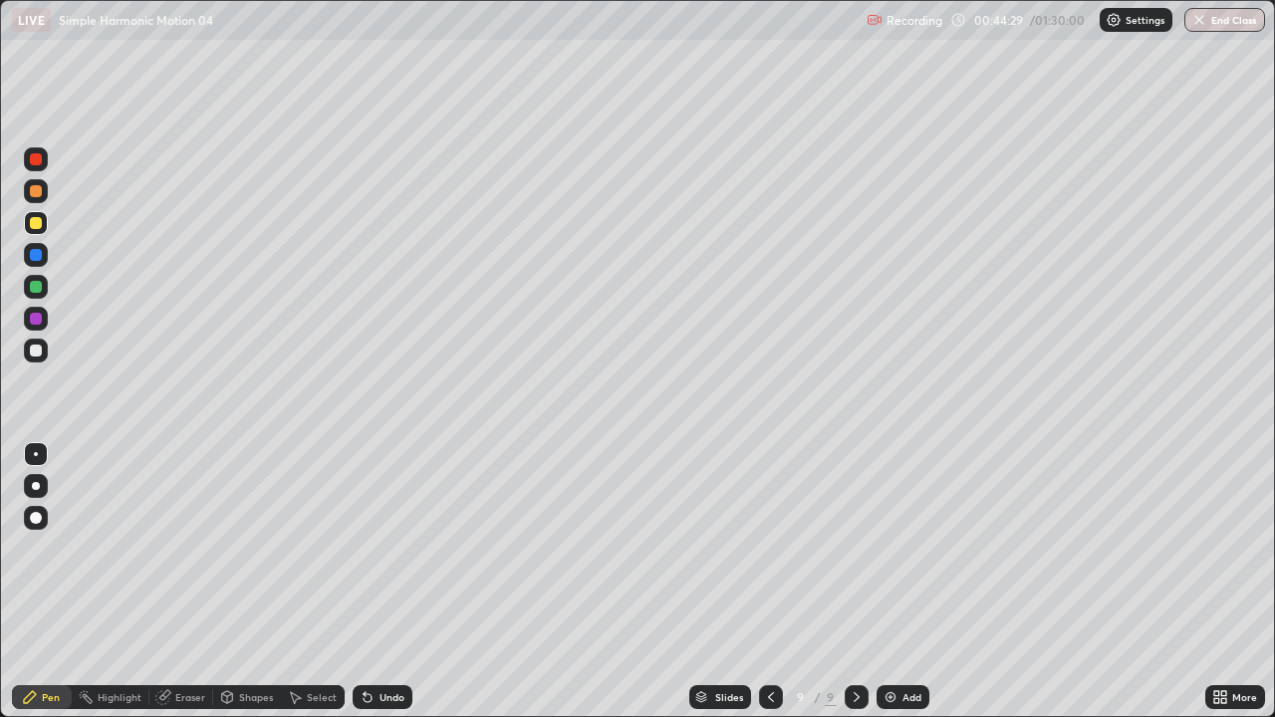
click at [43, 351] on div at bounding box center [36, 351] width 24 height 24
click at [244, 590] on div "Shapes" at bounding box center [256, 697] width 34 height 10
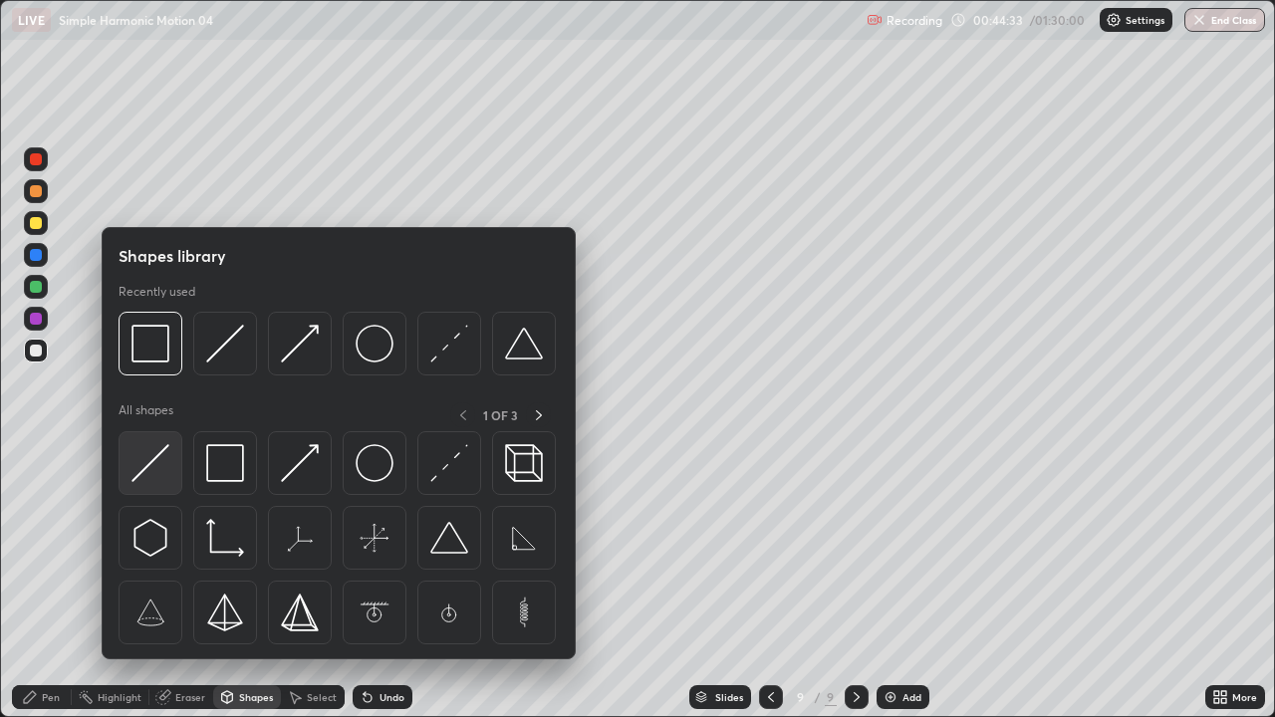
click at [165, 465] on img at bounding box center [150, 463] width 38 height 38
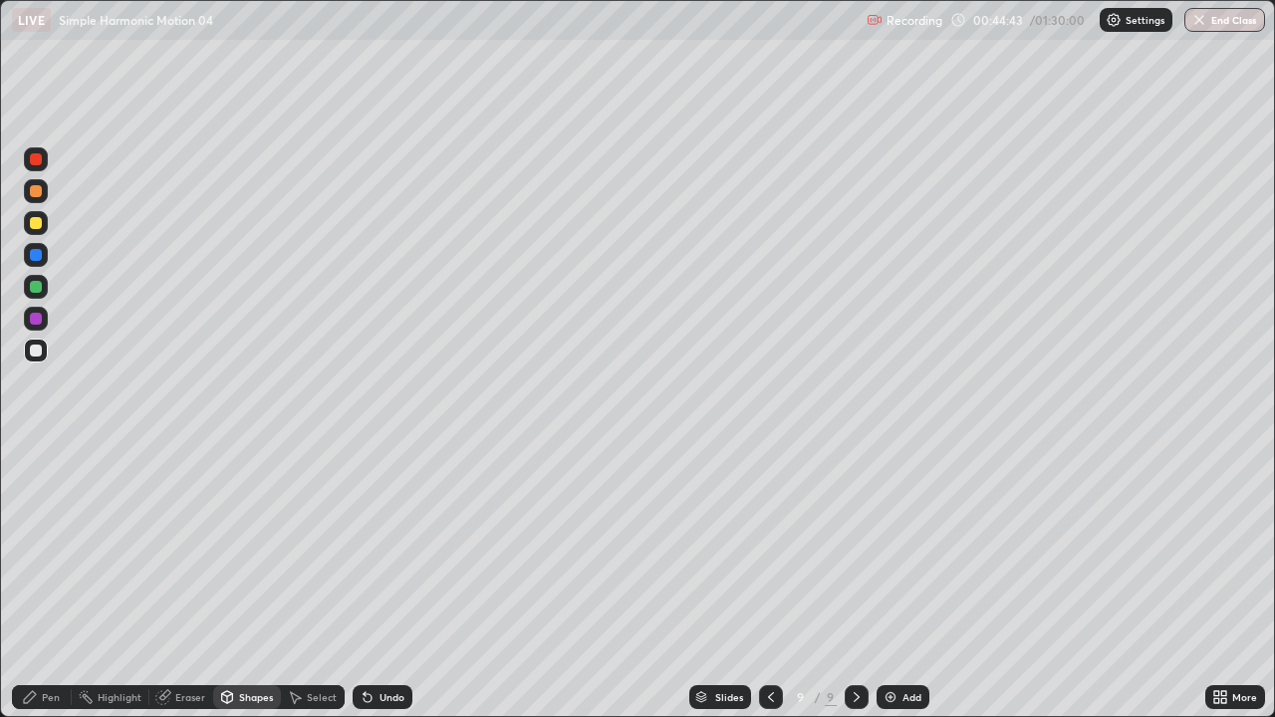
click at [255, 590] on div "Shapes" at bounding box center [256, 697] width 34 height 10
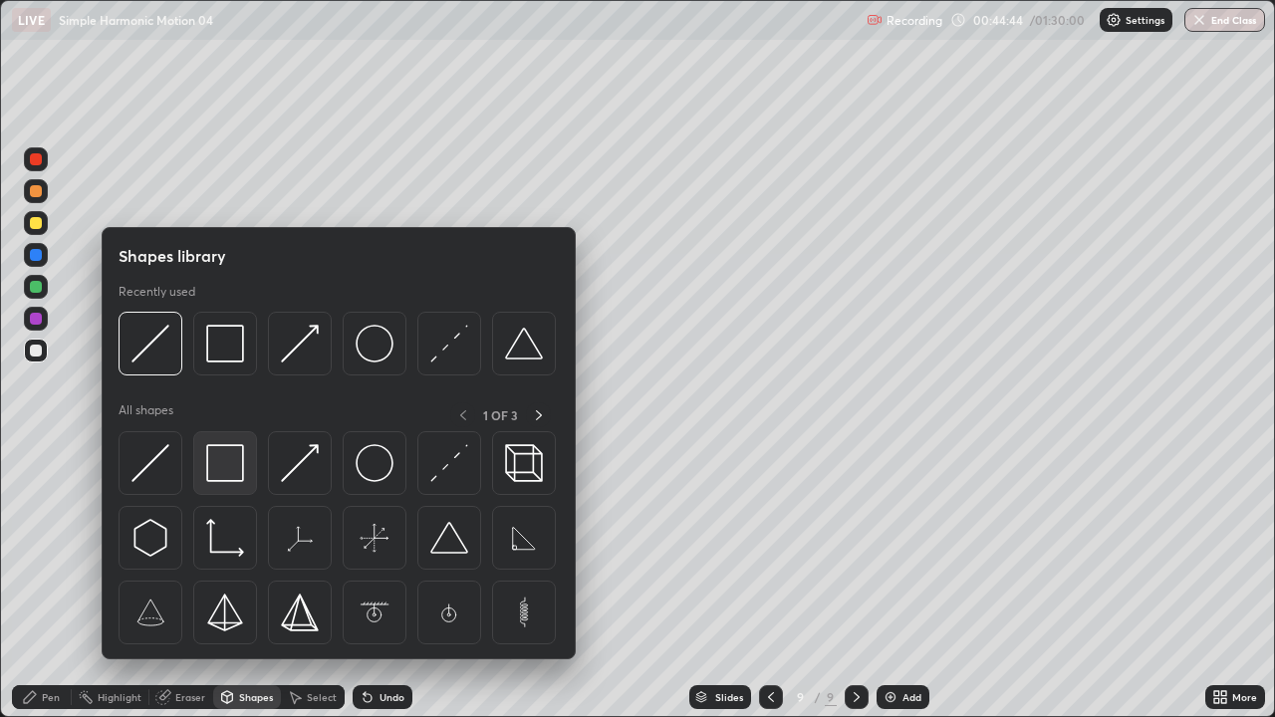
click at [240, 472] on img at bounding box center [225, 463] width 38 height 38
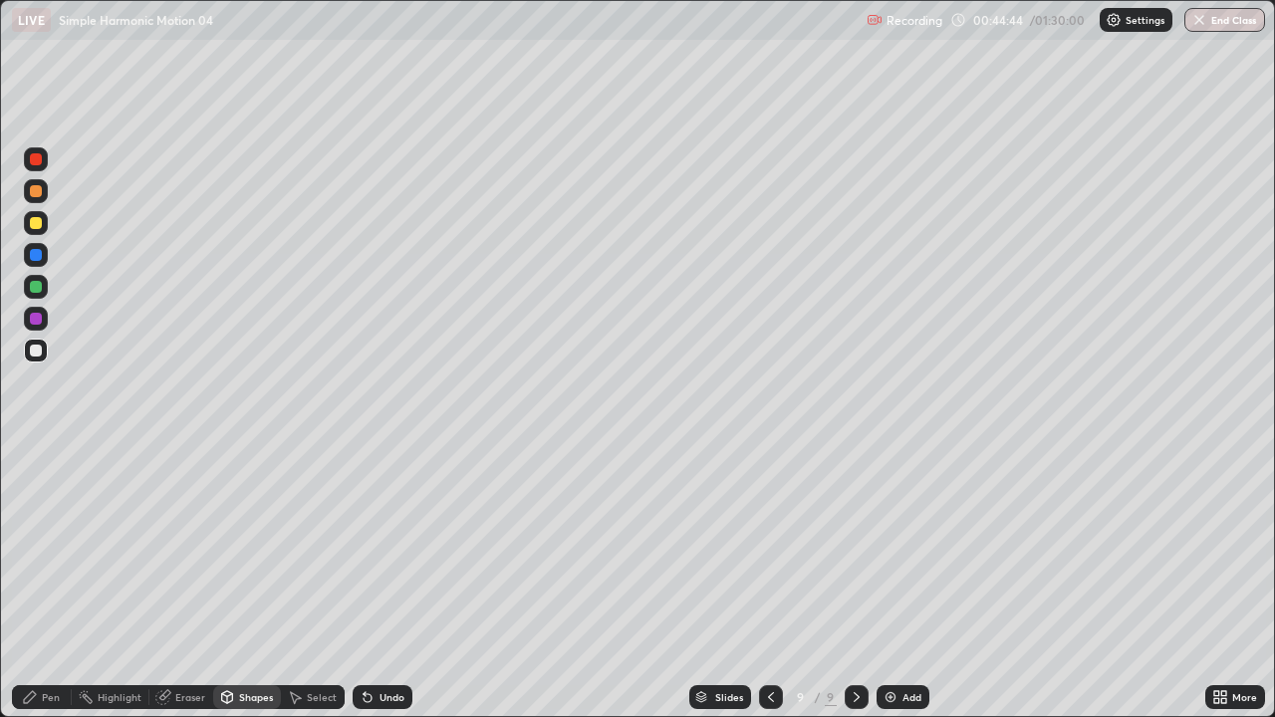
click at [35, 292] on div at bounding box center [36, 287] width 12 height 12
click at [51, 590] on div "Pen" at bounding box center [51, 697] width 18 height 10
click at [39, 356] on div at bounding box center [36, 351] width 12 height 12
click at [255, 590] on div "Shapes" at bounding box center [256, 697] width 34 height 10
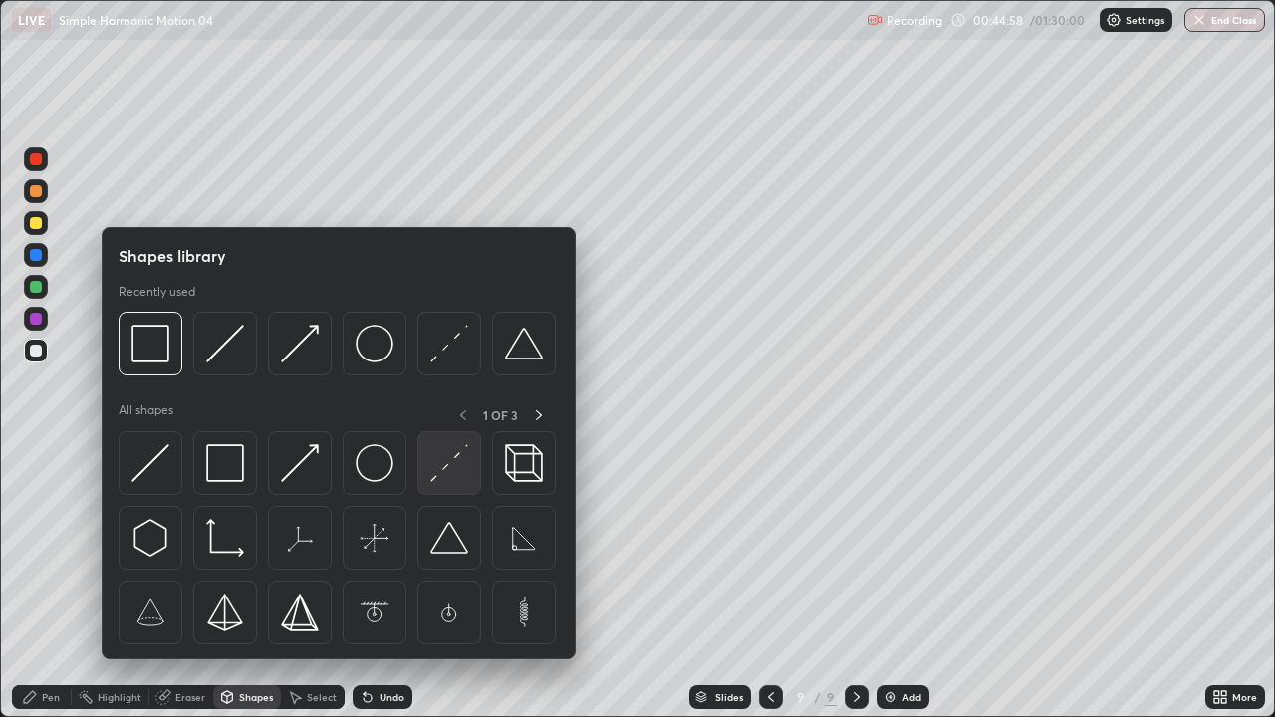
click at [446, 463] on img at bounding box center [449, 463] width 38 height 38
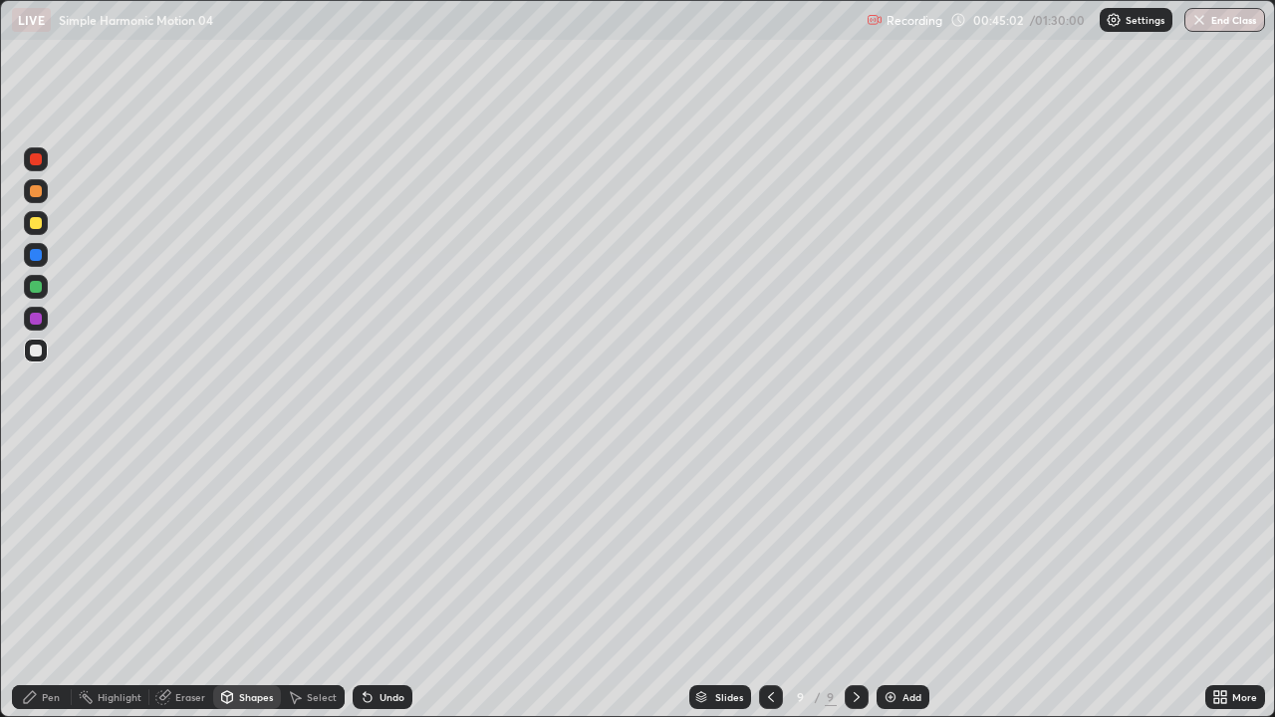
click at [387, 590] on div "Undo" at bounding box center [391, 697] width 25 height 10
click at [256, 590] on div "Shapes" at bounding box center [256, 697] width 34 height 10
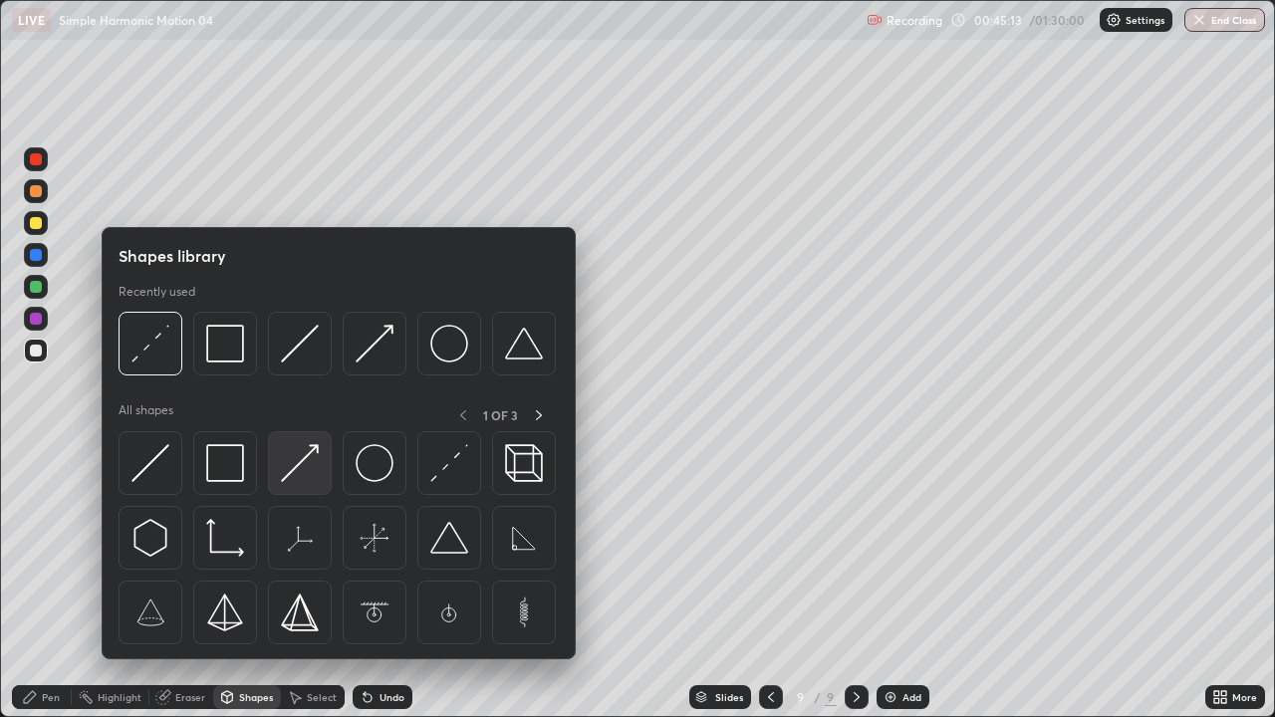
click at [312, 480] on img at bounding box center [300, 463] width 38 height 38
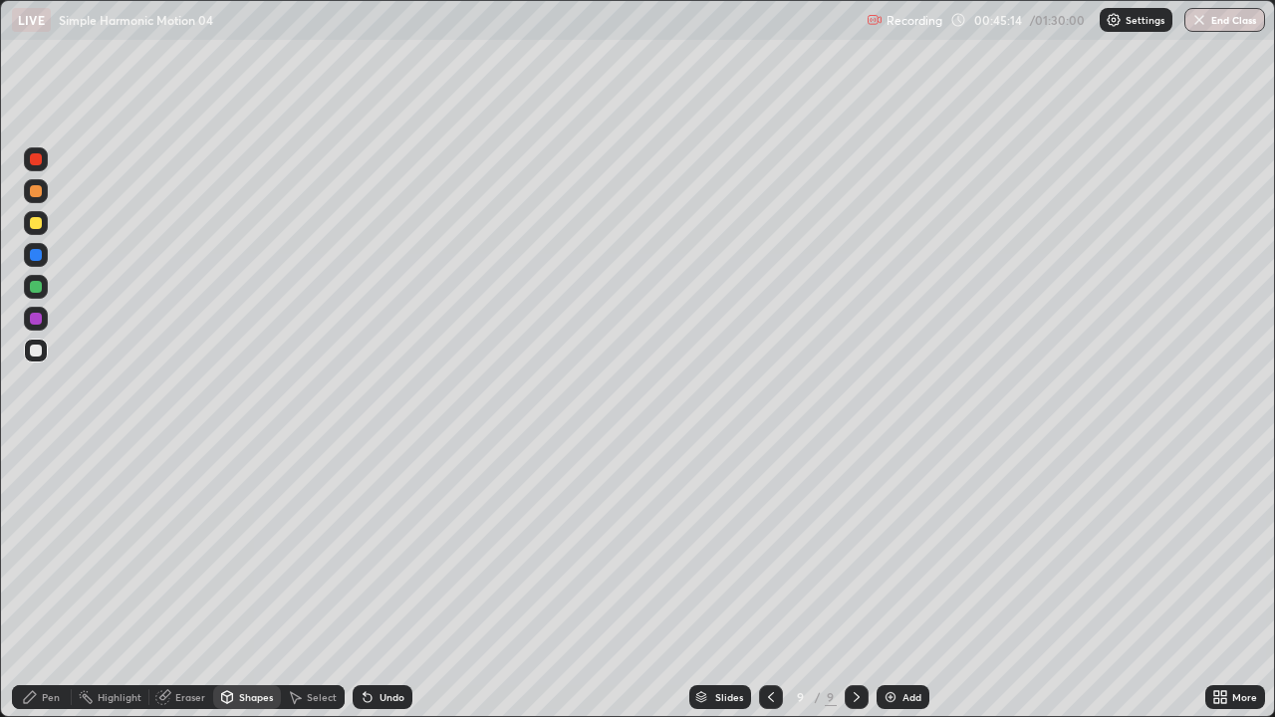
click at [43, 224] on div at bounding box center [36, 223] width 24 height 24
click at [50, 590] on div "Pen" at bounding box center [51, 697] width 18 height 10
click at [47, 356] on div at bounding box center [36, 351] width 24 height 24
click at [309, 590] on div "Select" at bounding box center [322, 697] width 30 height 10
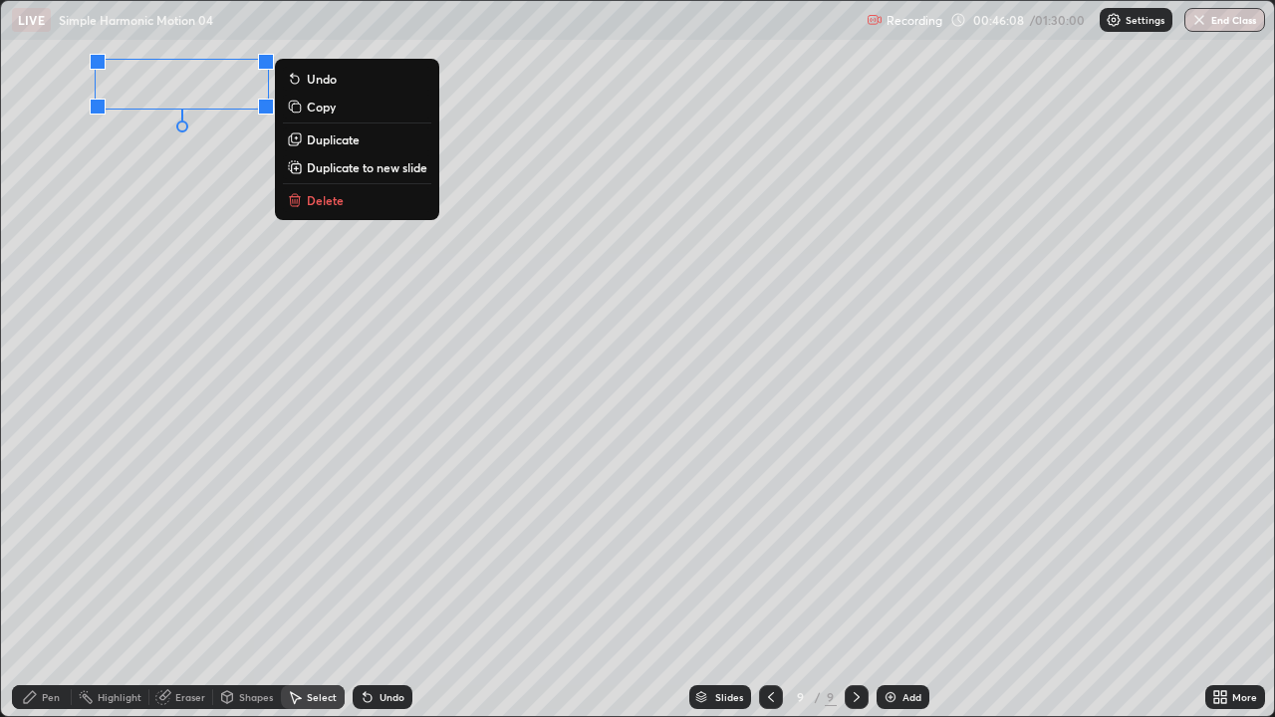
click at [43, 590] on div "Pen" at bounding box center [51, 697] width 18 height 10
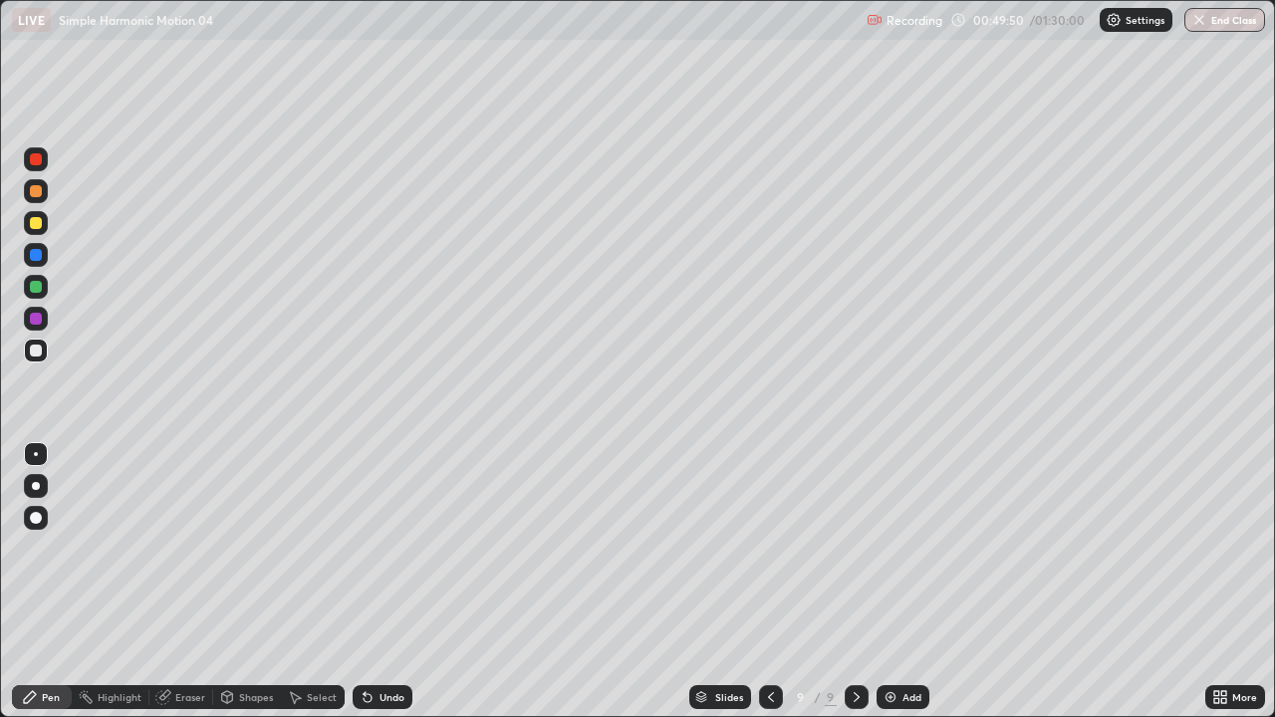
click at [39, 225] on div at bounding box center [36, 223] width 12 height 12
click at [37, 345] on div at bounding box center [36, 351] width 12 height 12
click at [252, 590] on div "Shapes" at bounding box center [256, 697] width 34 height 10
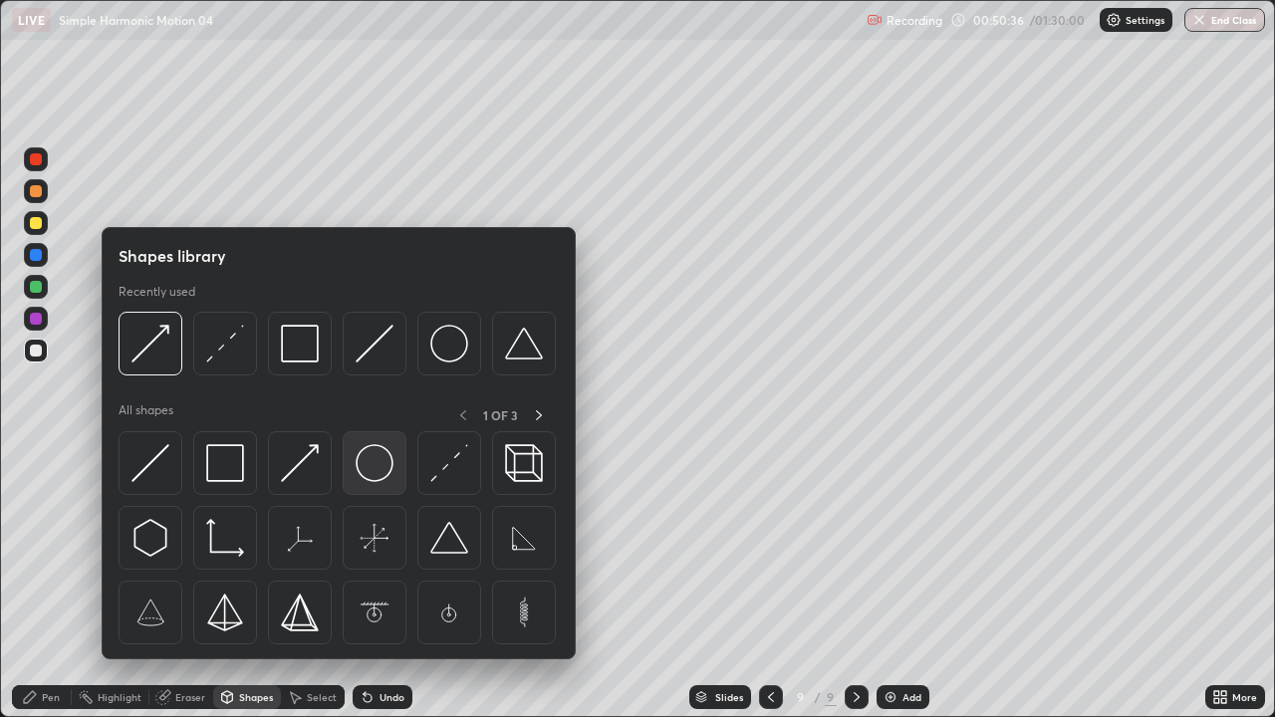
click at [361, 463] on img at bounding box center [375, 463] width 38 height 38
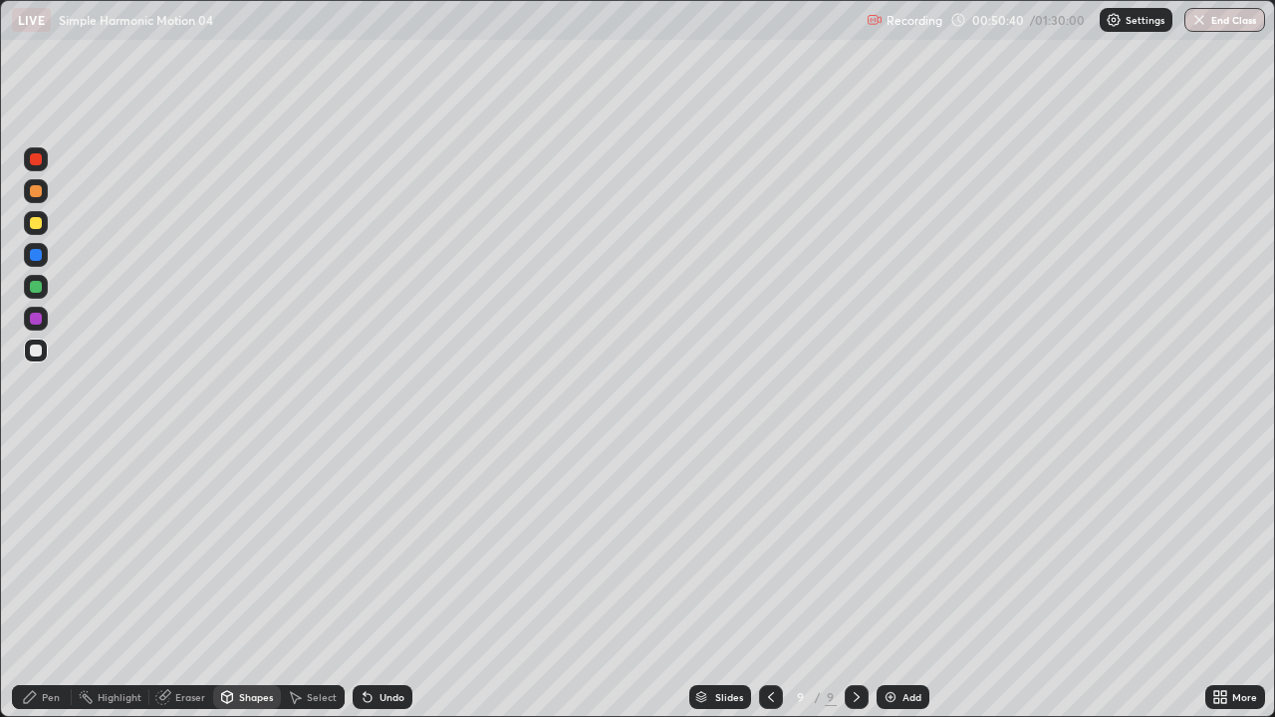
click at [236, 590] on div "Shapes" at bounding box center [247, 697] width 68 height 24
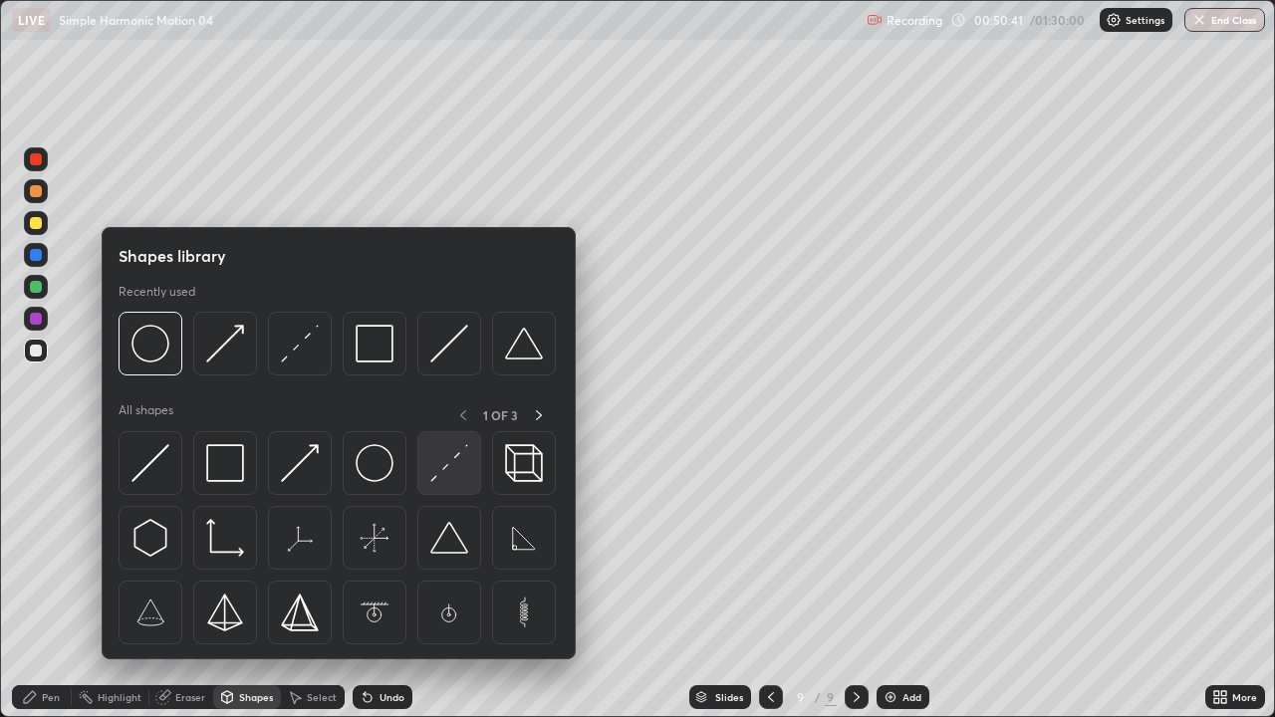
click at [440, 467] on img at bounding box center [449, 463] width 38 height 38
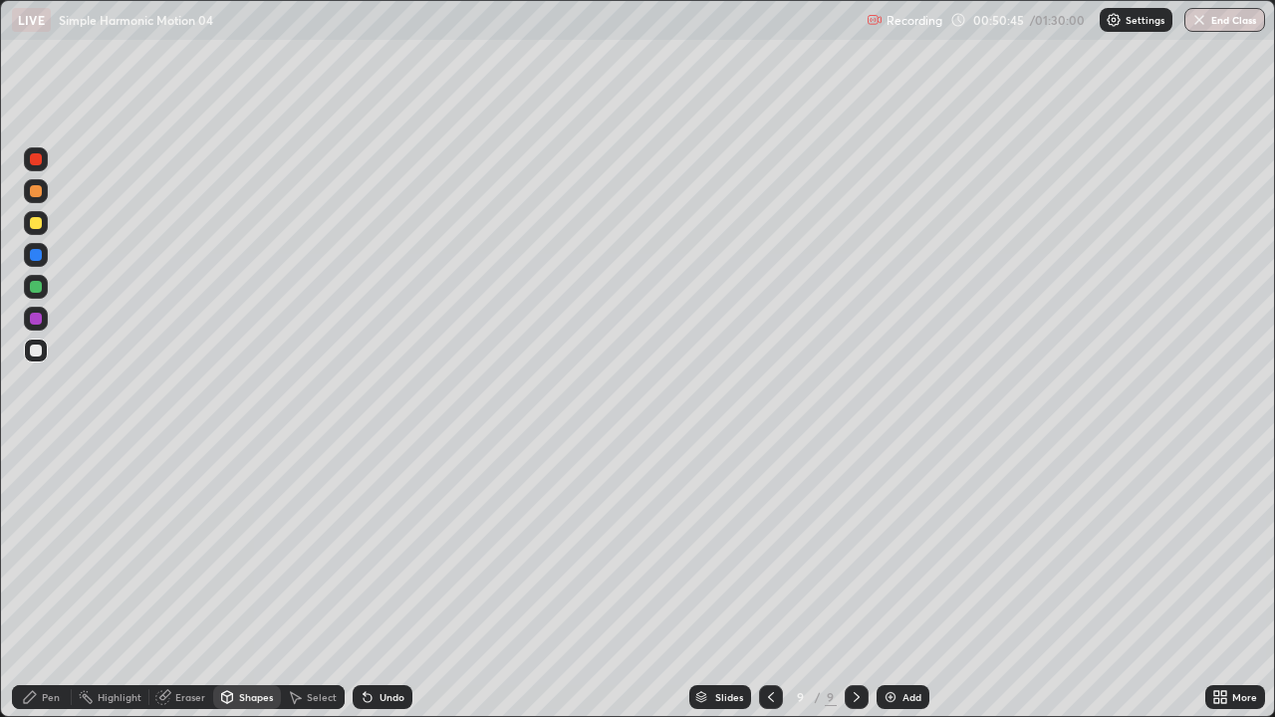
click at [51, 590] on div "Pen" at bounding box center [51, 697] width 18 height 10
click at [242, 590] on div "Shapes" at bounding box center [256, 697] width 34 height 10
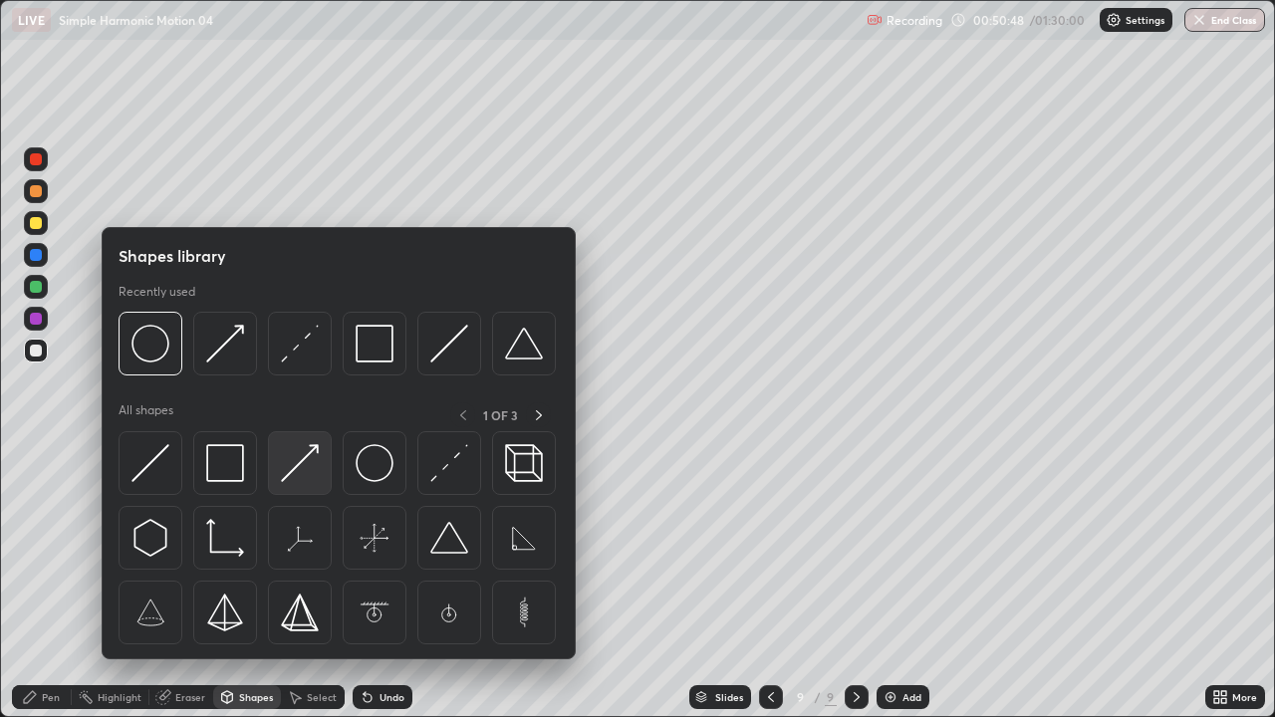
click at [316, 465] on img at bounding box center [300, 463] width 38 height 38
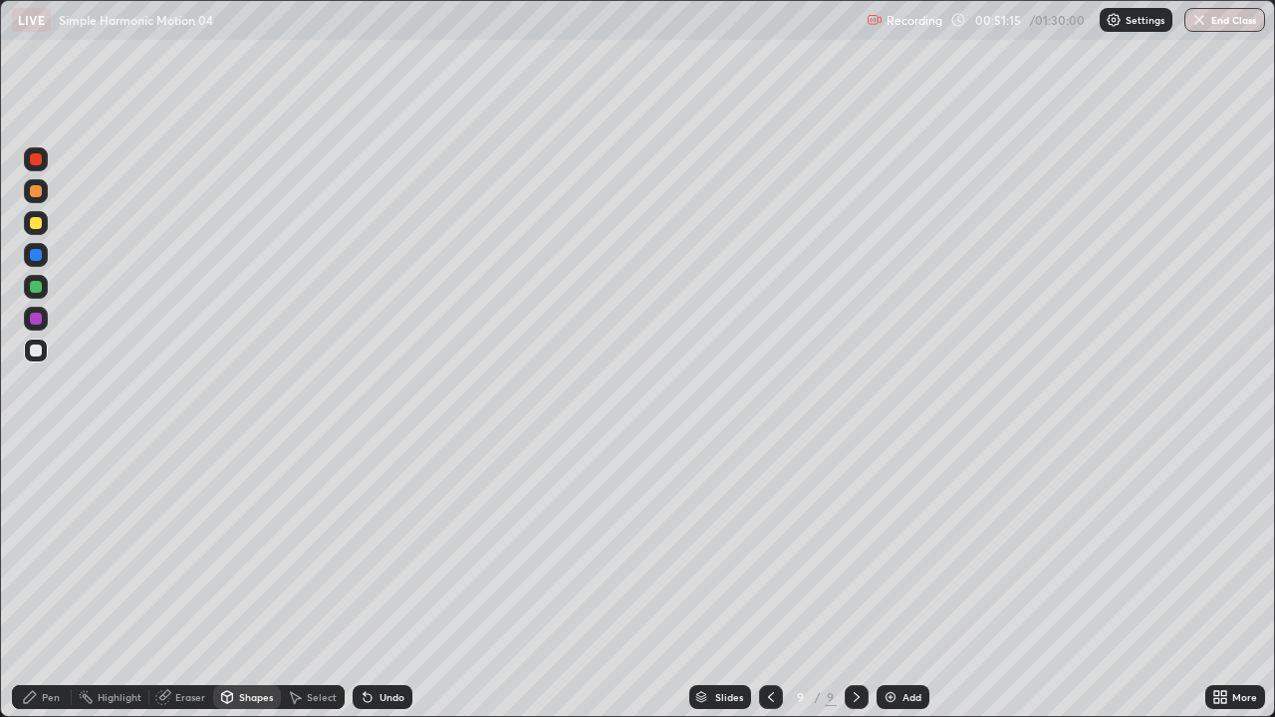
click at [54, 590] on div "Pen" at bounding box center [42, 697] width 60 height 24
click at [40, 346] on div at bounding box center [36, 351] width 12 height 12
click at [394, 590] on div "Undo" at bounding box center [383, 697] width 60 height 24
click at [909, 590] on div "Add" at bounding box center [911, 697] width 19 height 10
click at [37, 223] on div at bounding box center [36, 223] width 12 height 12
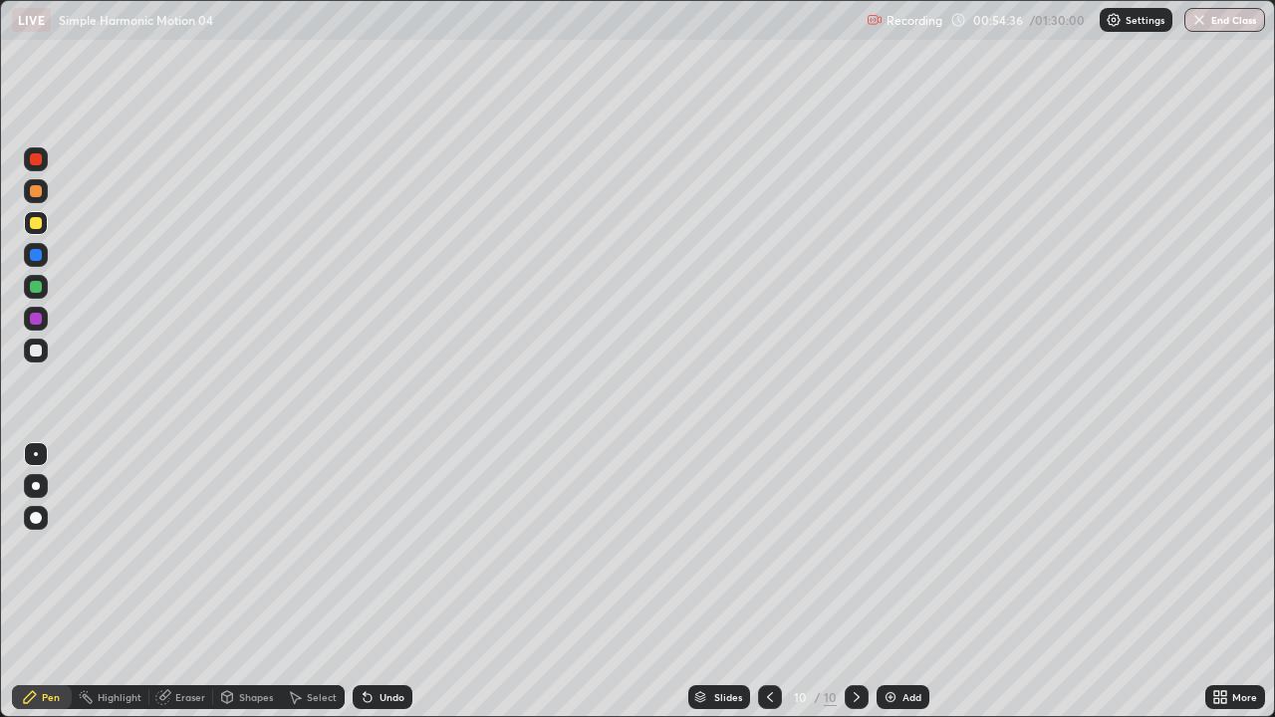
click at [250, 590] on div "Shapes" at bounding box center [256, 697] width 34 height 10
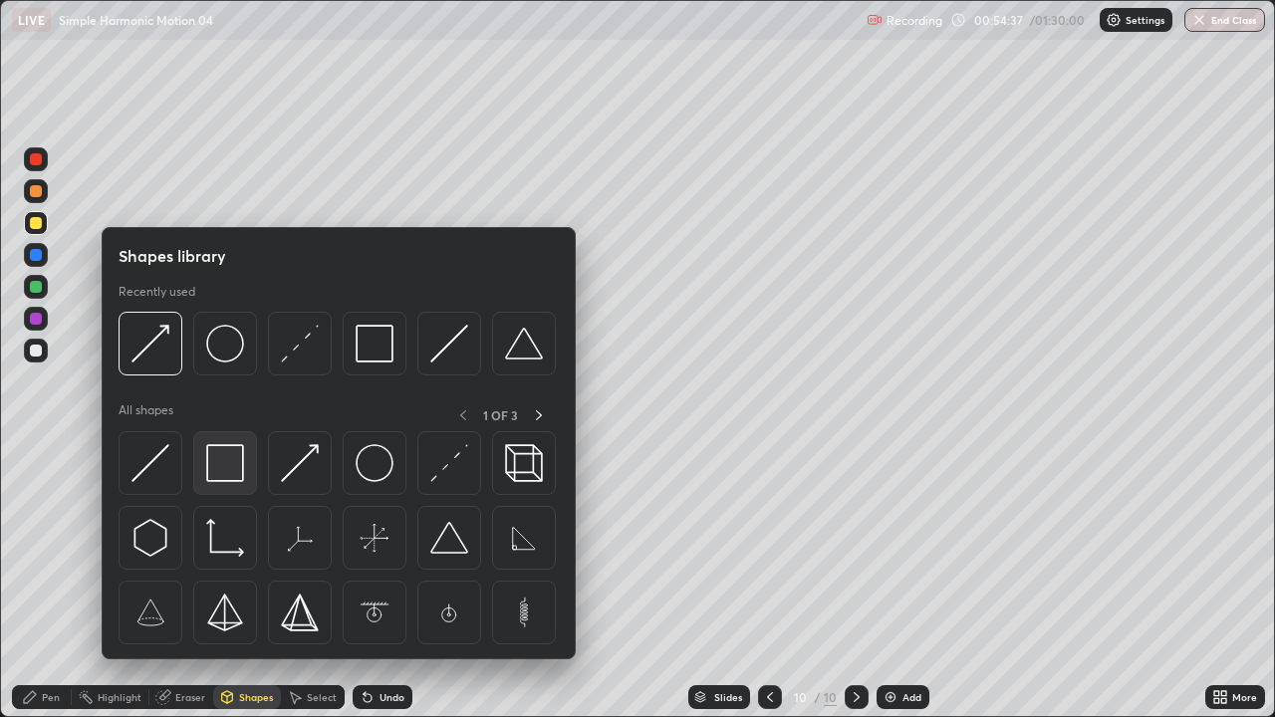
click at [229, 468] on img at bounding box center [225, 463] width 38 height 38
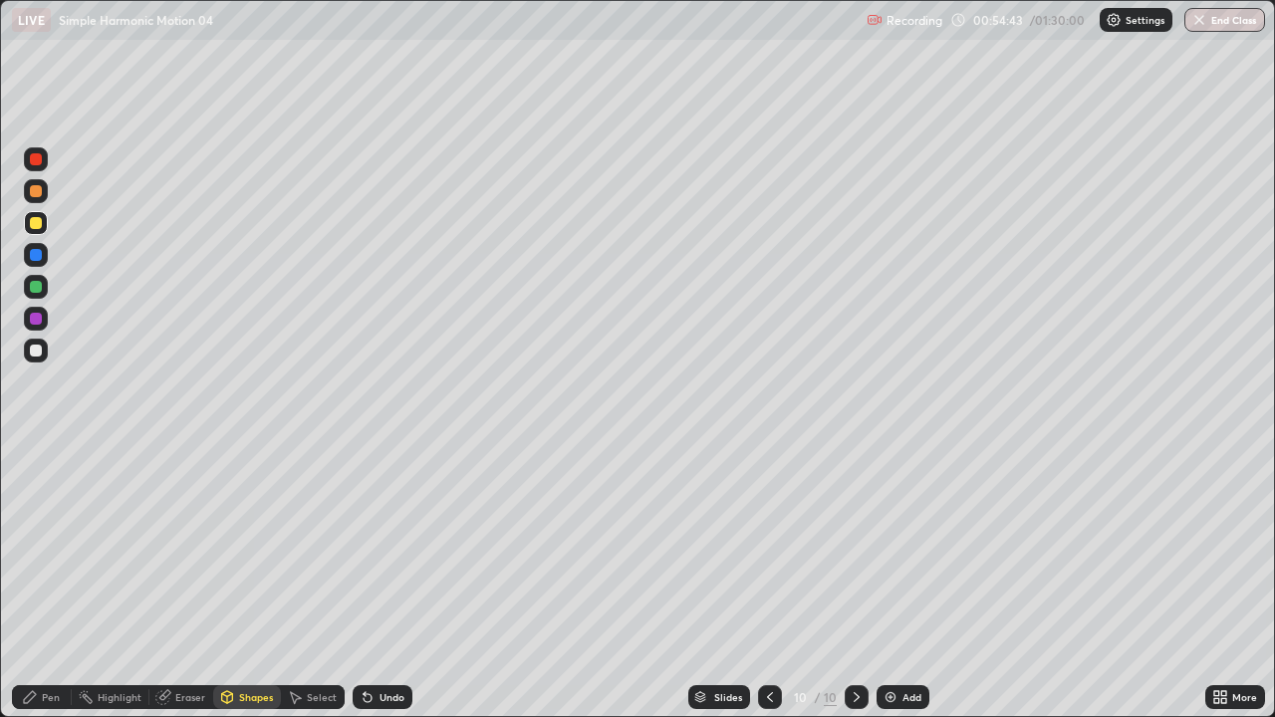
click at [49, 590] on div "Pen" at bounding box center [42, 697] width 60 height 24
click at [37, 223] on div at bounding box center [36, 223] width 12 height 12
click at [44, 353] on div at bounding box center [36, 351] width 24 height 24
click at [386, 590] on div "Undo" at bounding box center [391, 697] width 25 height 10
click at [35, 347] on div at bounding box center [36, 351] width 12 height 12
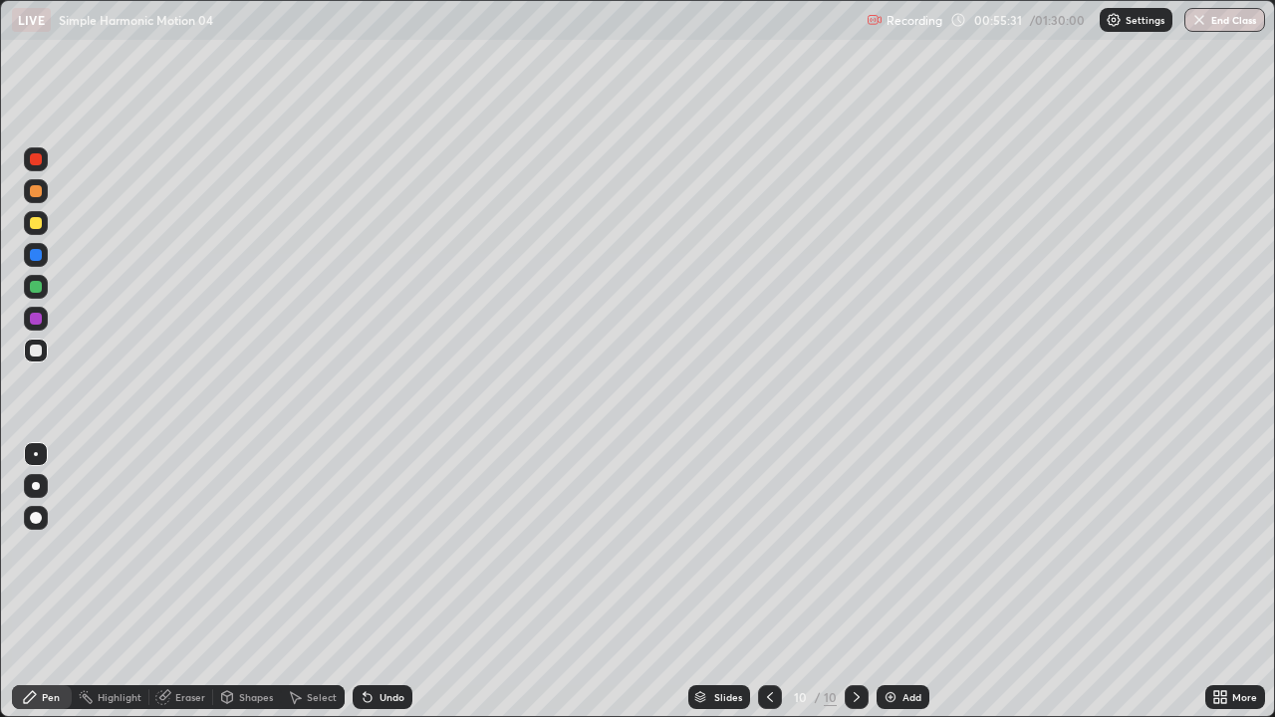
click at [43, 223] on div at bounding box center [36, 223] width 24 height 24
click at [254, 590] on div "Shapes" at bounding box center [256, 697] width 34 height 10
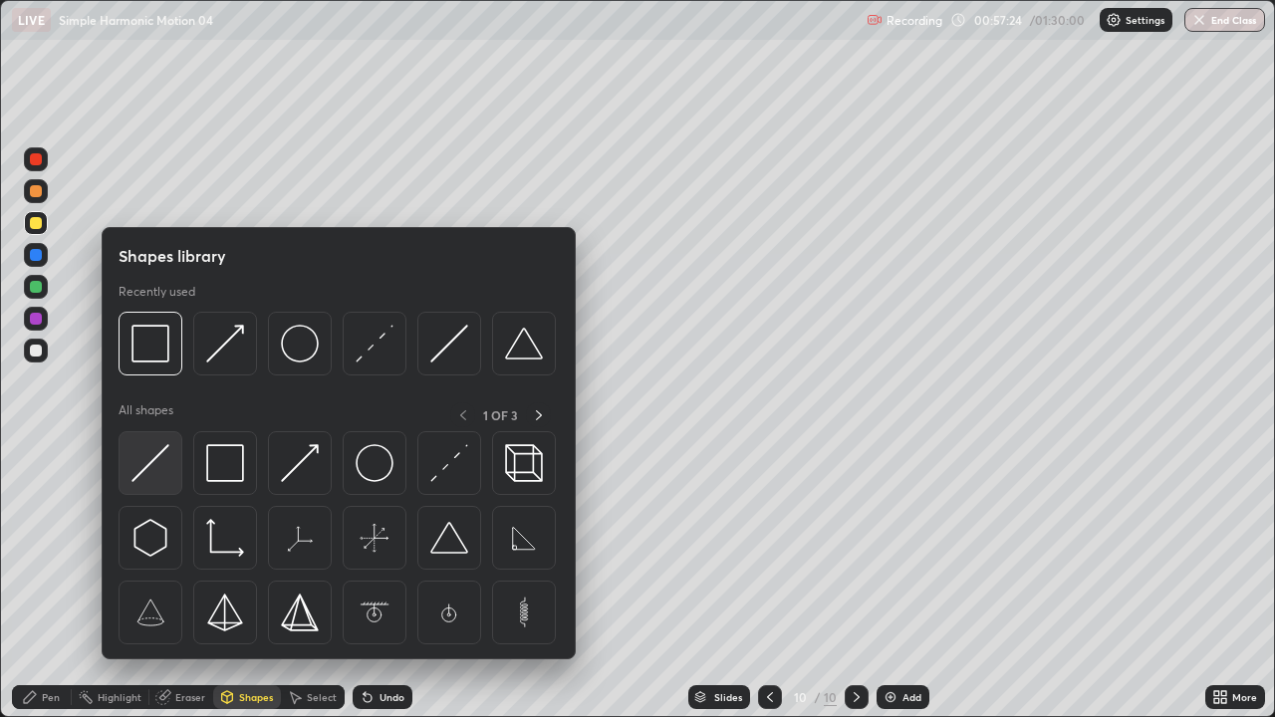
click at [163, 460] on img at bounding box center [150, 463] width 38 height 38
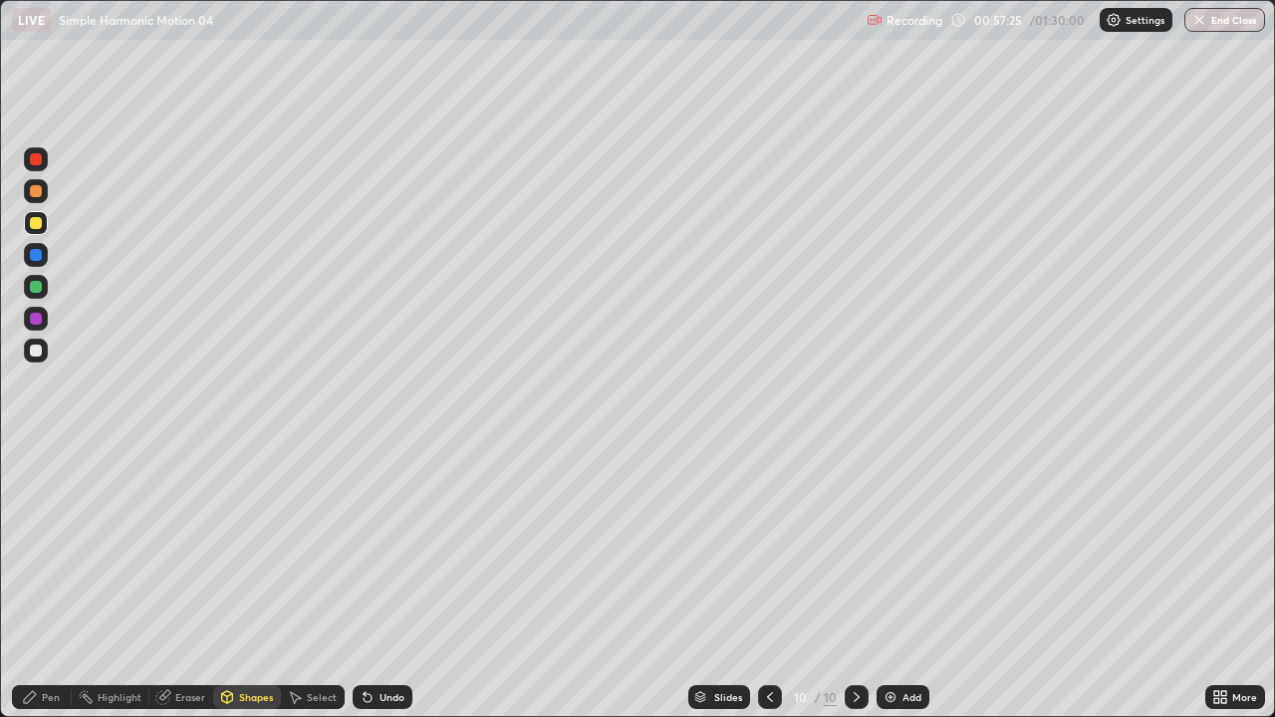
click at [41, 352] on div at bounding box center [36, 351] width 12 height 12
click at [250, 590] on div "Shapes" at bounding box center [256, 697] width 34 height 10
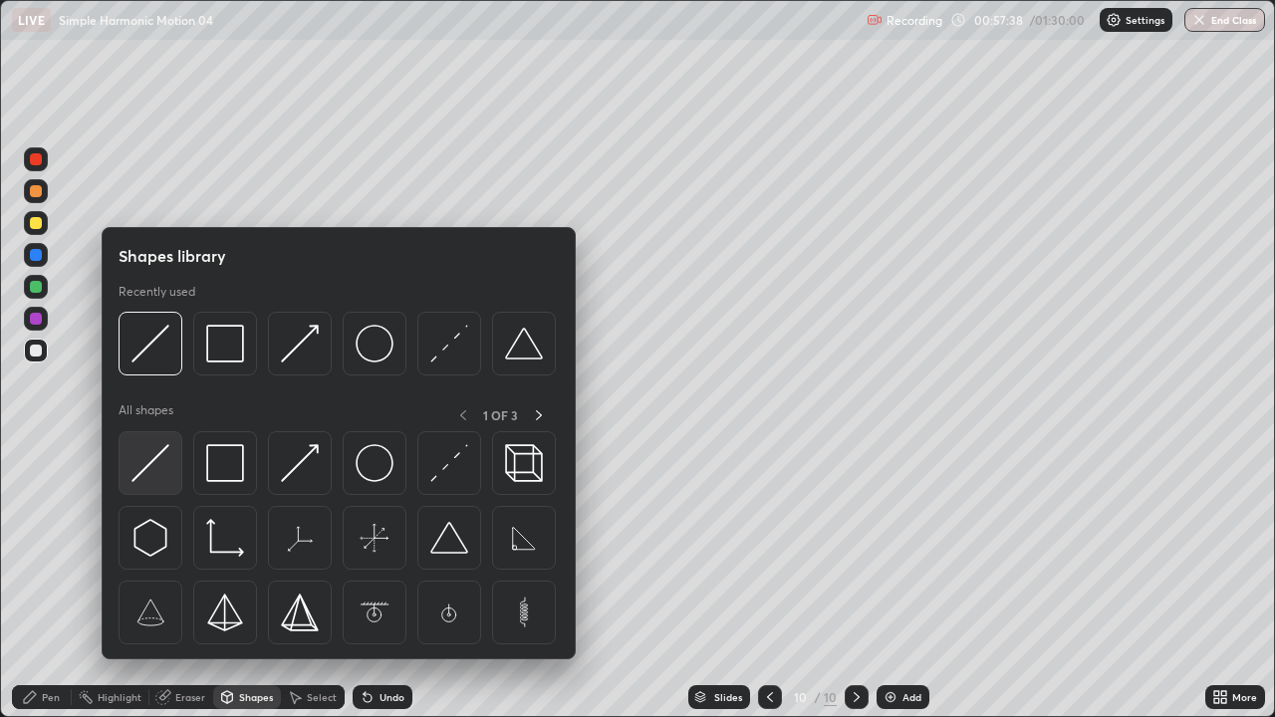
click at [170, 471] on div at bounding box center [151, 463] width 64 height 64
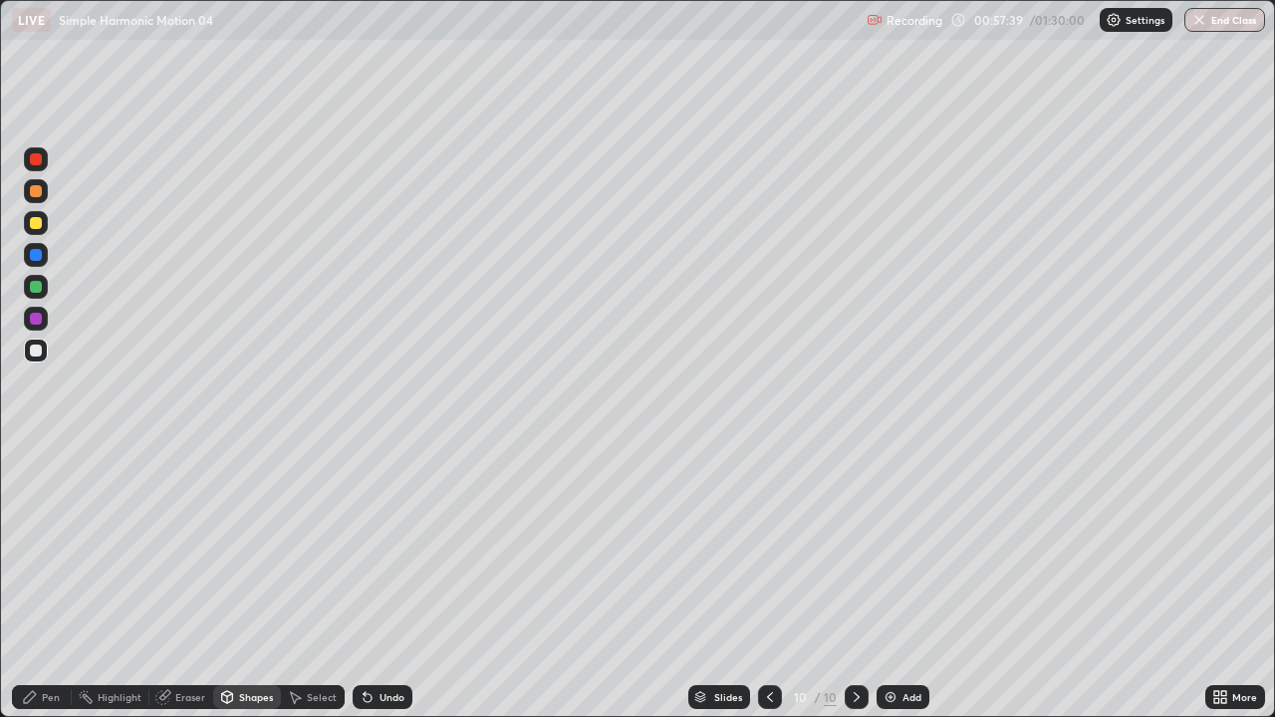
click at [39, 223] on div at bounding box center [36, 223] width 12 height 12
click at [39, 590] on div "Pen" at bounding box center [42, 697] width 60 height 24
click at [380, 590] on div "Undo" at bounding box center [391, 697] width 25 height 10
click at [319, 590] on div "Select" at bounding box center [322, 697] width 30 height 10
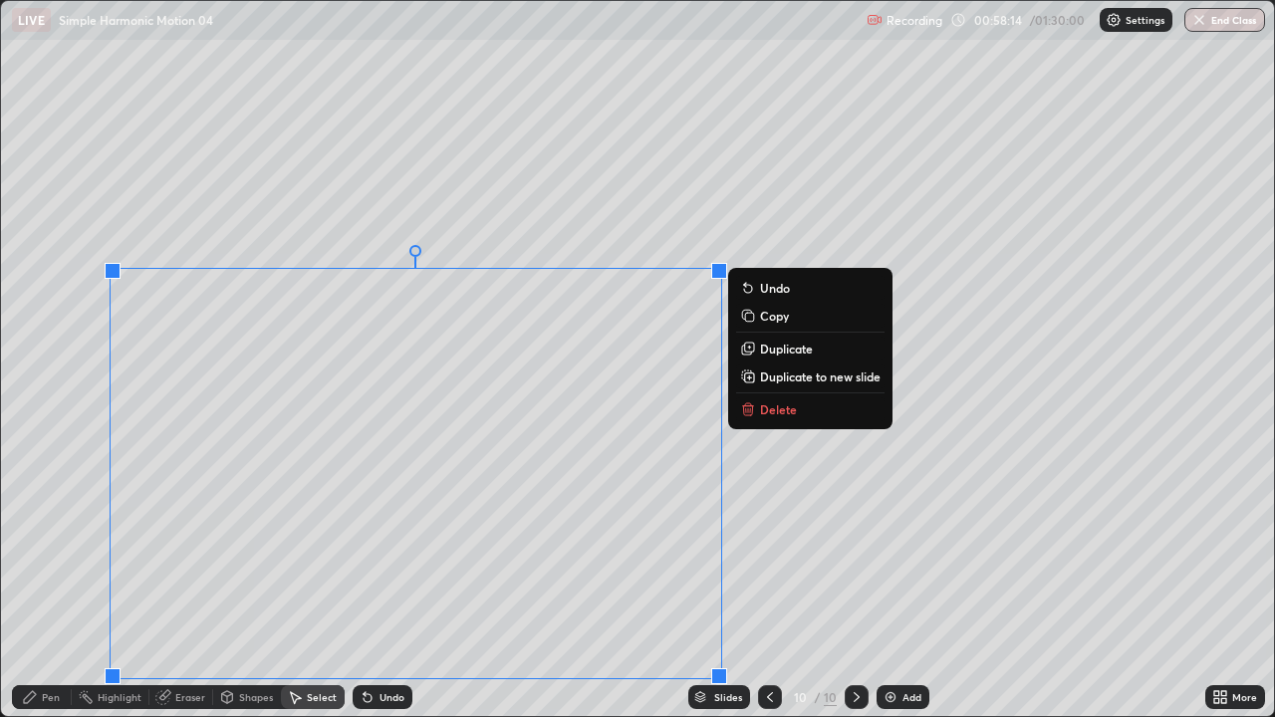
click at [73, 560] on div "0 ° Undo Copy Duplicate Duplicate to new slide Delete" at bounding box center [637, 358] width 1273 height 715
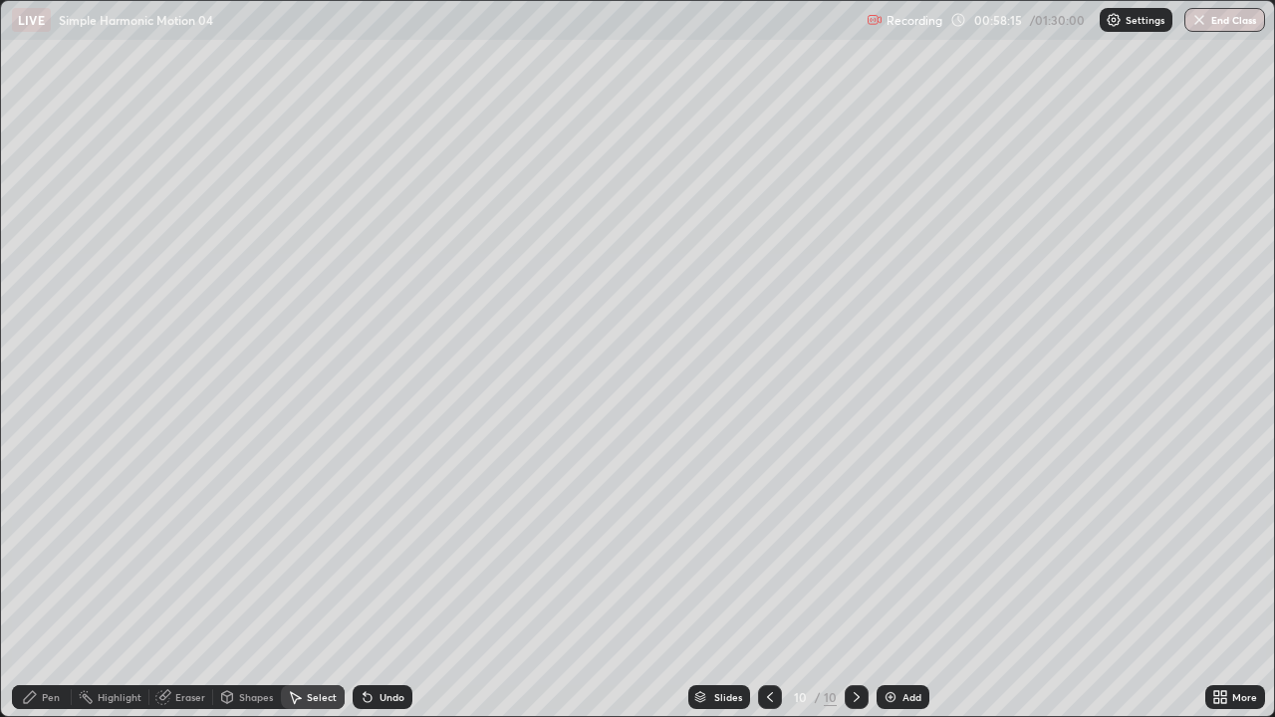
click at [37, 590] on icon at bounding box center [30, 697] width 16 height 16
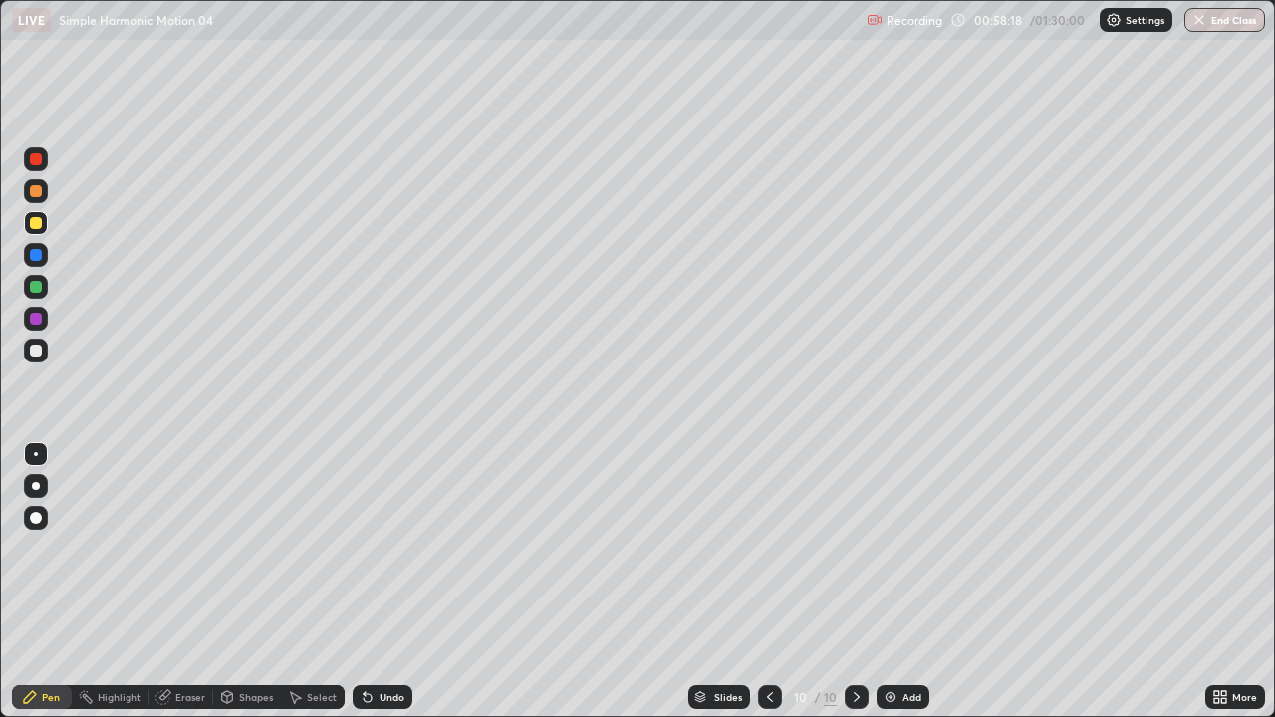
click at [37, 351] on div at bounding box center [36, 351] width 12 height 12
click at [371, 590] on icon at bounding box center [367, 697] width 16 height 16
click at [40, 288] on div at bounding box center [36, 287] width 12 height 12
click at [246, 590] on div "Shapes" at bounding box center [256, 697] width 34 height 10
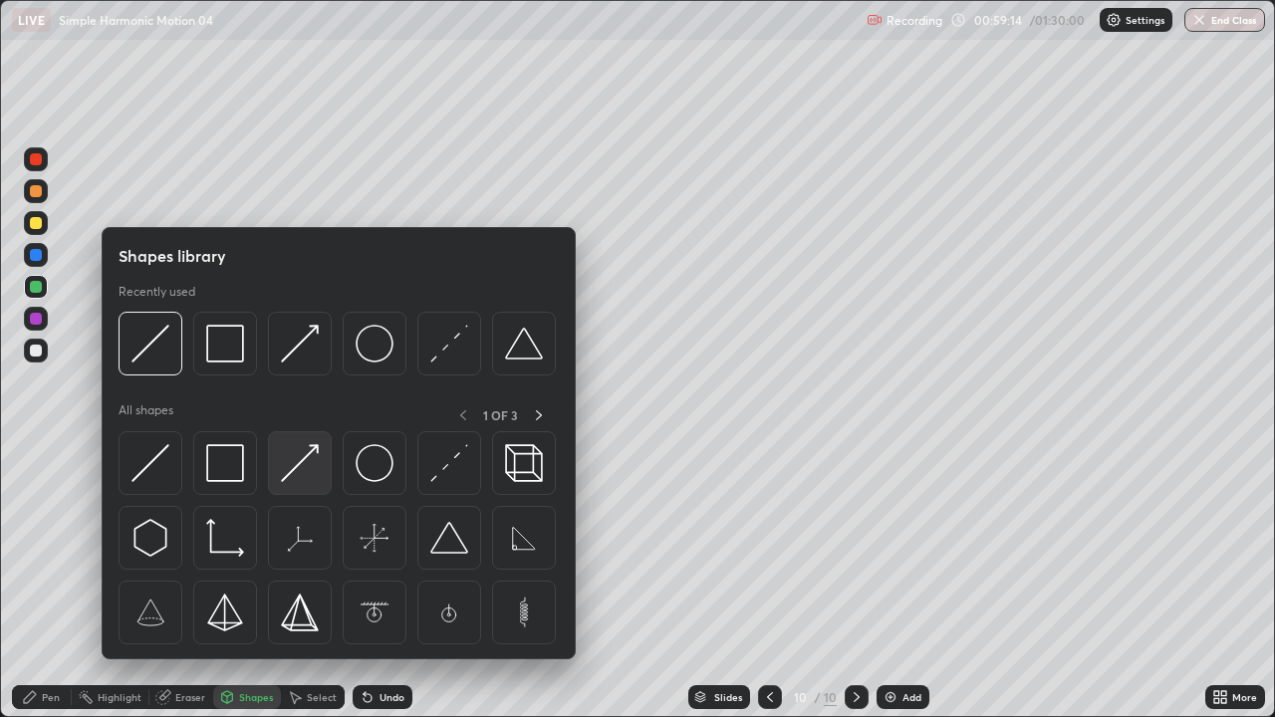
click at [306, 475] on img at bounding box center [300, 463] width 38 height 38
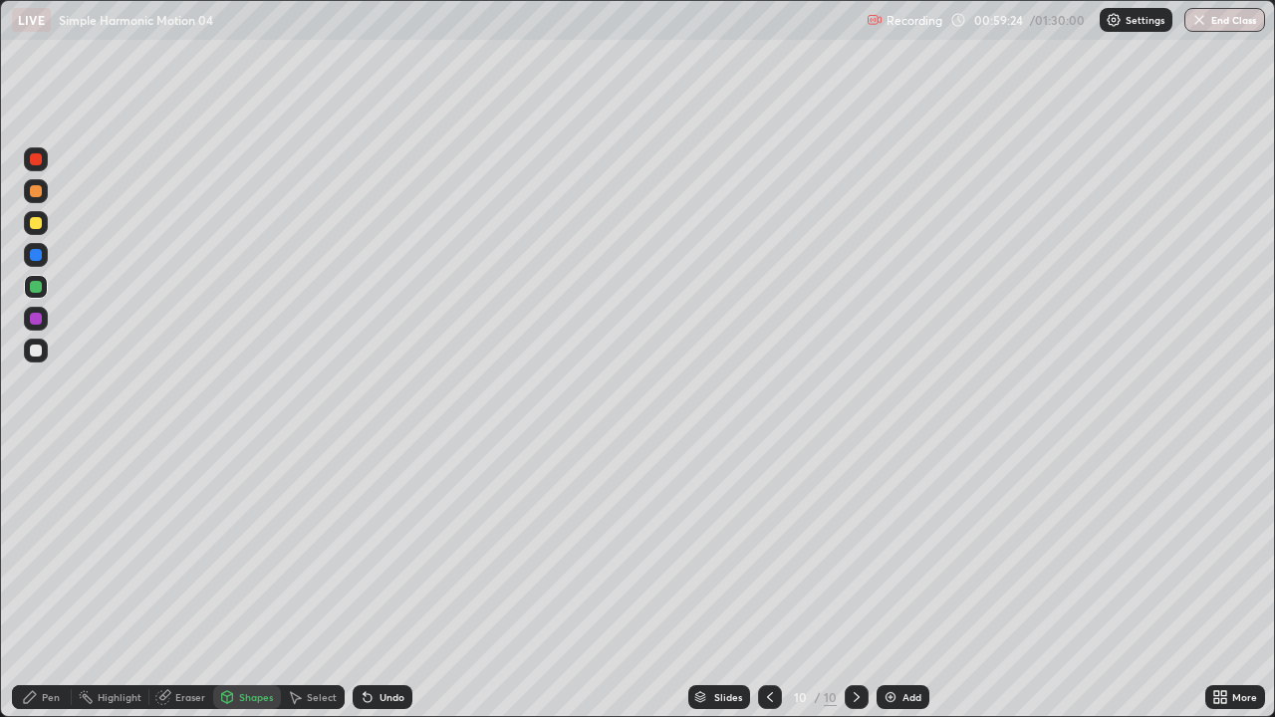
click at [42, 590] on div "Pen" at bounding box center [51, 697] width 18 height 10
click at [41, 349] on div at bounding box center [36, 351] width 12 height 12
click at [887, 590] on div "Add" at bounding box center [902, 697] width 53 height 24
click at [41, 347] on div at bounding box center [36, 351] width 12 height 12
click at [248, 590] on div "Shapes" at bounding box center [256, 697] width 34 height 10
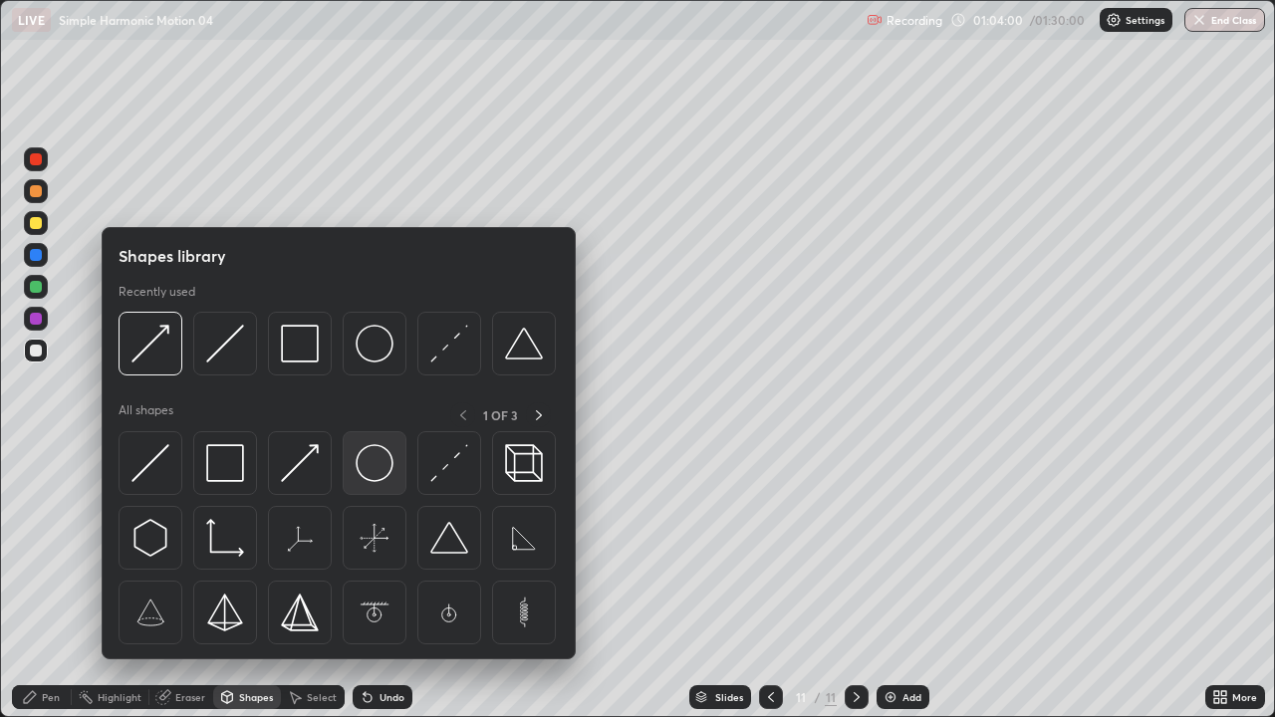
click at [368, 483] on div at bounding box center [375, 463] width 64 height 64
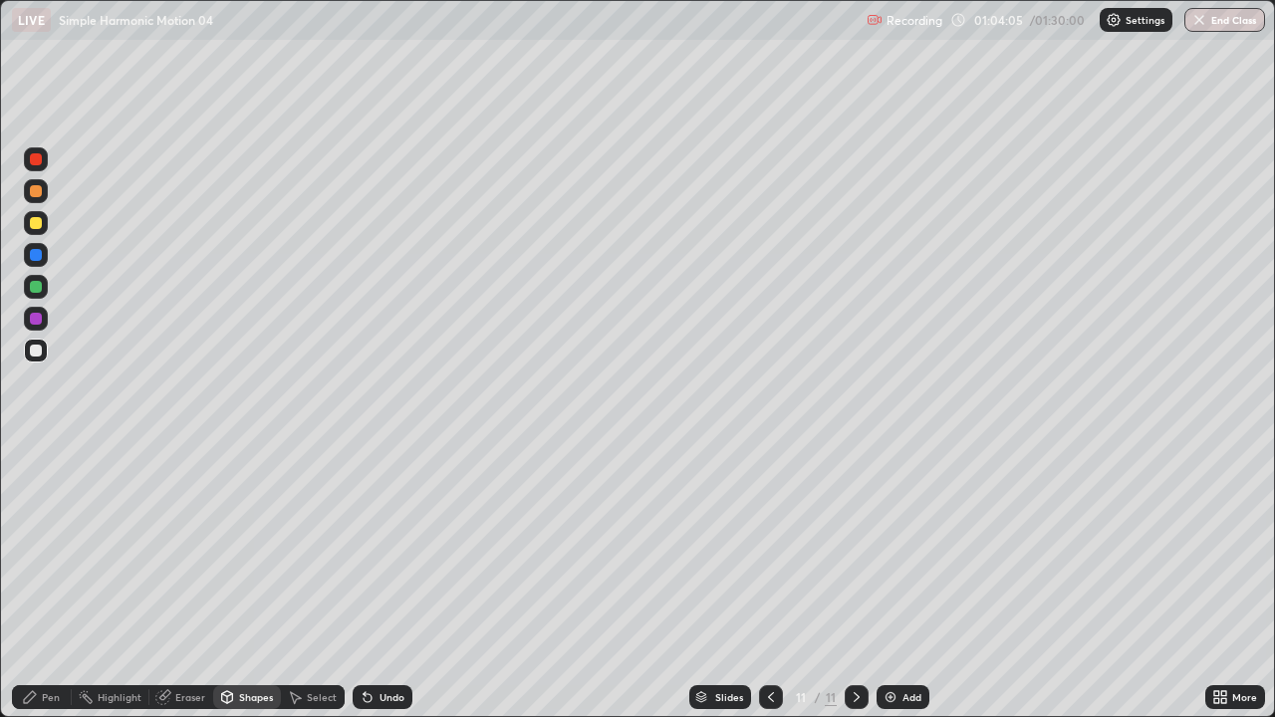
click at [250, 590] on div "Shapes" at bounding box center [256, 697] width 34 height 10
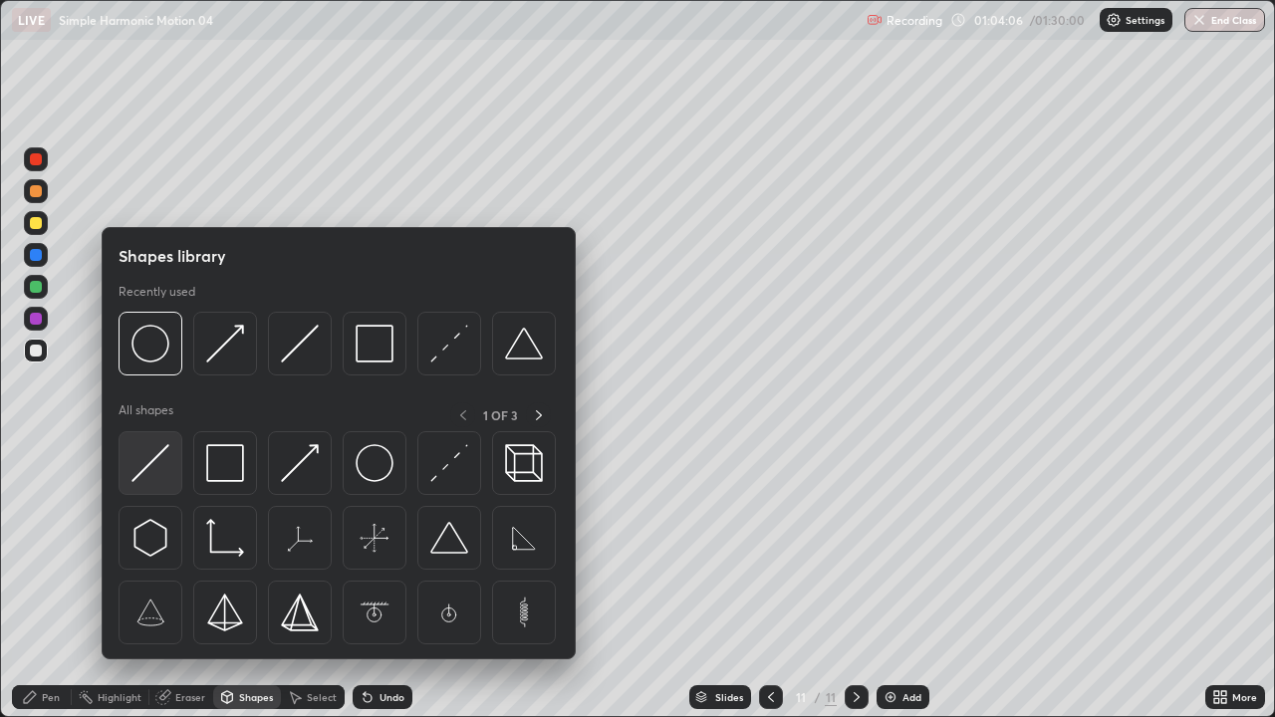
click at [152, 453] on img at bounding box center [150, 463] width 38 height 38
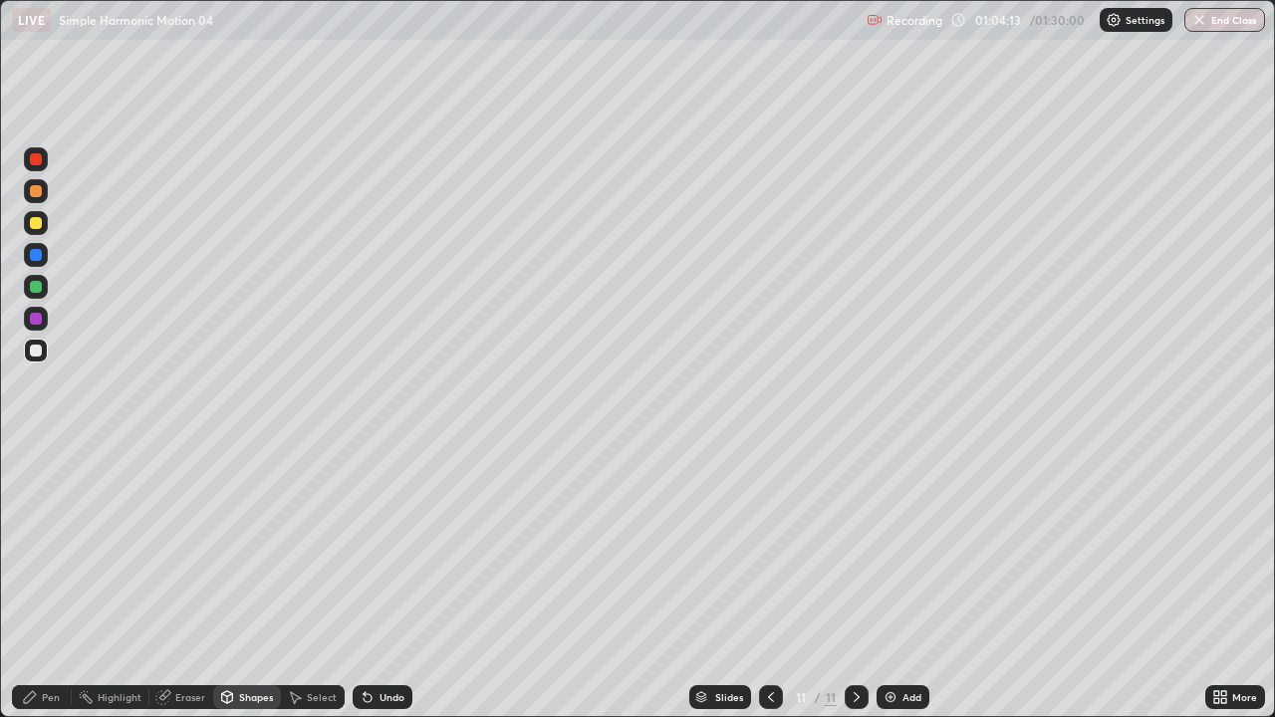
click at [53, 590] on div "Pen" at bounding box center [51, 697] width 18 height 10
click at [52, 590] on div "Pen" at bounding box center [51, 697] width 18 height 10
click at [43, 222] on div at bounding box center [36, 223] width 24 height 24
click at [381, 590] on div "Undo" at bounding box center [391, 697] width 25 height 10
click at [379, 590] on div "Undo" at bounding box center [391, 697] width 25 height 10
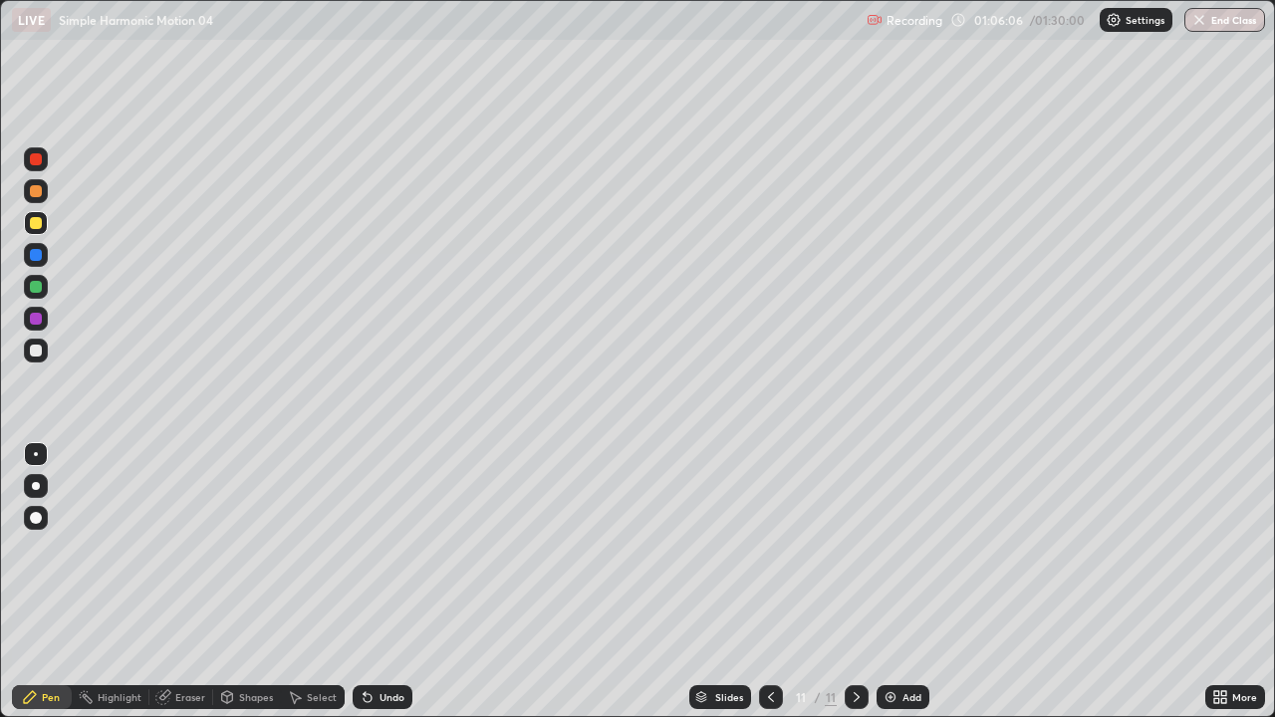
click at [386, 590] on div "Undo" at bounding box center [391, 697] width 25 height 10
click at [371, 590] on div "Undo" at bounding box center [383, 697] width 60 height 24
click at [373, 590] on div "Undo" at bounding box center [383, 697] width 60 height 24
click at [385, 590] on div "Undo" at bounding box center [391, 697] width 25 height 10
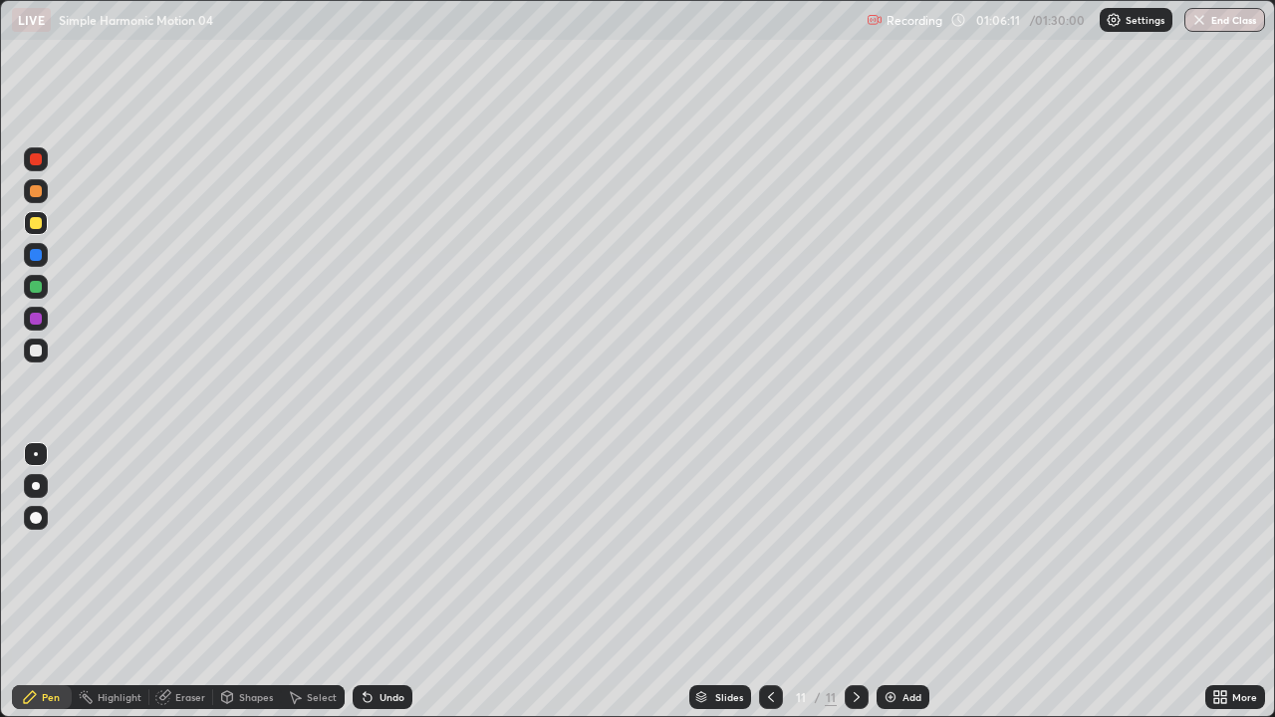
click at [384, 590] on div "Undo" at bounding box center [391, 697] width 25 height 10
click at [389, 590] on div "Undo" at bounding box center [391, 697] width 25 height 10
click at [384, 590] on div "Undo" at bounding box center [391, 697] width 25 height 10
click at [379, 590] on div "Undo" at bounding box center [391, 697] width 25 height 10
click at [380, 590] on div "Undo" at bounding box center [391, 697] width 25 height 10
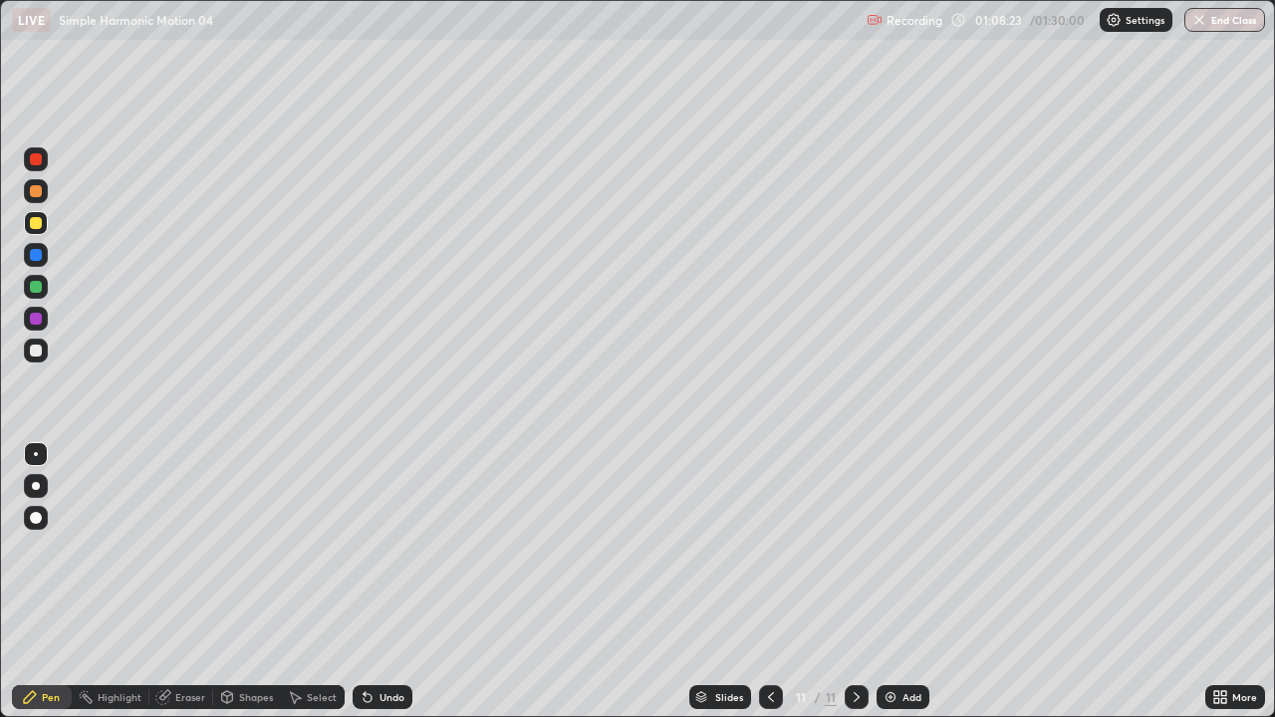
click at [380, 590] on div "Undo" at bounding box center [391, 697] width 25 height 10
click at [381, 590] on div "Undo" at bounding box center [391, 697] width 25 height 10
click at [379, 590] on div "Undo" at bounding box center [391, 697] width 25 height 10
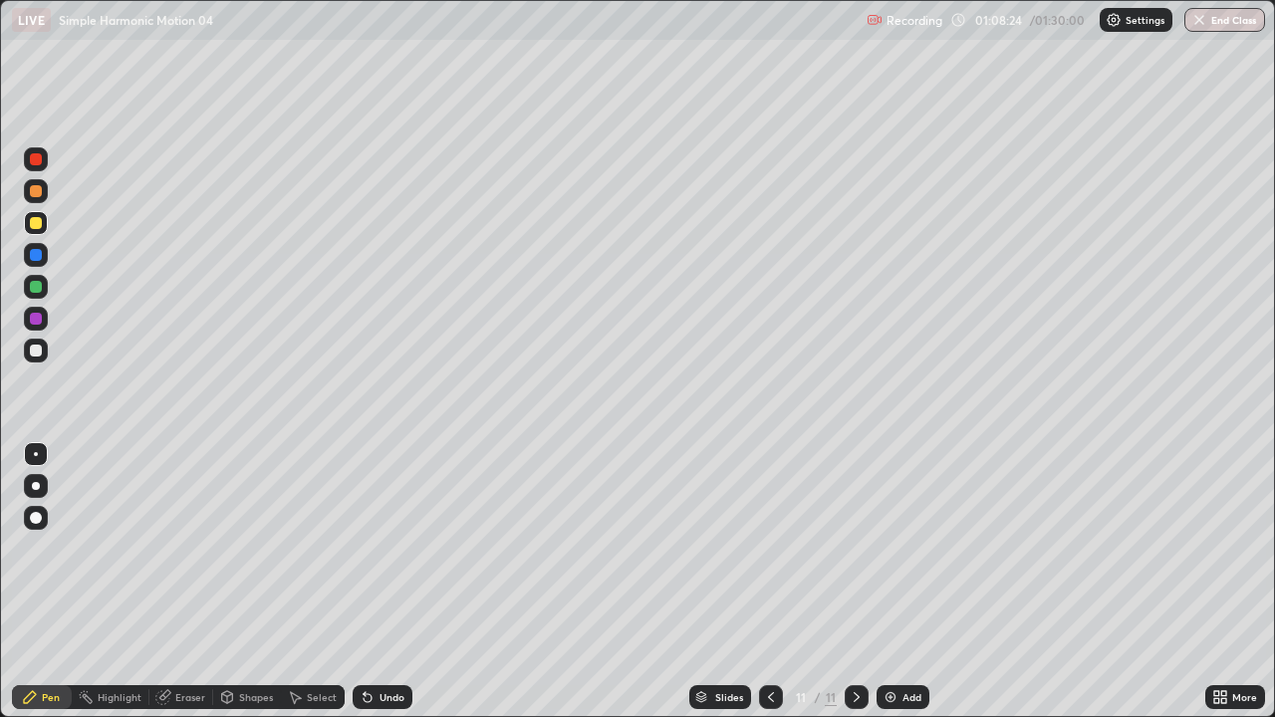
click at [379, 590] on div "Undo" at bounding box center [391, 697] width 25 height 10
click at [375, 590] on div "Undo" at bounding box center [383, 697] width 60 height 24
click at [379, 590] on div "Undo" at bounding box center [391, 697] width 25 height 10
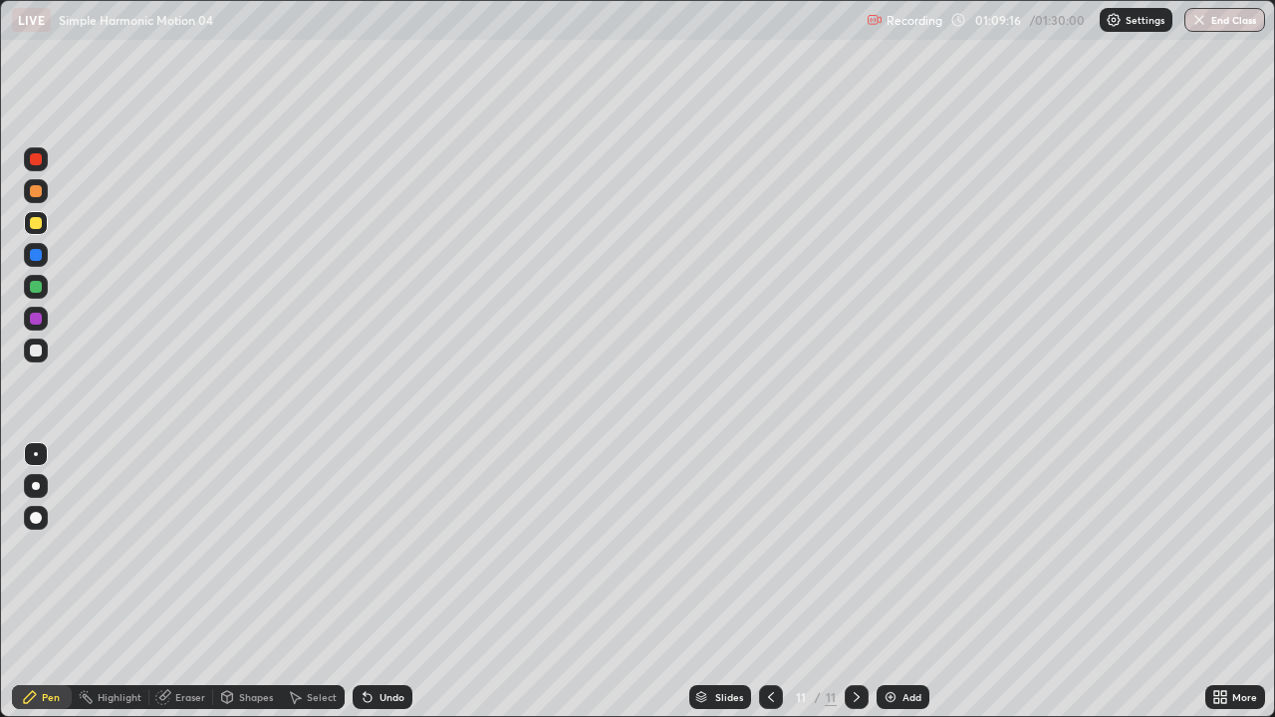
click at [380, 590] on div "Undo" at bounding box center [391, 697] width 25 height 10
click at [374, 590] on div "Undo" at bounding box center [383, 697] width 60 height 24
click at [375, 590] on div "Undo" at bounding box center [383, 697] width 60 height 24
click at [385, 590] on div "Undo" at bounding box center [391, 697] width 25 height 10
click at [372, 590] on div "Undo" at bounding box center [383, 697] width 60 height 24
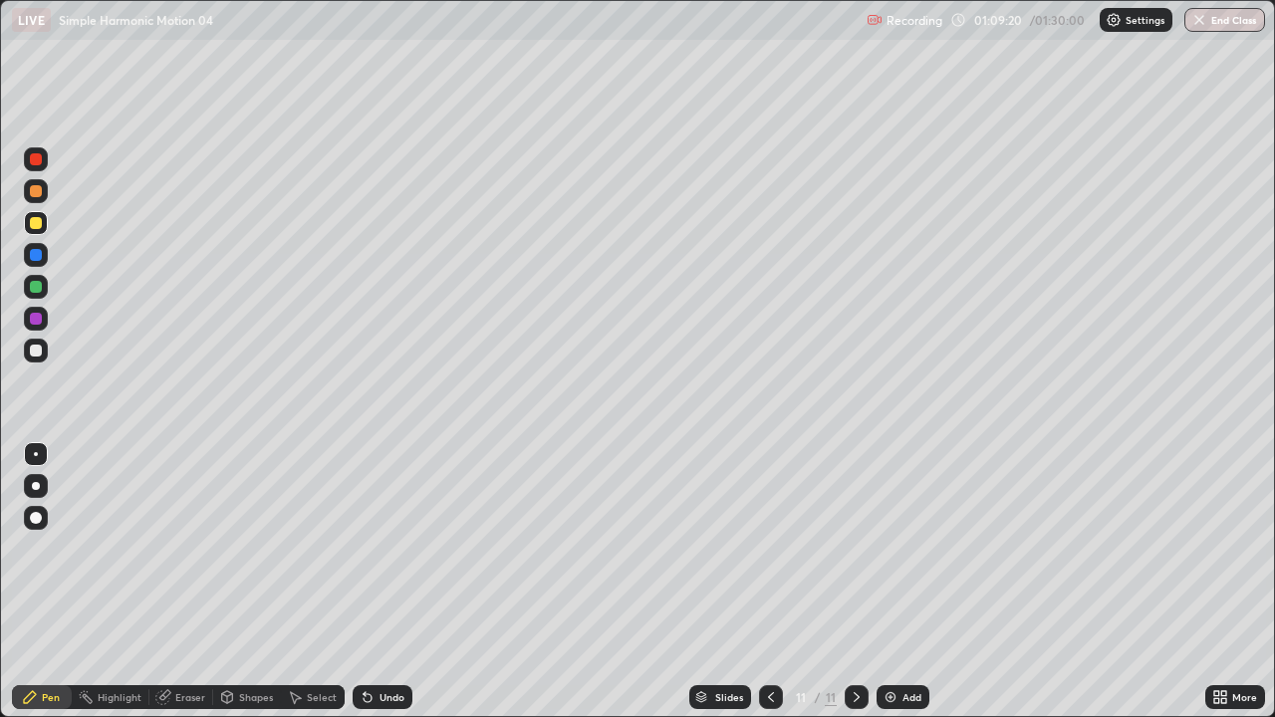
click at [372, 590] on div "Undo" at bounding box center [383, 697] width 60 height 24
click at [898, 590] on div "Add" at bounding box center [902, 697] width 53 height 24
click at [393, 590] on div "Undo" at bounding box center [383, 697] width 60 height 24
click at [256, 590] on div "Shapes" at bounding box center [247, 697] width 68 height 24
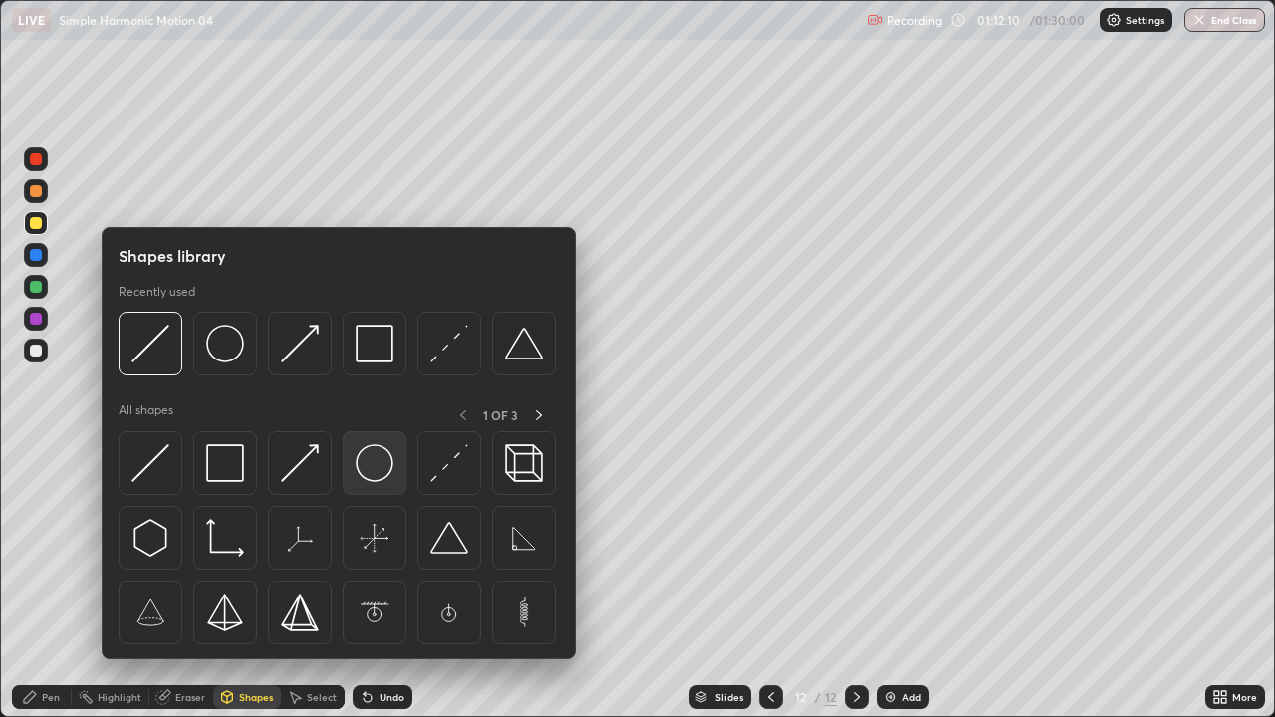
click at [380, 455] on img at bounding box center [375, 463] width 38 height 38
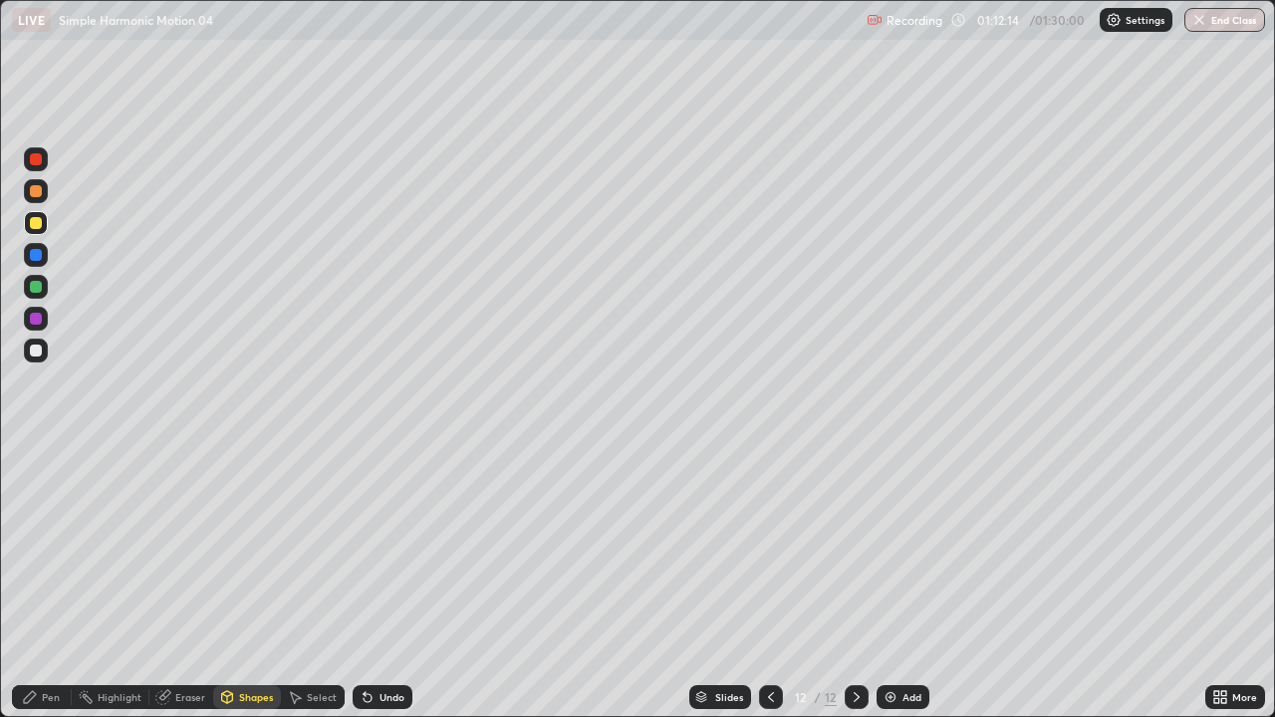
click at [257, 590] on div "Shapes" at bounding box center [256, 697] width 34 height 10
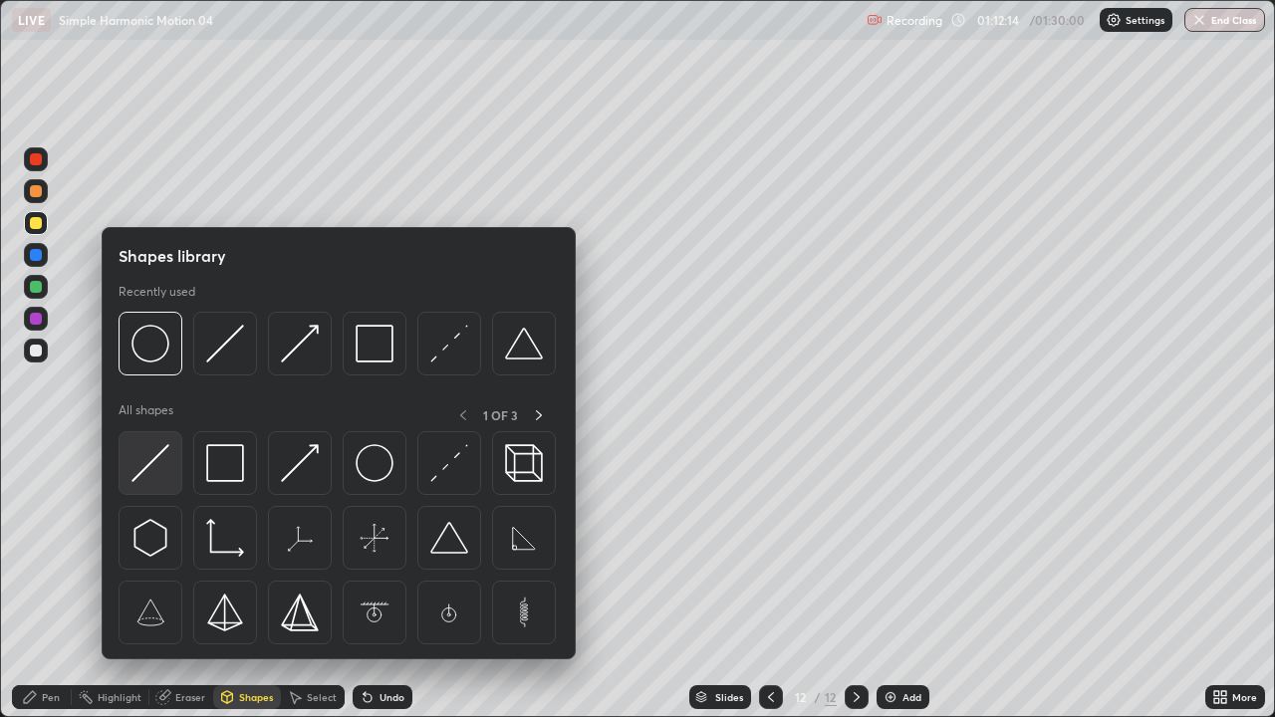
click at [170, 460] on div at bounding box center [151, 463] width 64 height 64
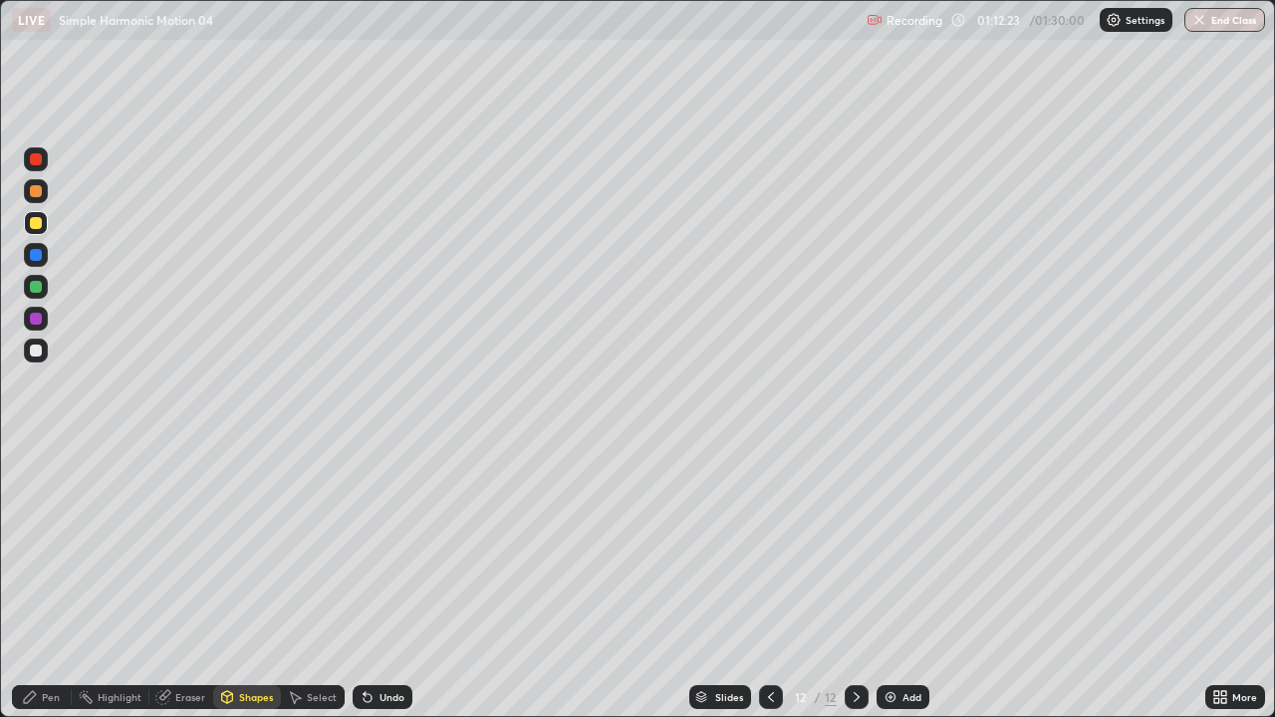
click at [260, 590] on div "Shapes" at bounding box center [256, 697] width 34 height 10
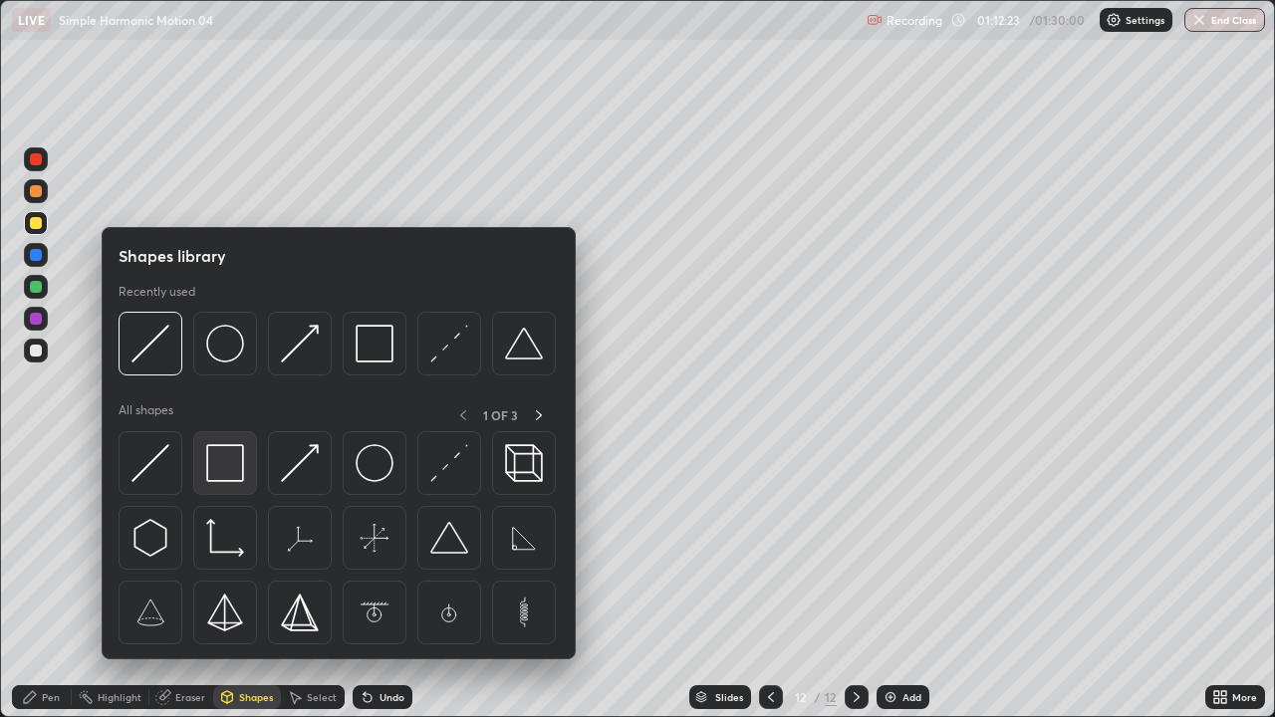
click at [245, 474] on div at bounding box center [225, 463] width 64 height 64
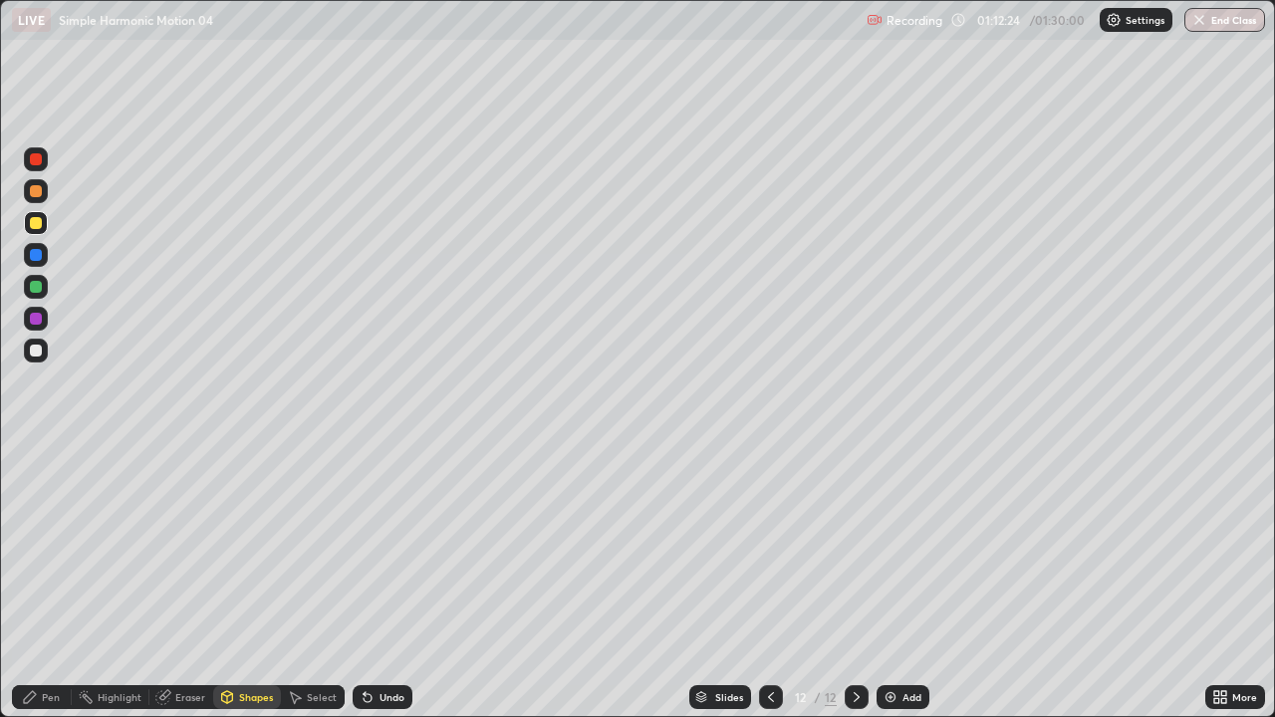
click at [38, 289] on div at bounding box center [36, 287] width 12 height 12
click at [48, 590] on div "Pen" at bounding box center [42, 697] width 60 height 24
click at [45, 350] on div at bounding box center [36, 351] width 24 height 24
click at [171, 590] on div "Eraser" at bounding box center [181, 697] width 64 height 24
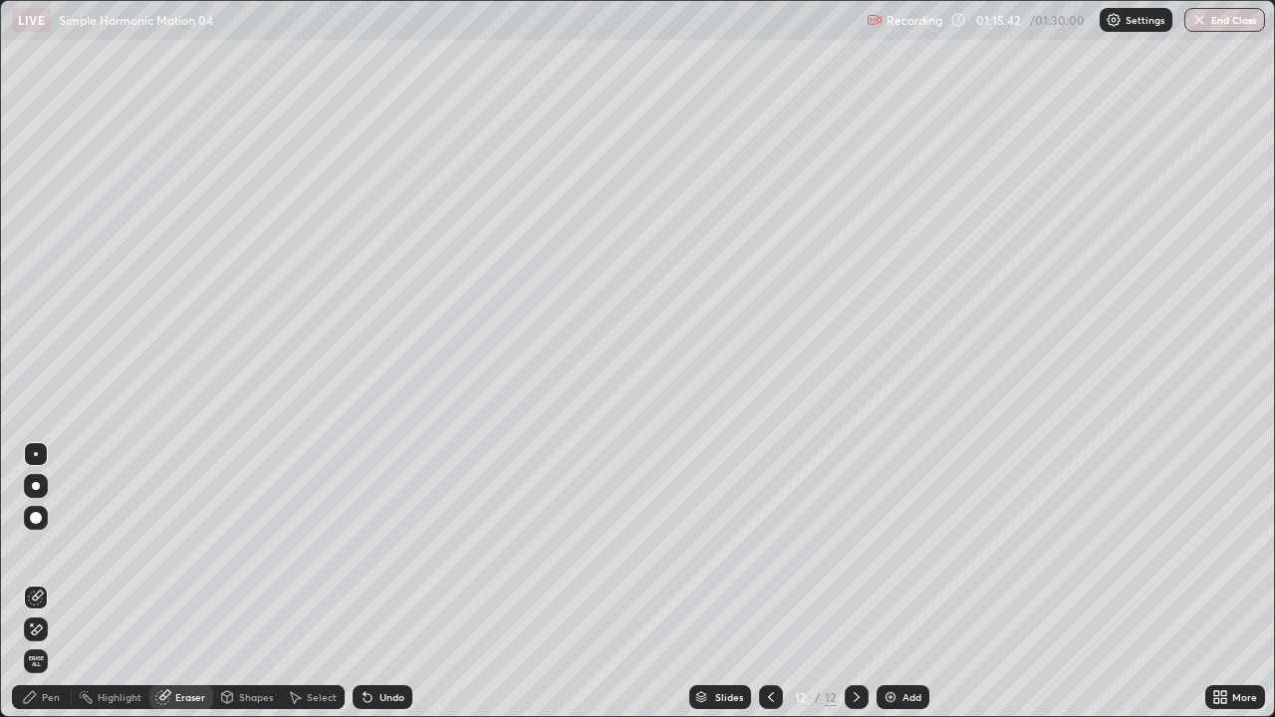
click at [51, 590] on div "Pen" at bounding box center [51, 697] width 18 height 10
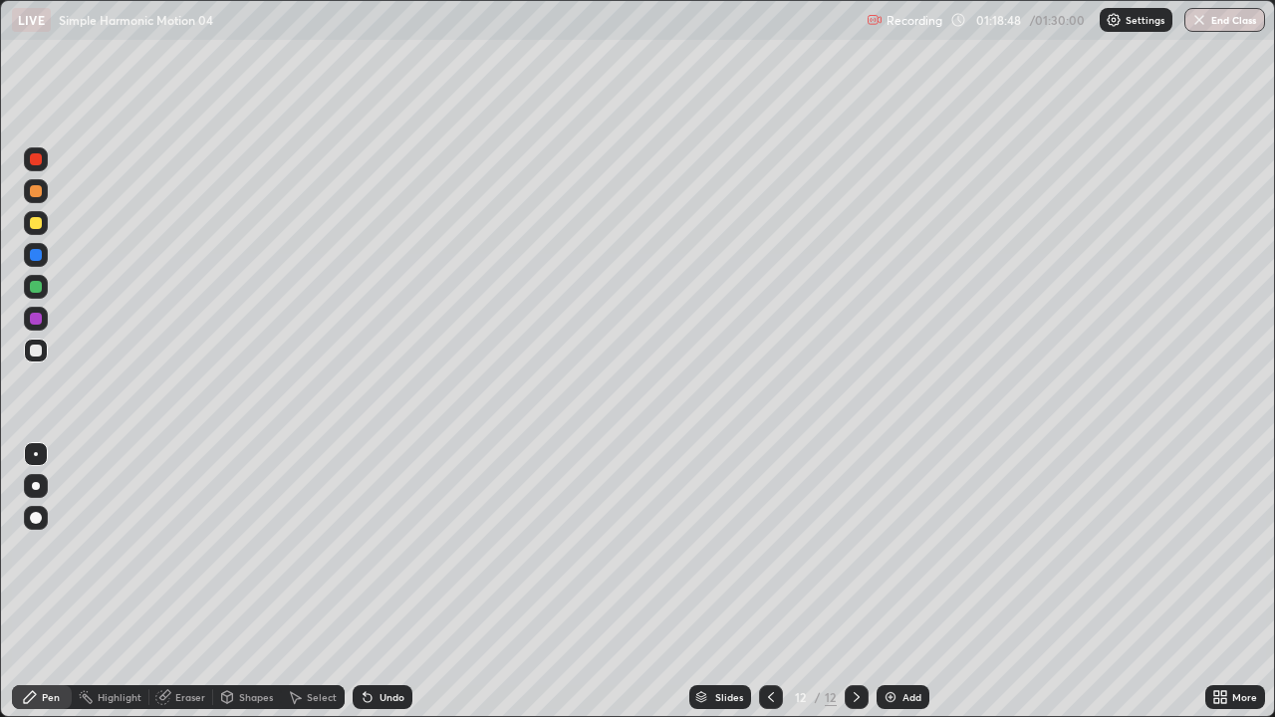
click at [899, 590] on div "Add" at bounding box center [902, 697] width 53 height 24
click at [44, 221] on div at bounding box center [36, 223] width 24 height 24
click at [41, 352] on div at bounding box center [36, 351] width 12 height 12
click at [382, 590] on div "Undo" at bounding box center [383, 697] width 60 height 24
click at [309, 590] on div "Select" at bounding box center [322, 697] width 30 height 10
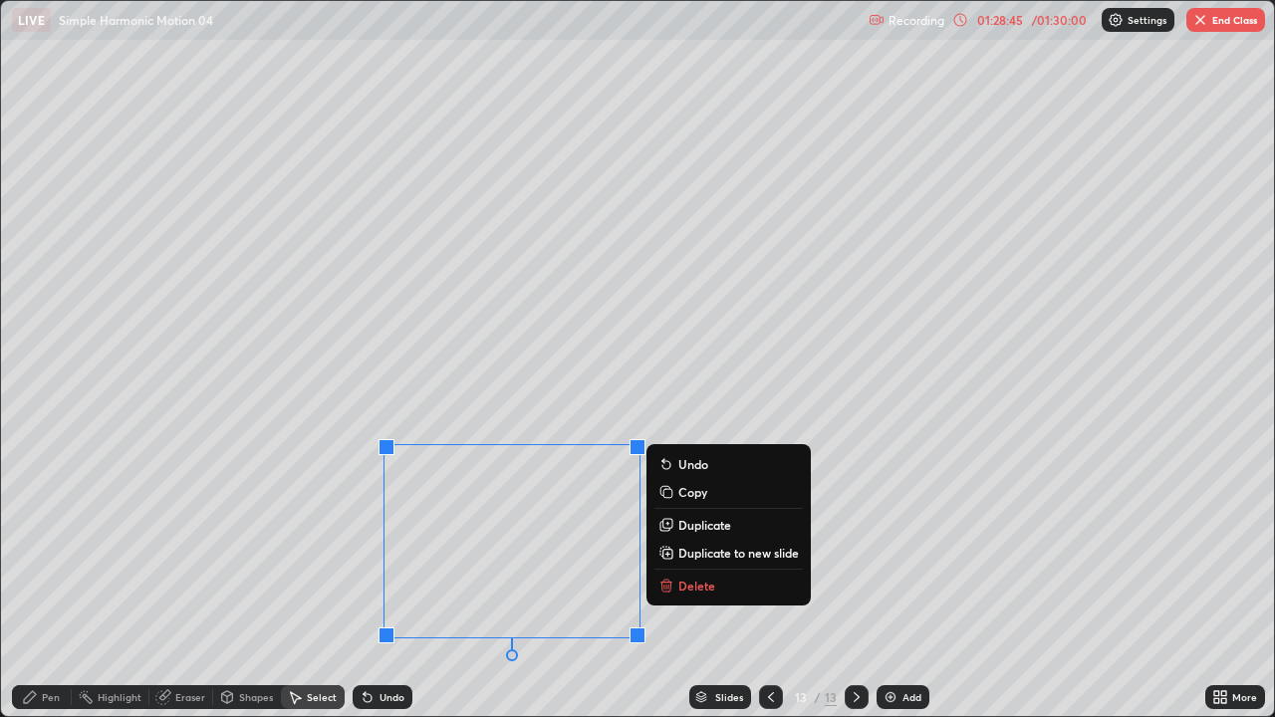
click at [714, 588] on button "Delete" at bounding box center [728, 586] width 148 height 24
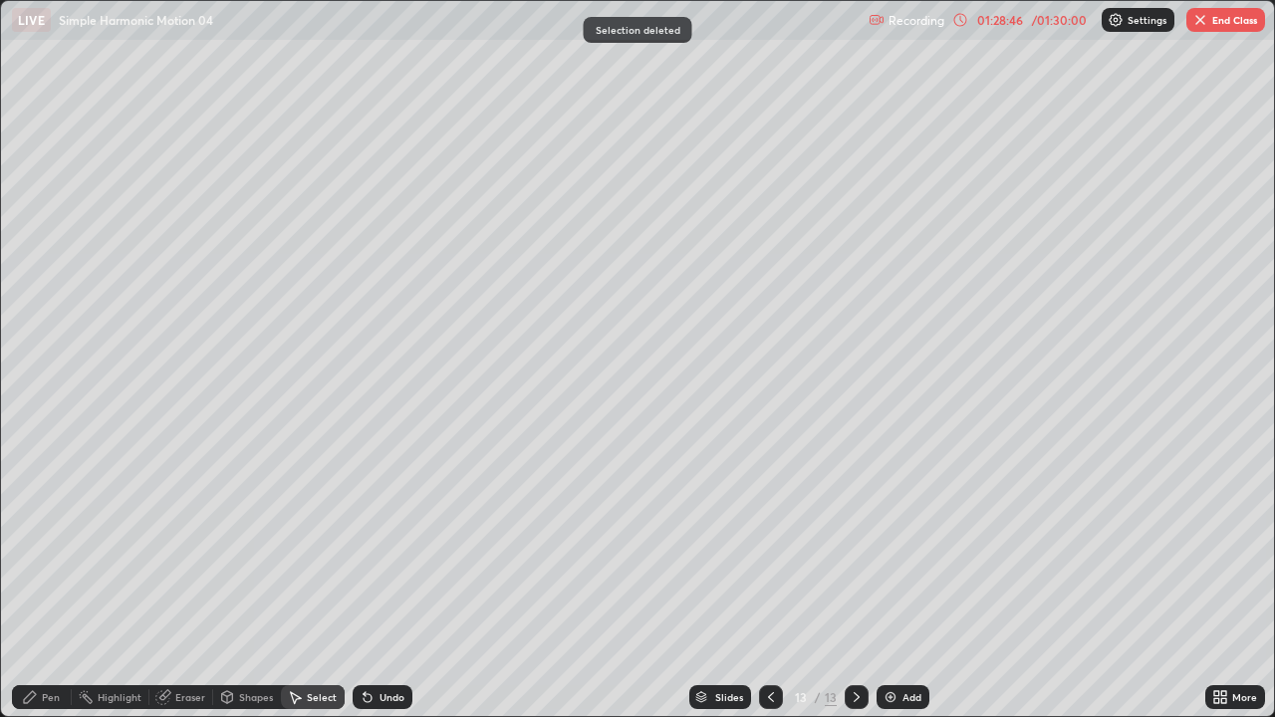
click at [51, 590] on div "Pen" at bounding box center [51, 697] width 18 height 10
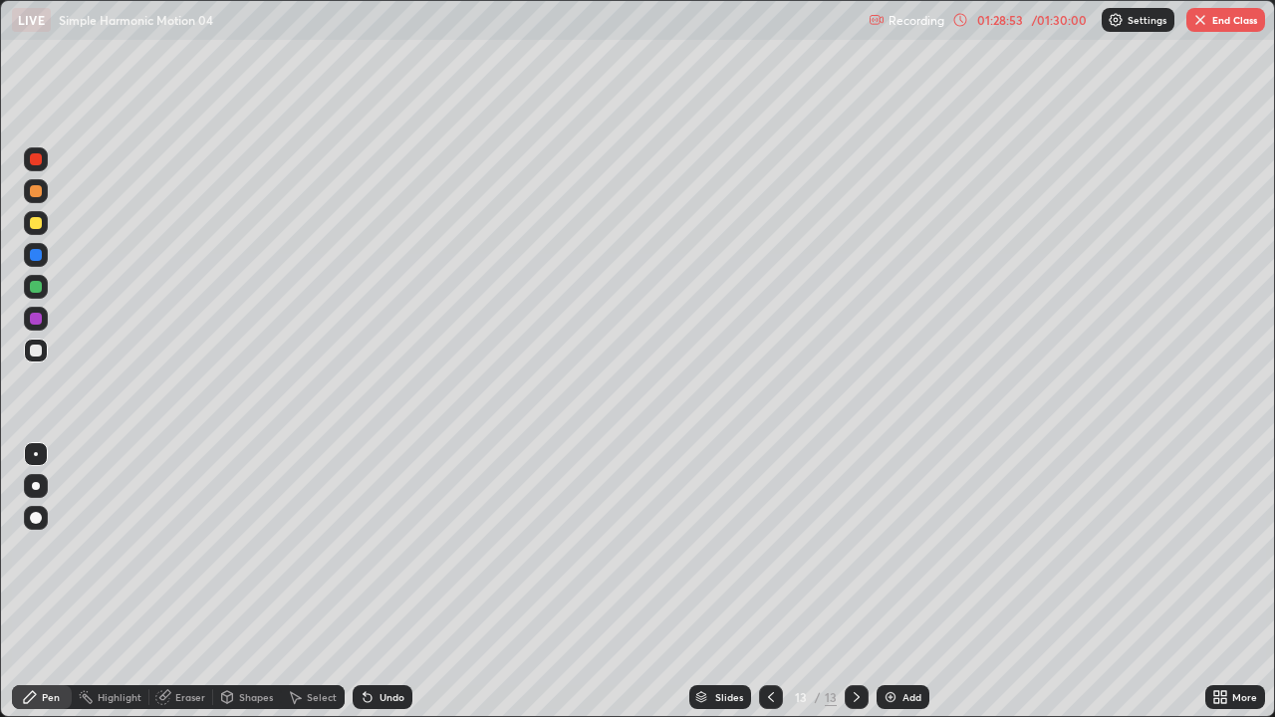
click at [374, 590] on div "Undo" at bounding box center [383, 697] width 60 height 24
click at [383, 590] on div "Undo" at bounding box center [391, 697] width 25 height 10
click at [386, 590] on div "Undo" at bounding box center [391, 697] width 25 height 10
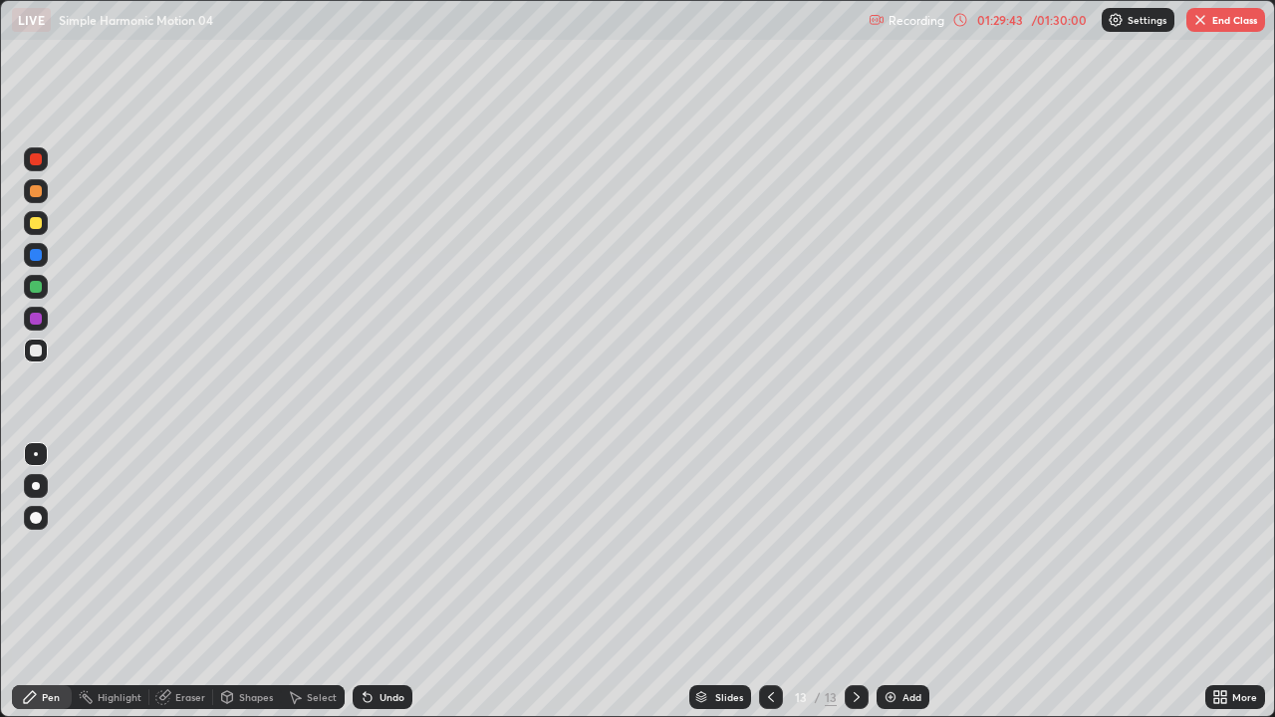
click at [381, 590] on div "Undo" at bounding box center [391, 697] width 25 height 10
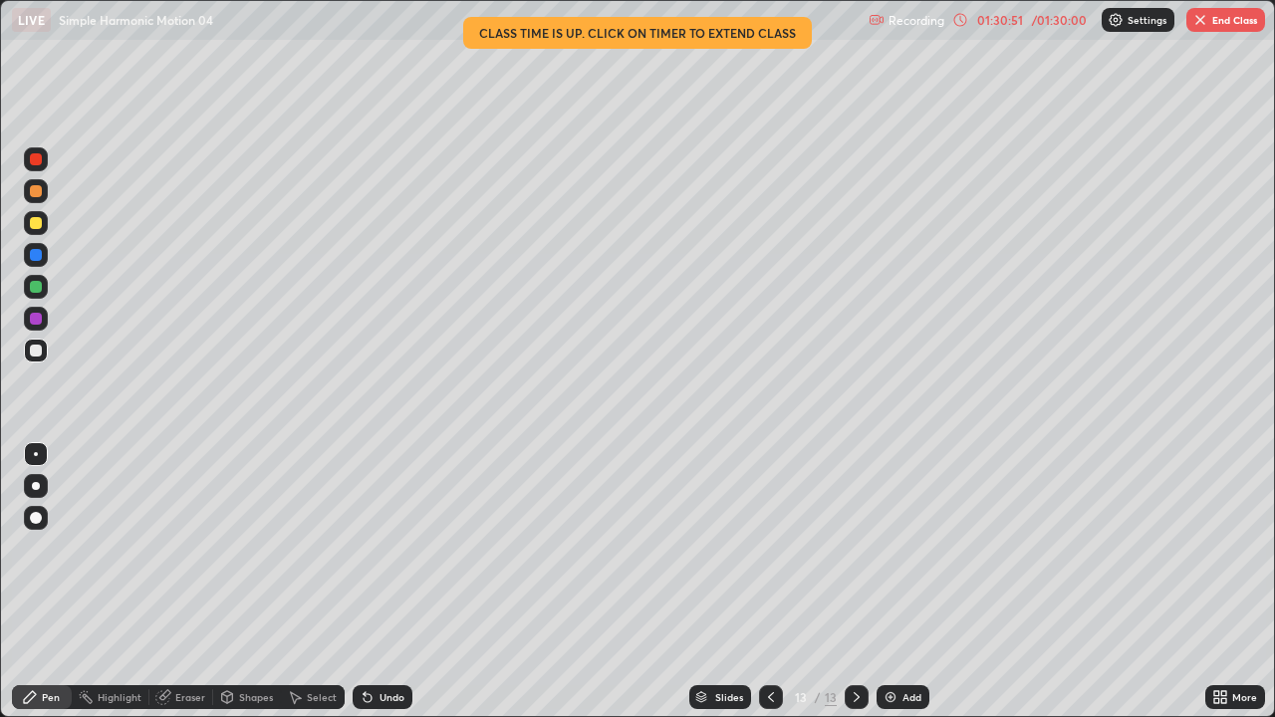
click at [1237, 24] on button "End Class" at bounding box center [1225, 20] width 79 height 24
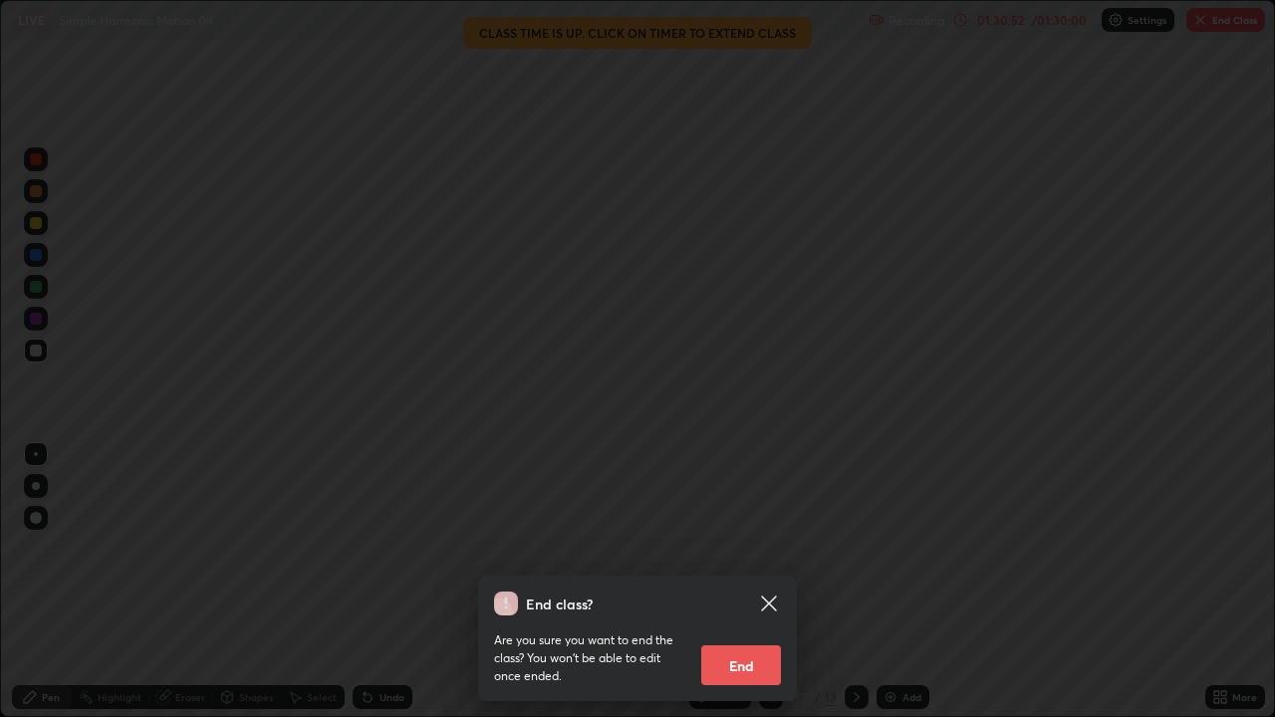
click at [738, 590] on button "End" at bounding box center [741, 665] width 80 height 40
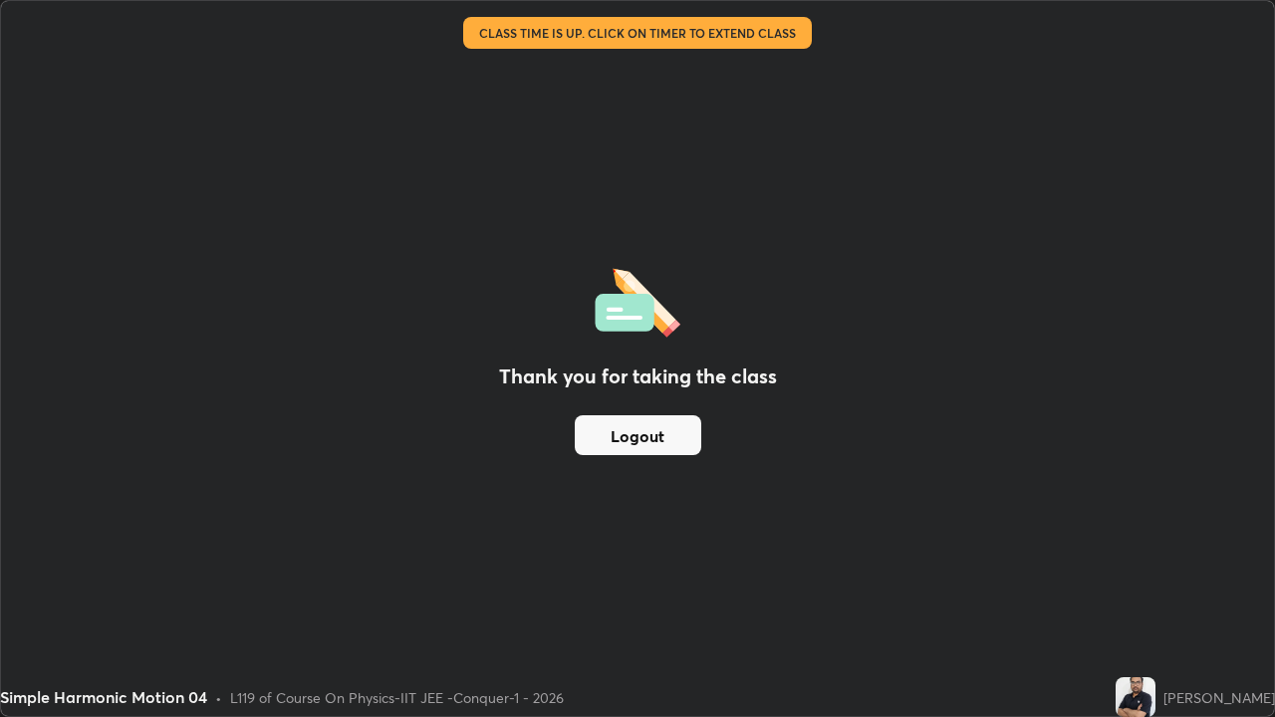
click at [621, 432] on button "Logout" at bounding box center [638, 435] width 126 height 40
